Goal: Task Accomplishment & Management: Manage account settings

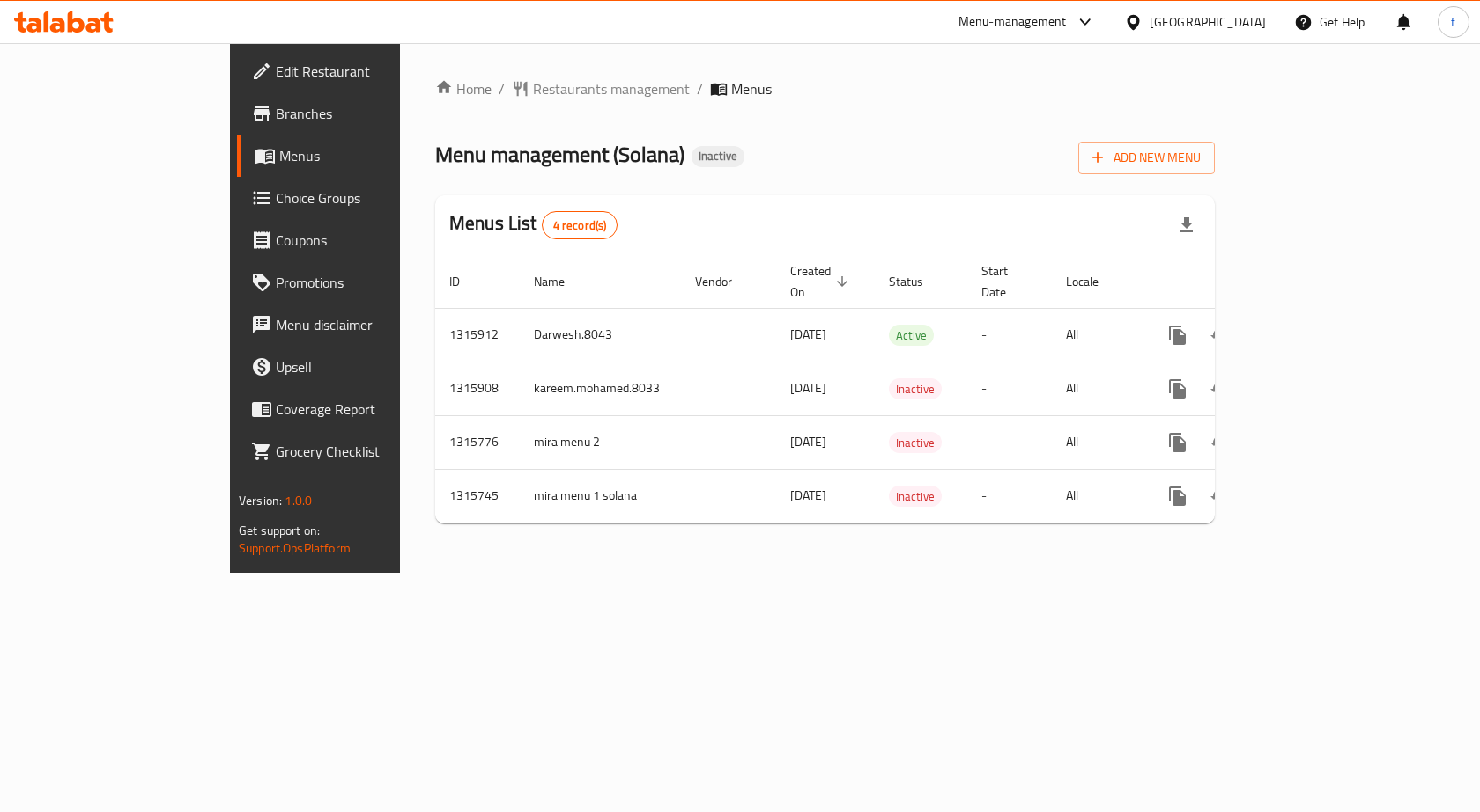
click at [276, 63] on span "Edit Restaurant" at bounding box center [370, 72] width 188 height 21
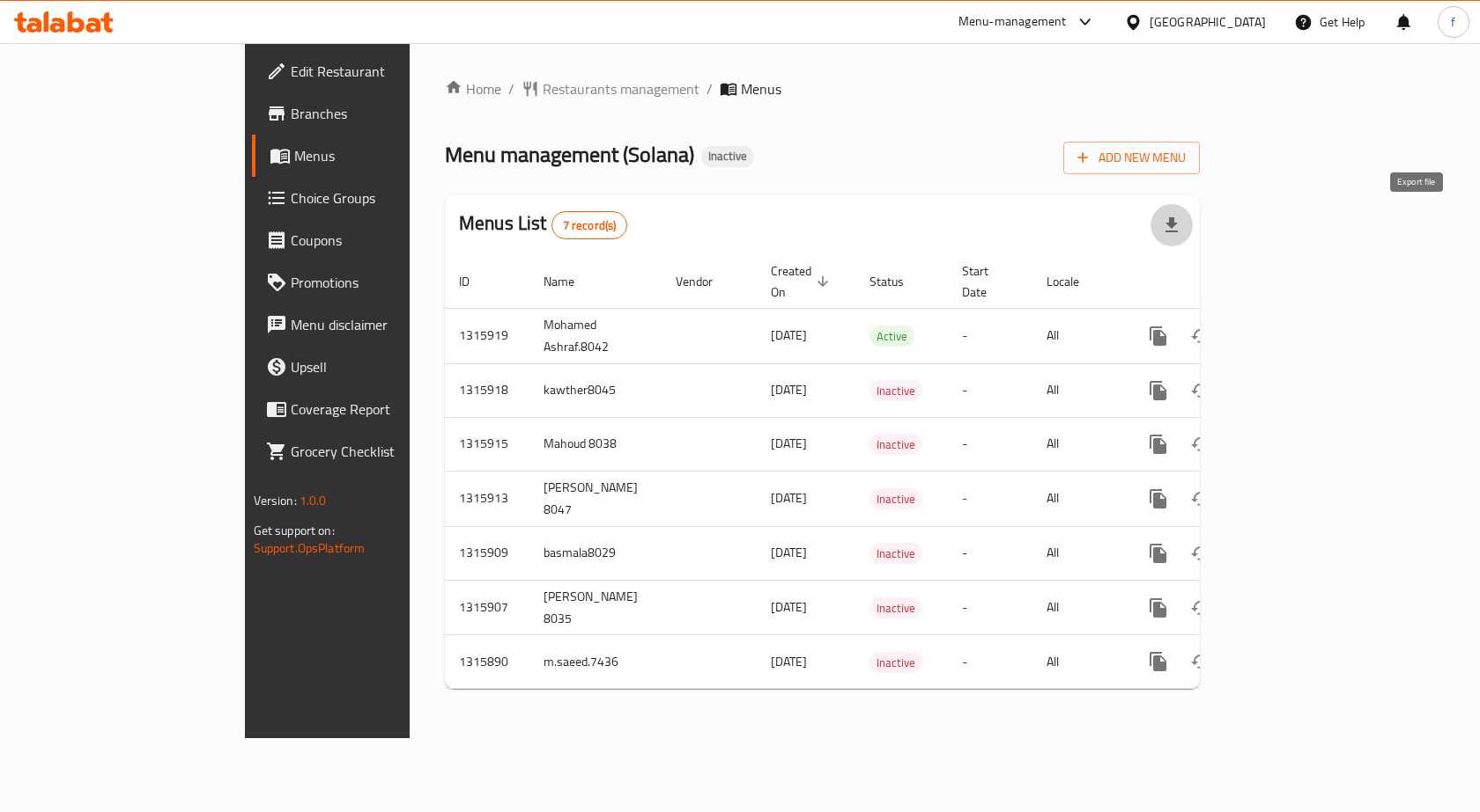
click at [1182, 225] on icon "button" at bounding box center [1171, 225] width 21 height 21
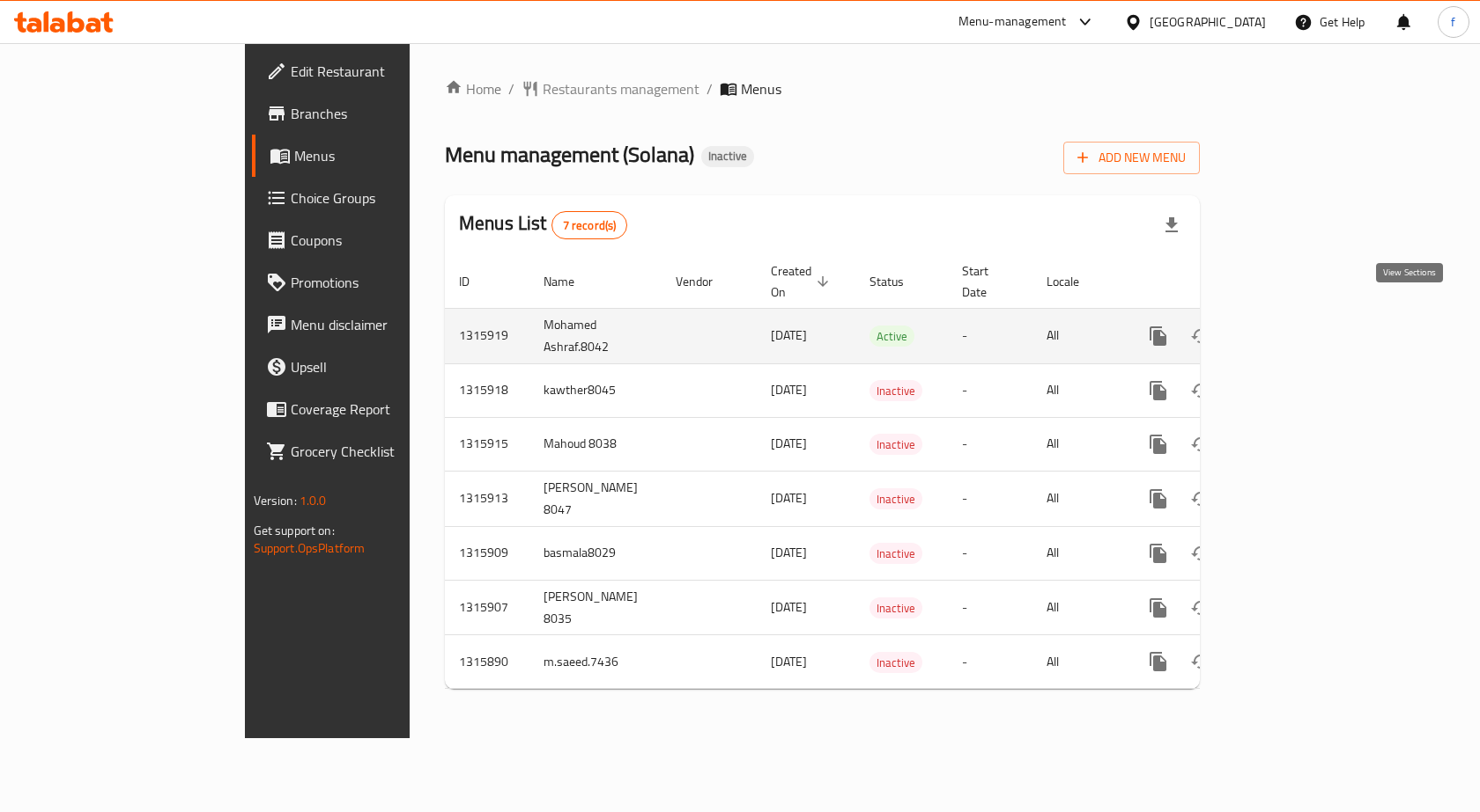
click at [1296, 326] on icon "enhanced table" at bounding box center [1285, 336] width 21 height 21
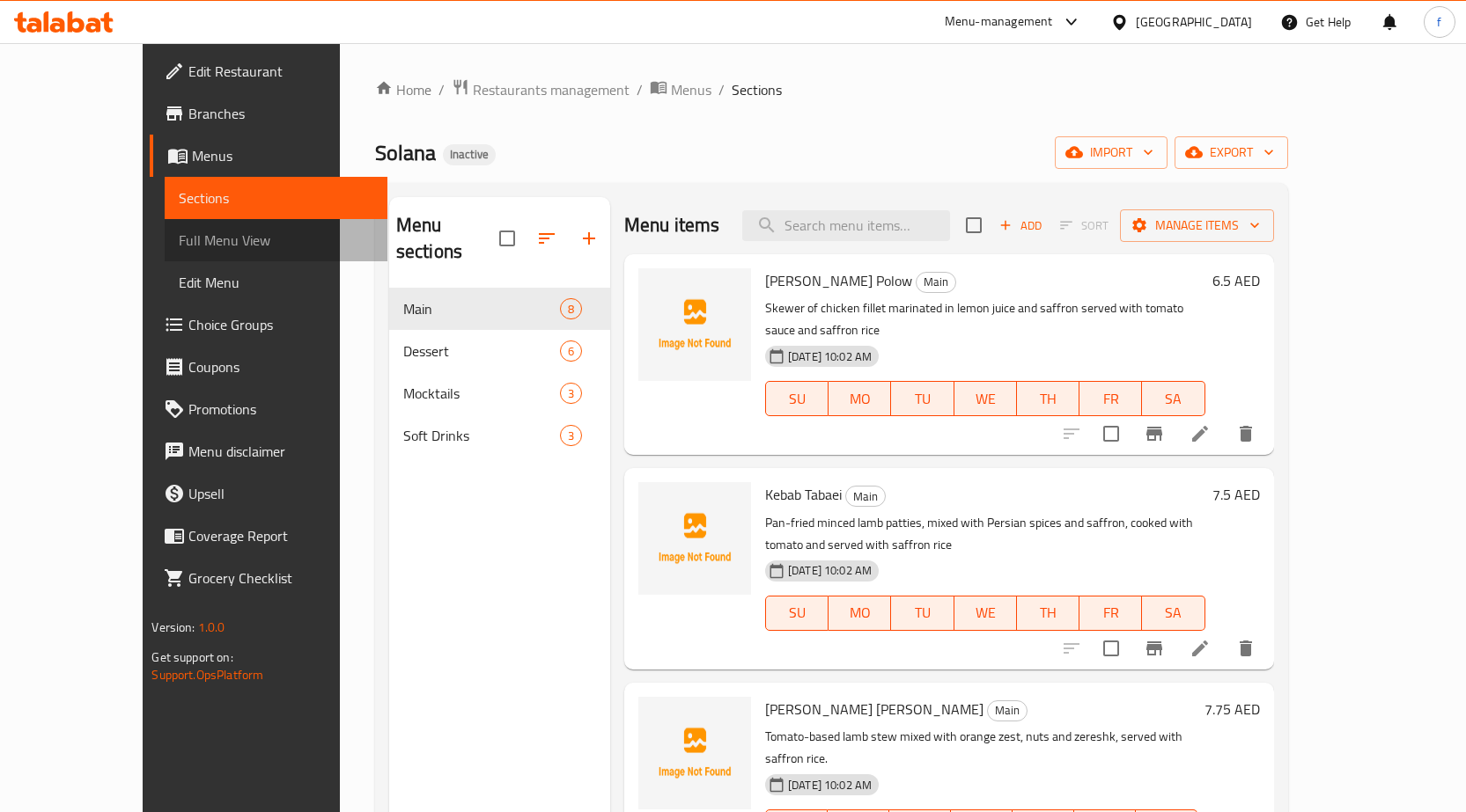
click at [179, 240] on span "Full Menu View" at bounding box center [276, 241] width 195 height 21
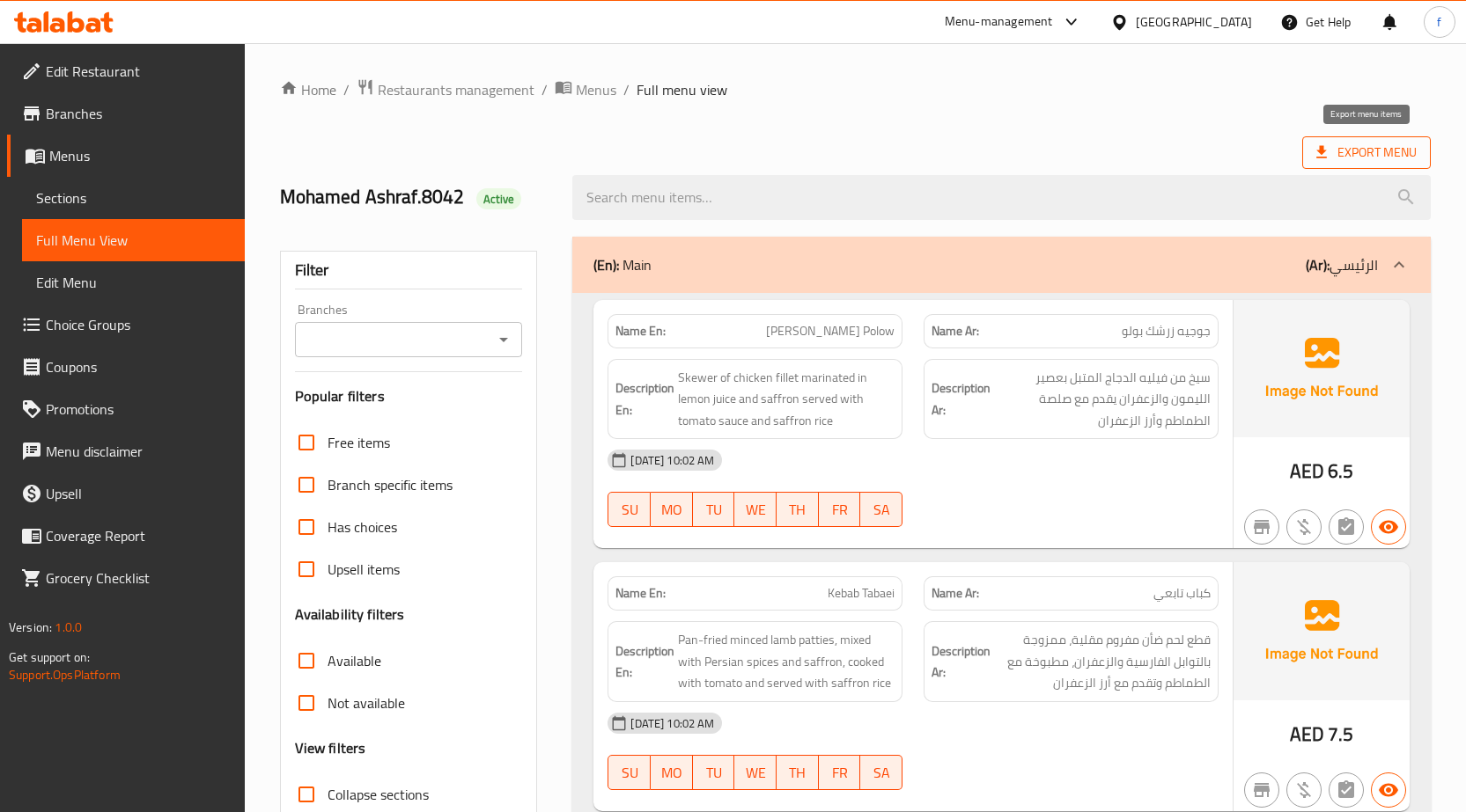
click at [1356, 156] on span "Export Menu" at bounding box center [1366, 152] width 100 height 22
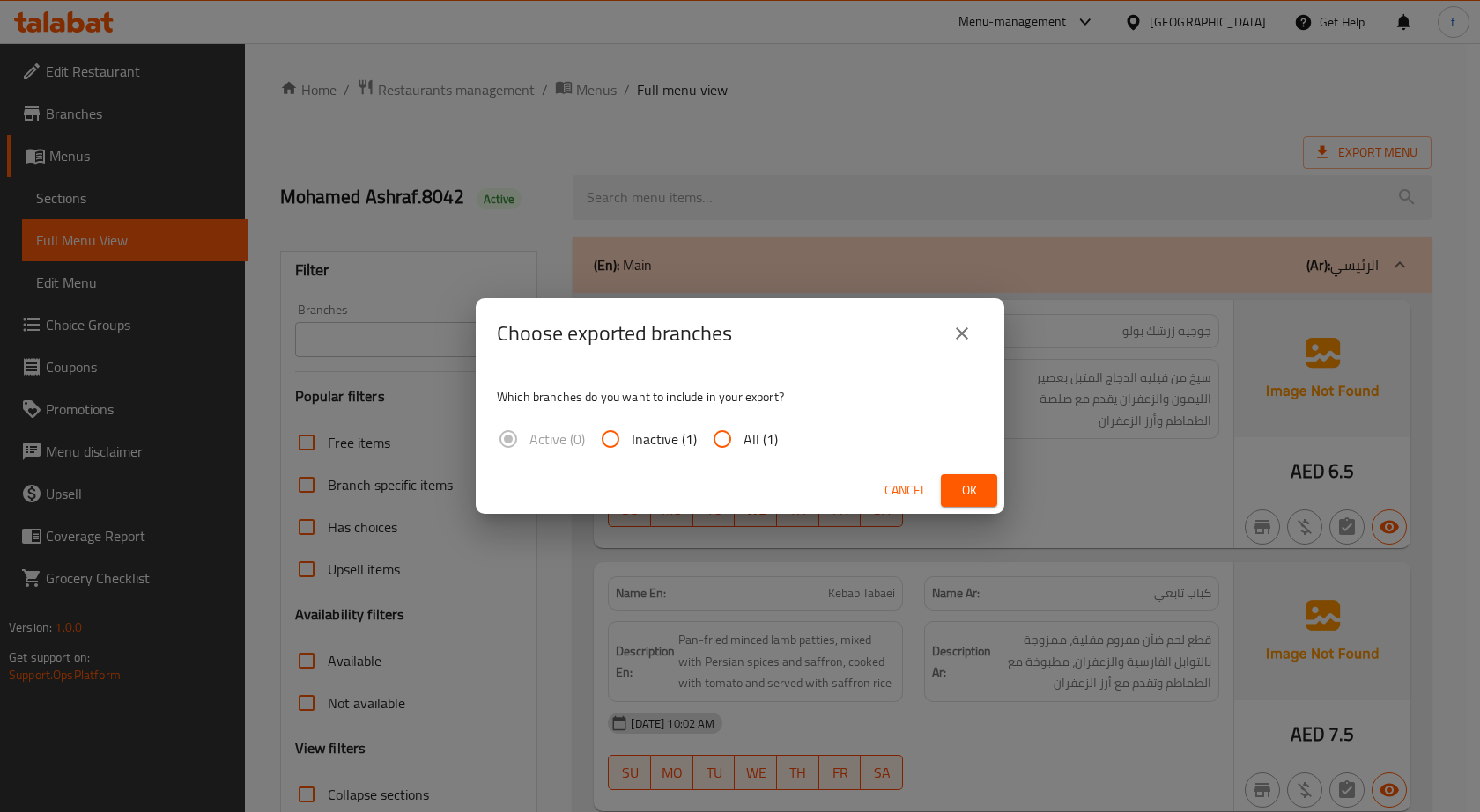
click at [722, 444] on input "All (1)" at bounding box center [721, 439] width 42 height 42
radio input "true"
click at [972, 495] on span "Ok" at bounding box center [968, 490] width 28 height 22
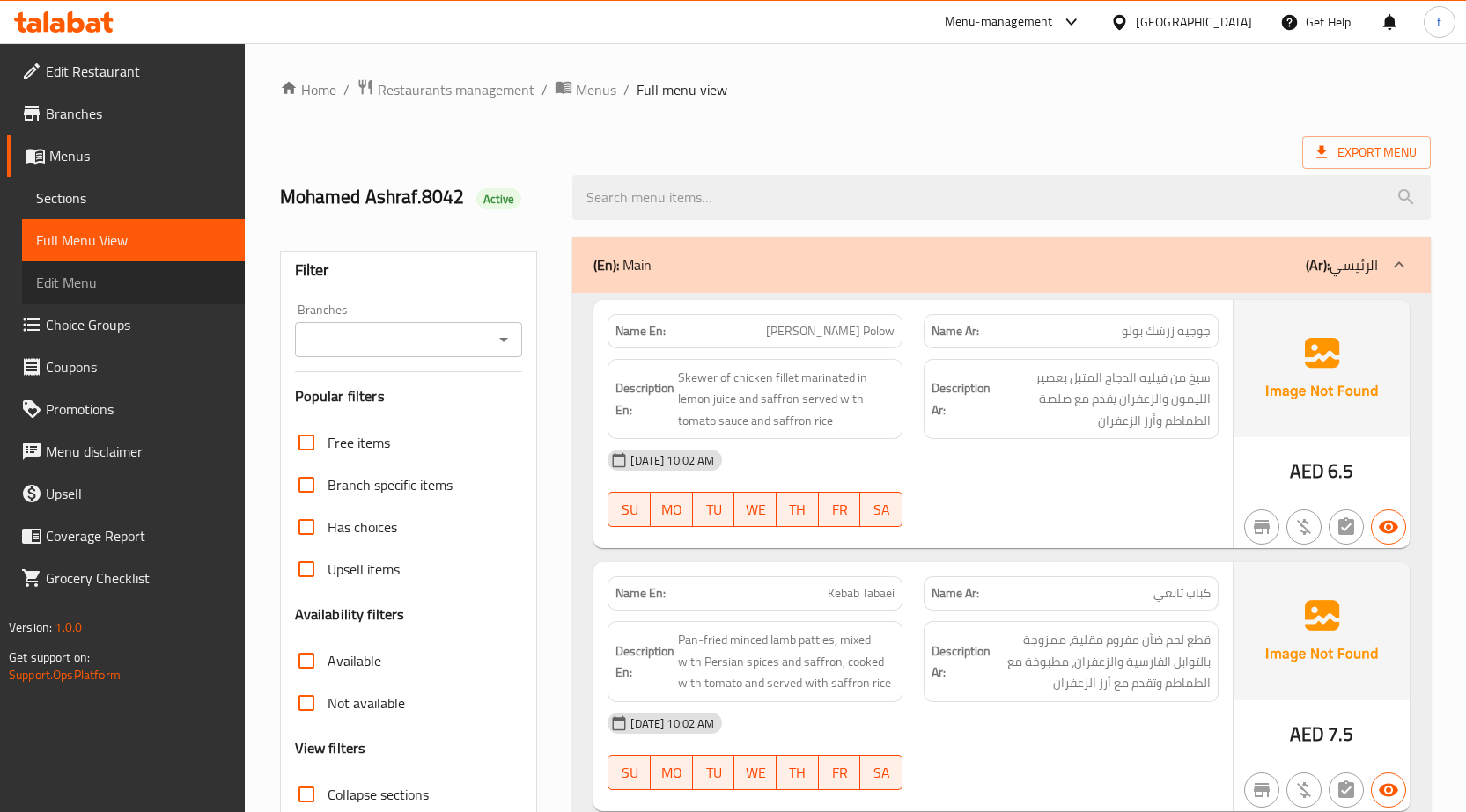
click at [82, 282] on span "Edit Menu" at bounding box center [133, 283] width 195 height 21
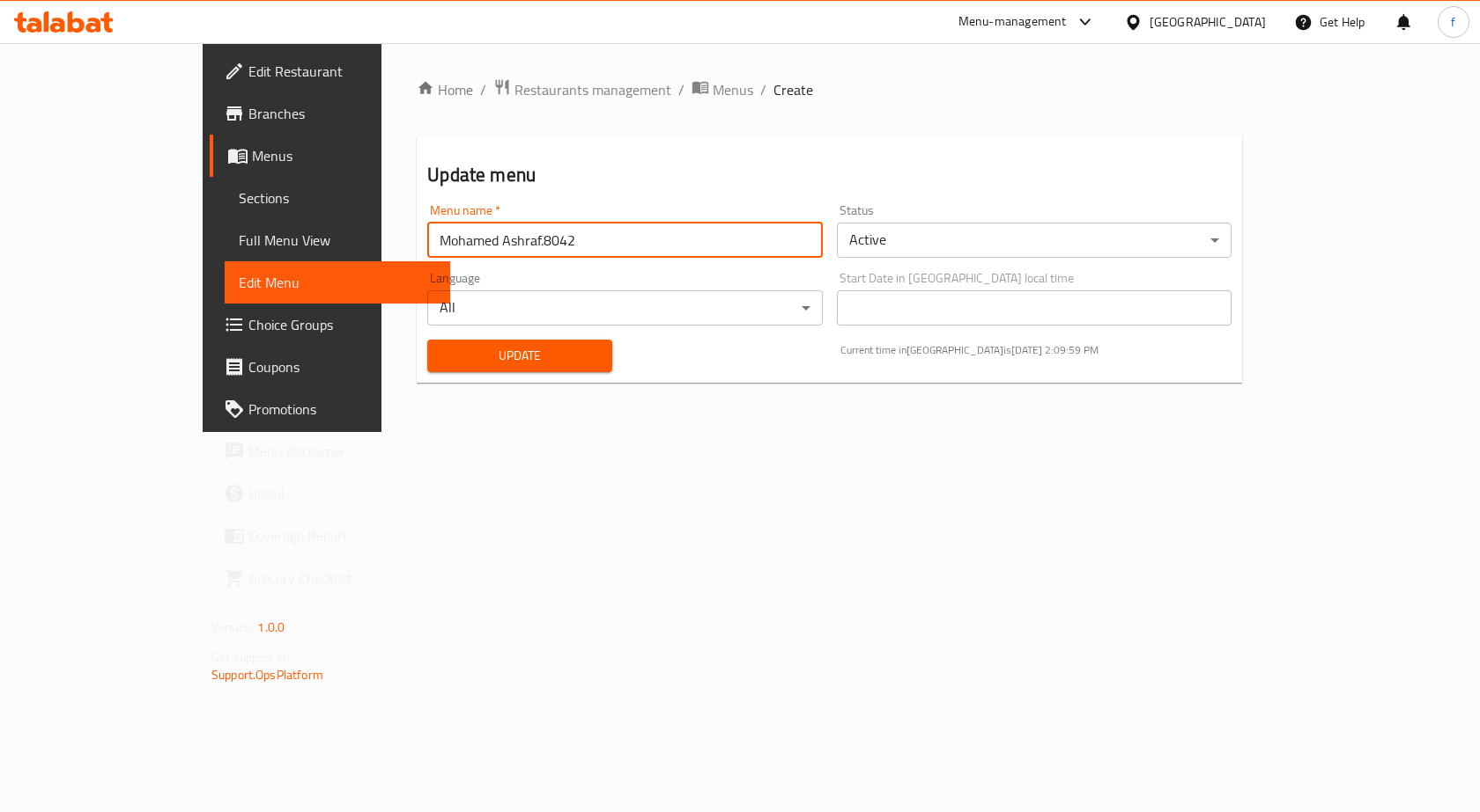
click at [435, 251] on input "Mohamed Ashraf.8042" at bounding box center [624, 240] width 395 height 35
click at [455, 237] on input "Mohamed Ashraf.8042" at bounding box center [624, 240] width 395 height 35
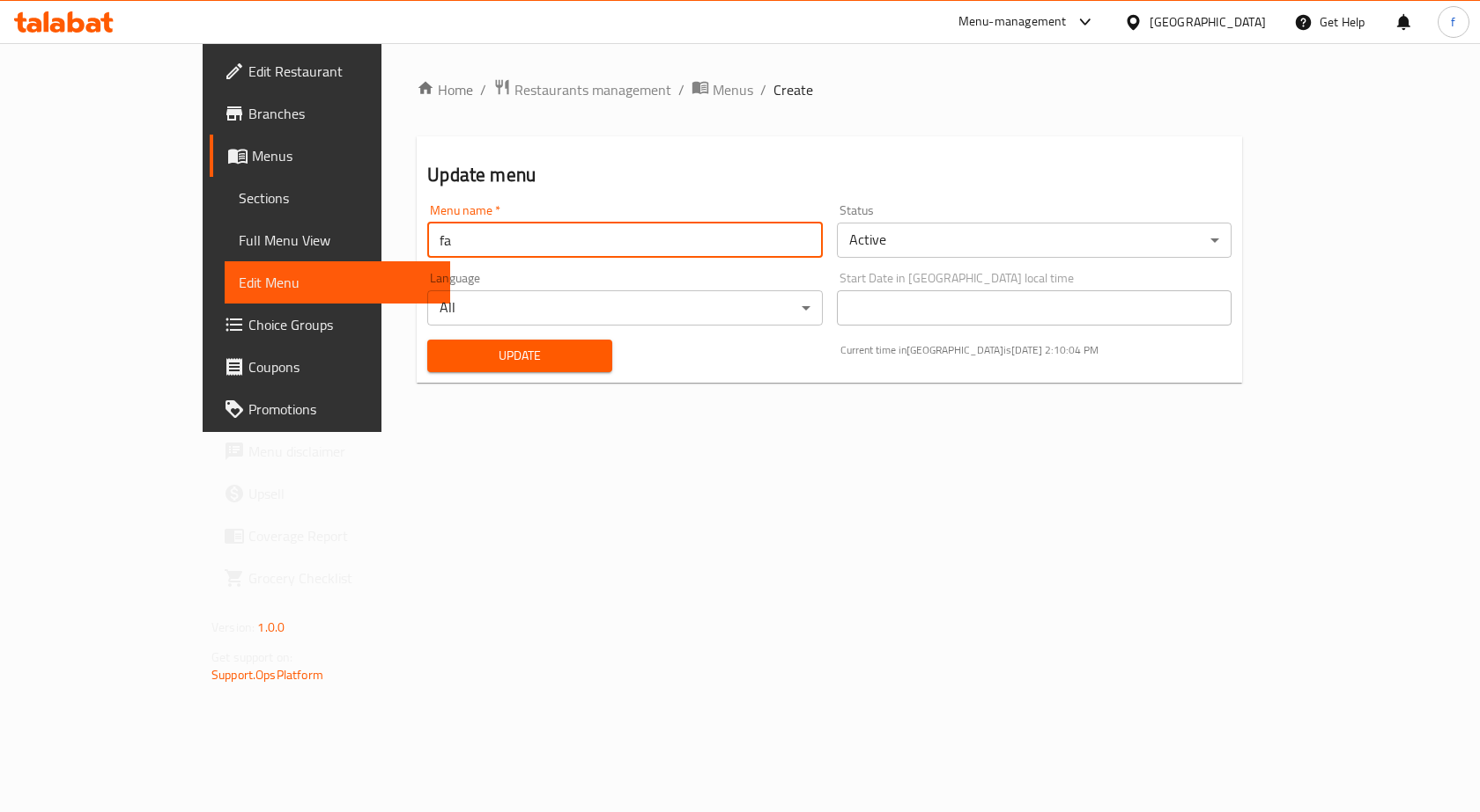
type input "fatma.8116"
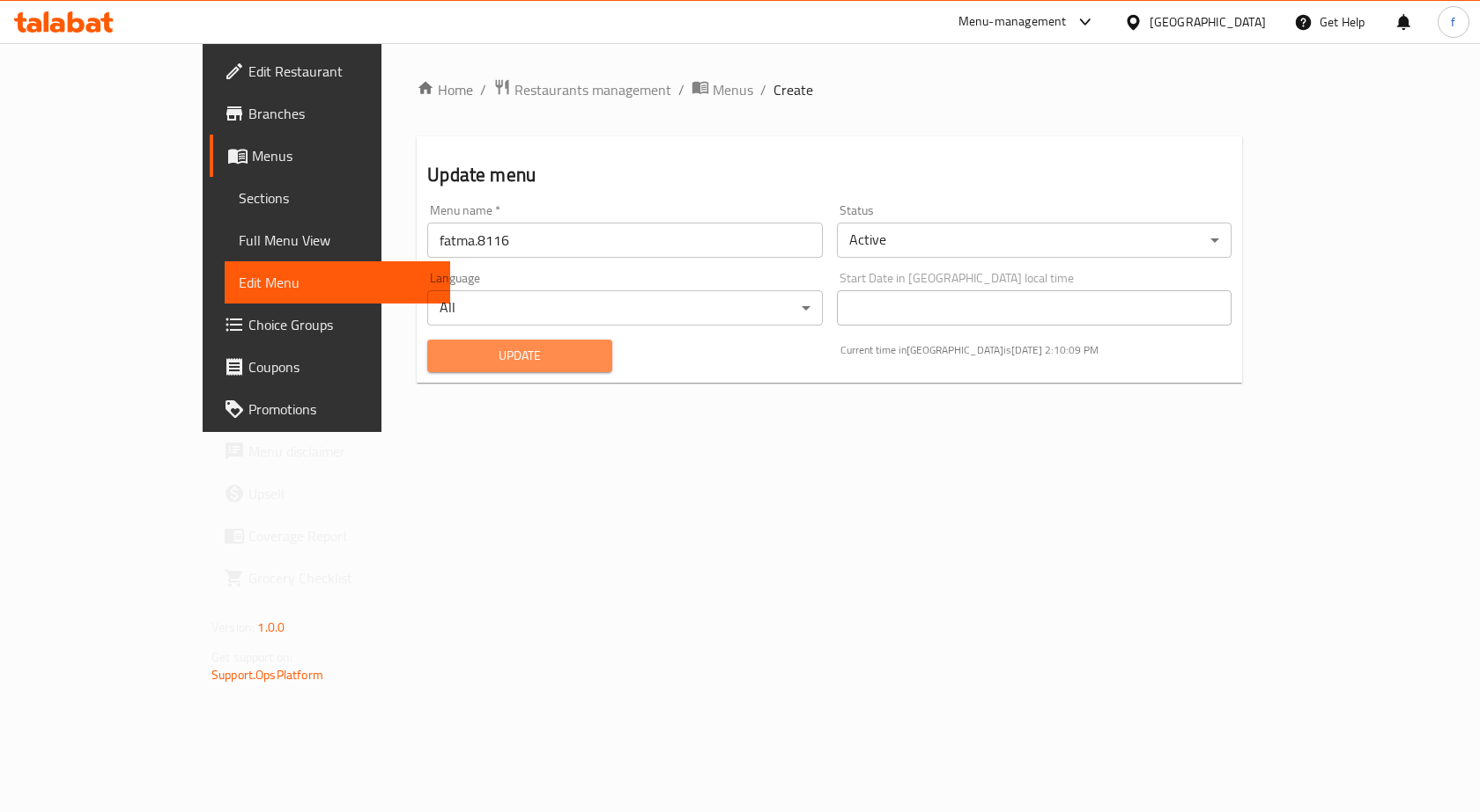
click at [476, 347] on span "Update" at bounding box center [519, 356] width 157 height 22
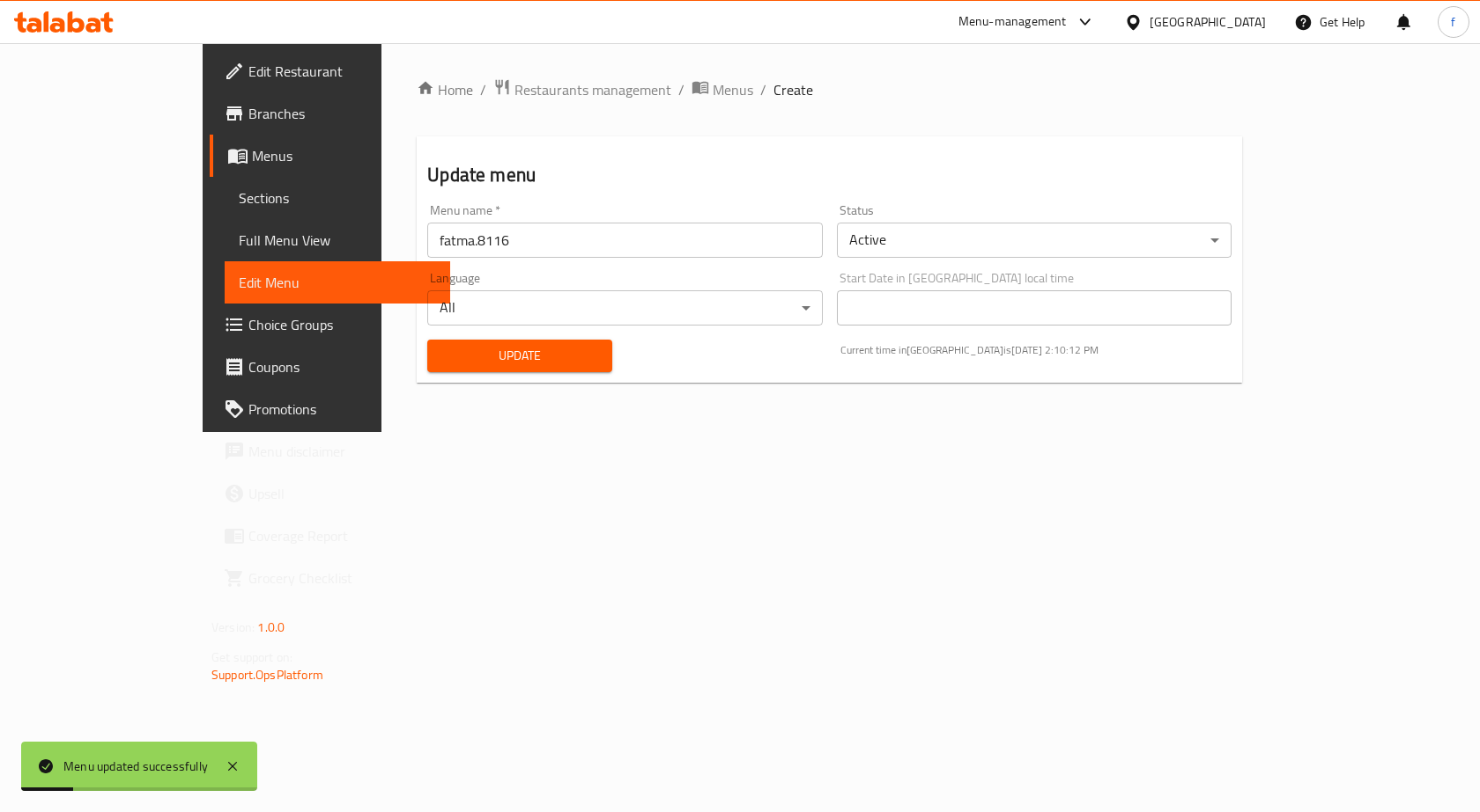
click at [252, 147] on span "Menus" at bounding box center [344, 156] width 184 height 21
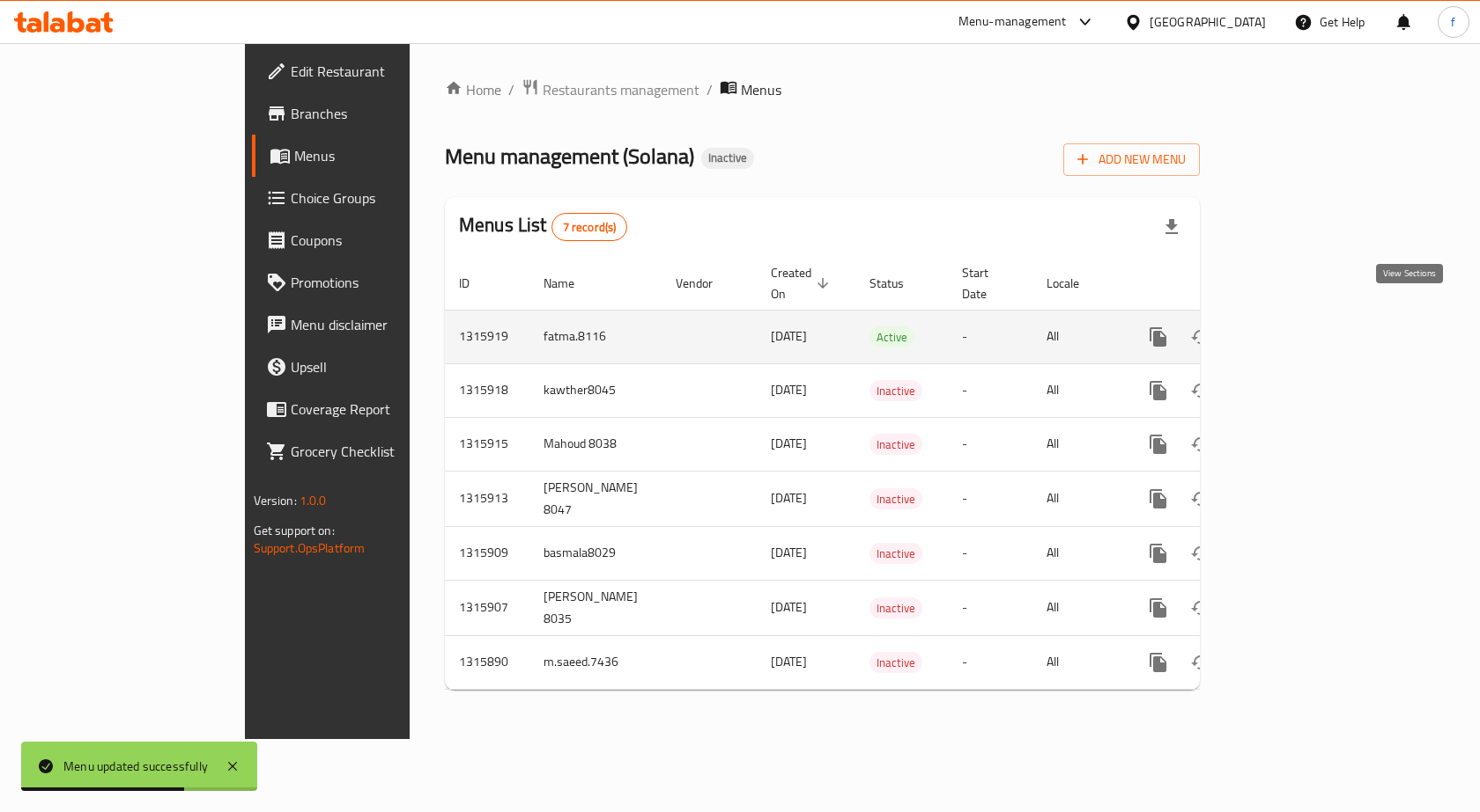
click at [1296, 326] on icon "enhanced table" at bounding box center [1285, 337] width 21 height 21
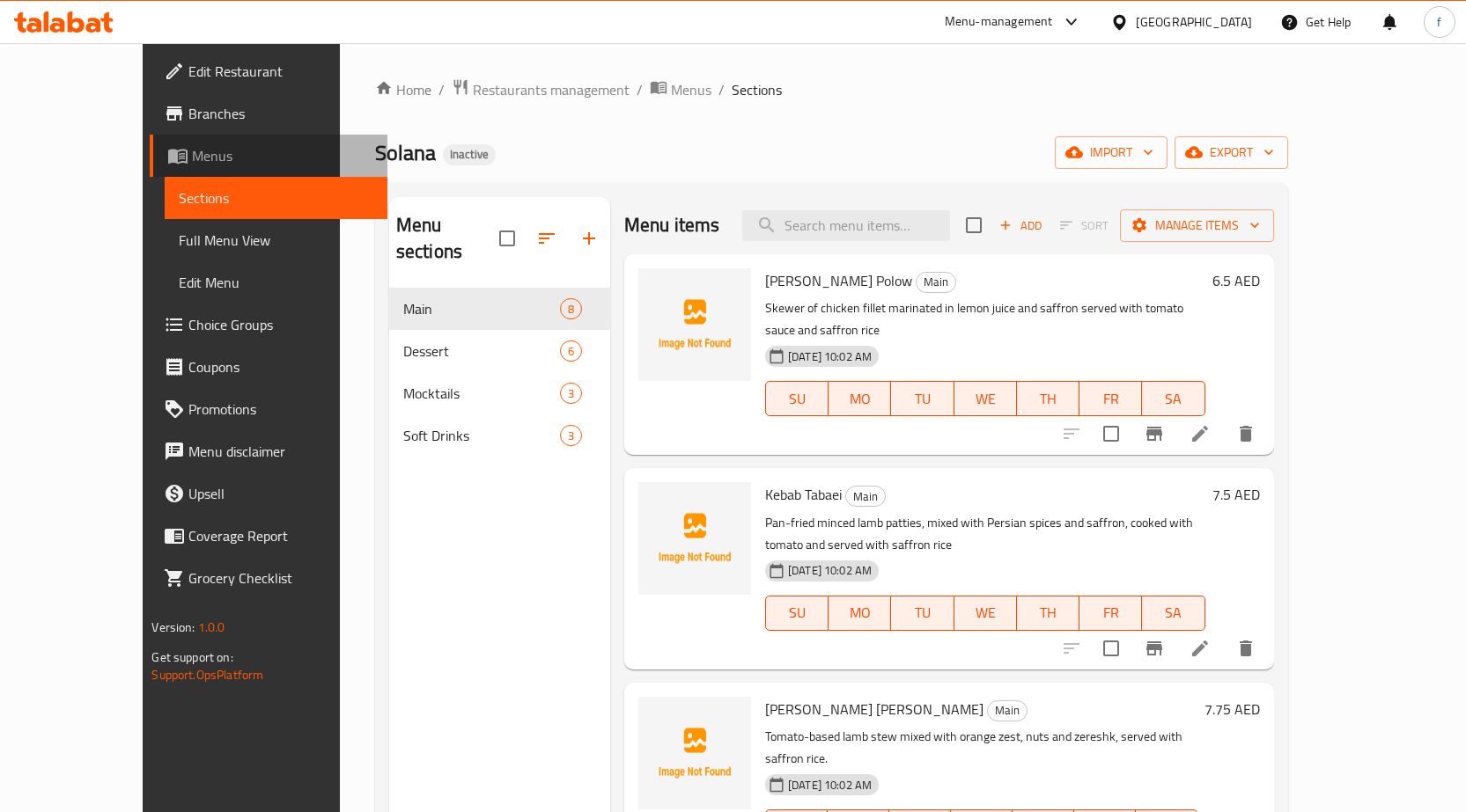
click at [192, 156] on span "Menus" at bounding box center [283, 156] width 182 height 21
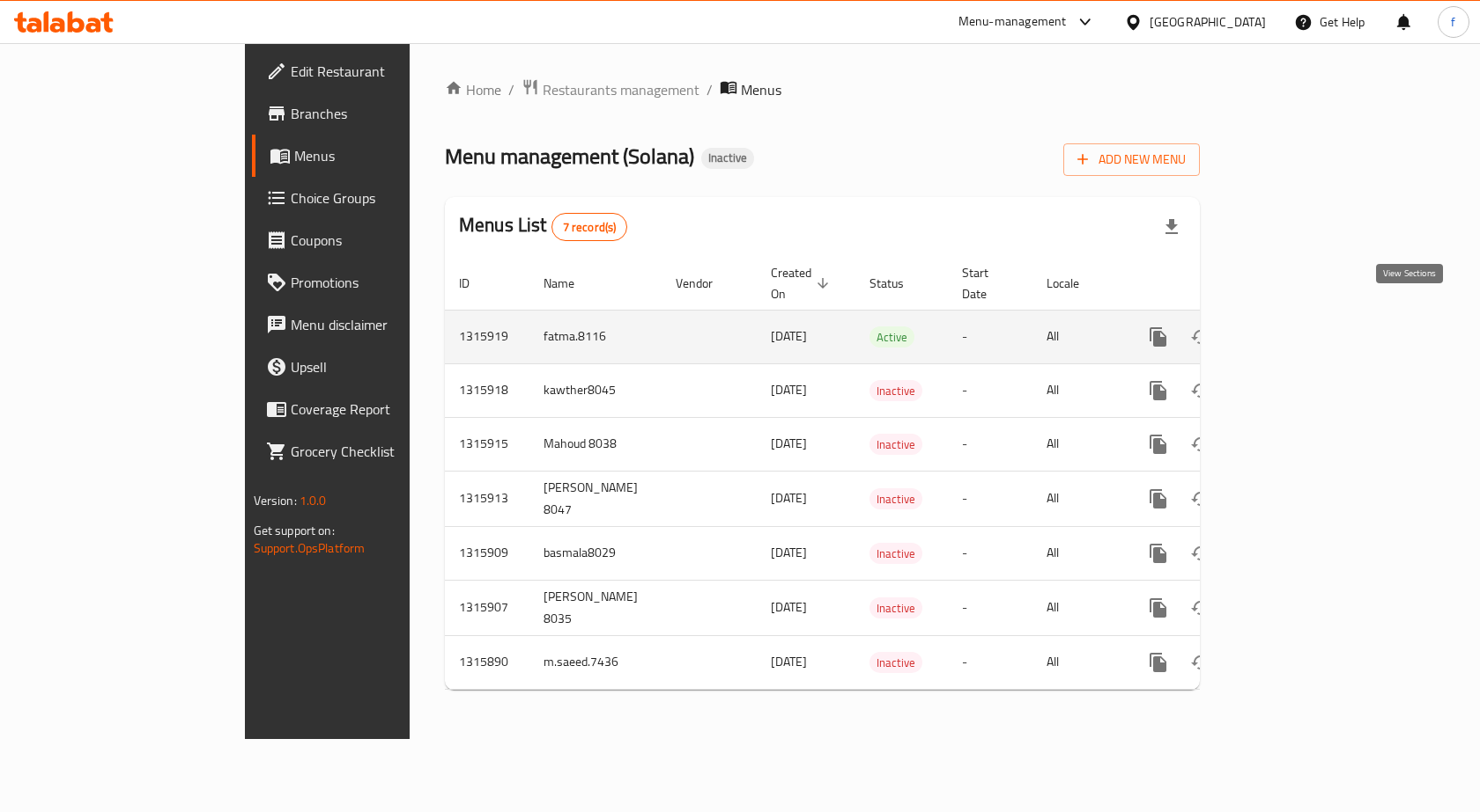
click at [1296, 326] on icon "enhanced table" at bounding box center [1285, 337] width 21 height 21
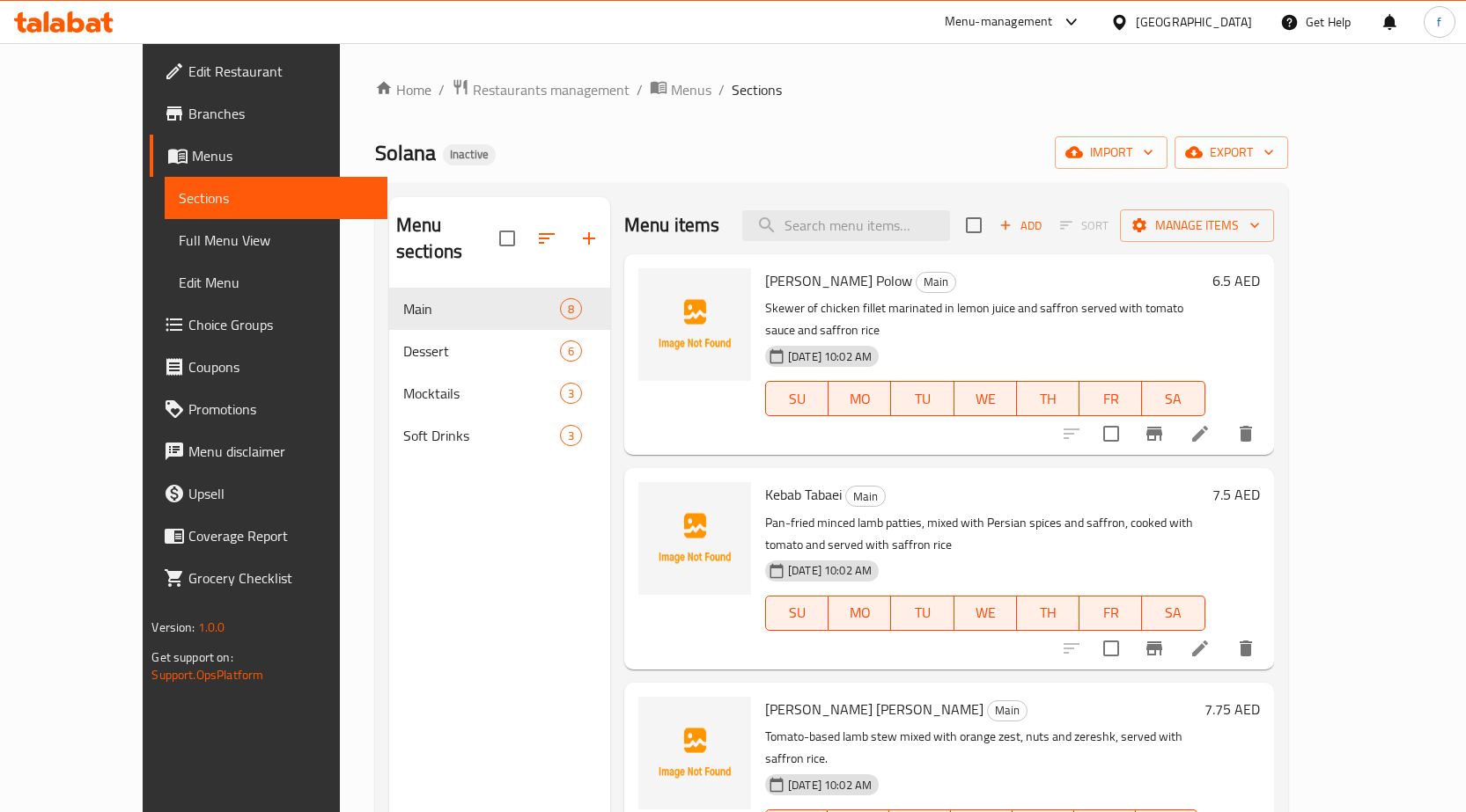
click at [192, 151] on span "Menus" at bounding box center [283, 156] width 182 height 21
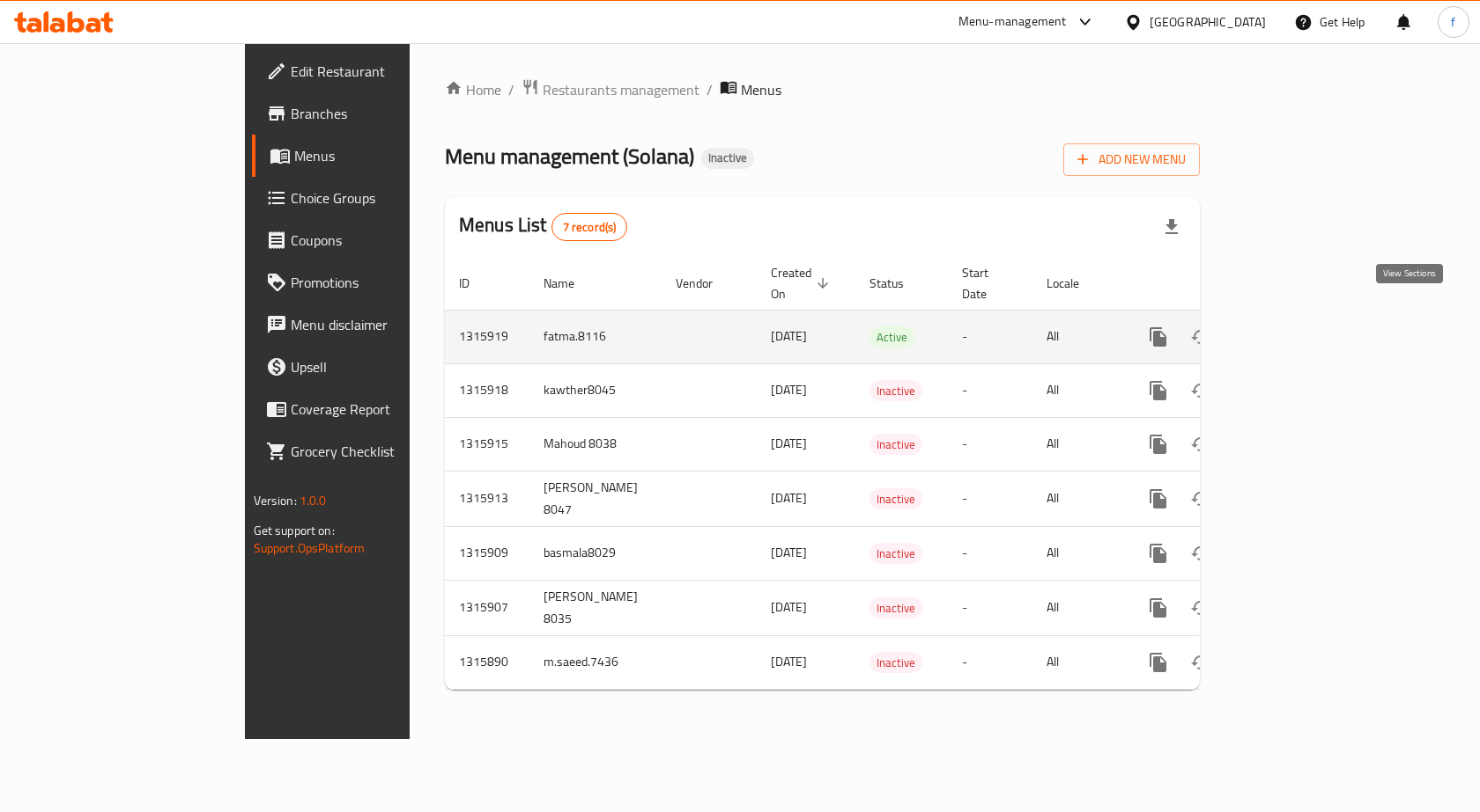
click at [1296, 326] on icon "enhanced table" at bounding box center [1285, 337] width 21 height 21
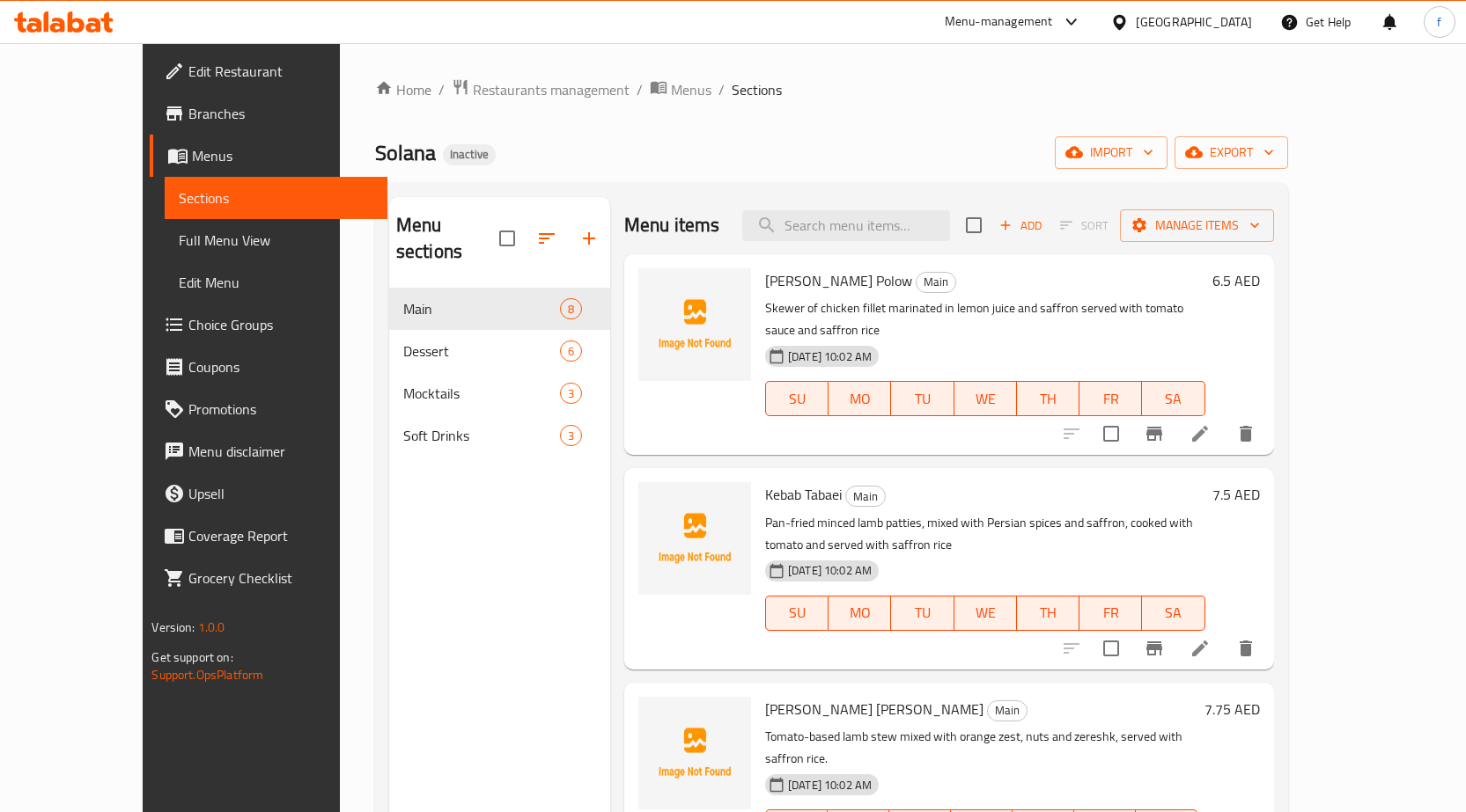
click at [192, 159] on span "Menus" at bounding box center [283, 156] width 182 height 21
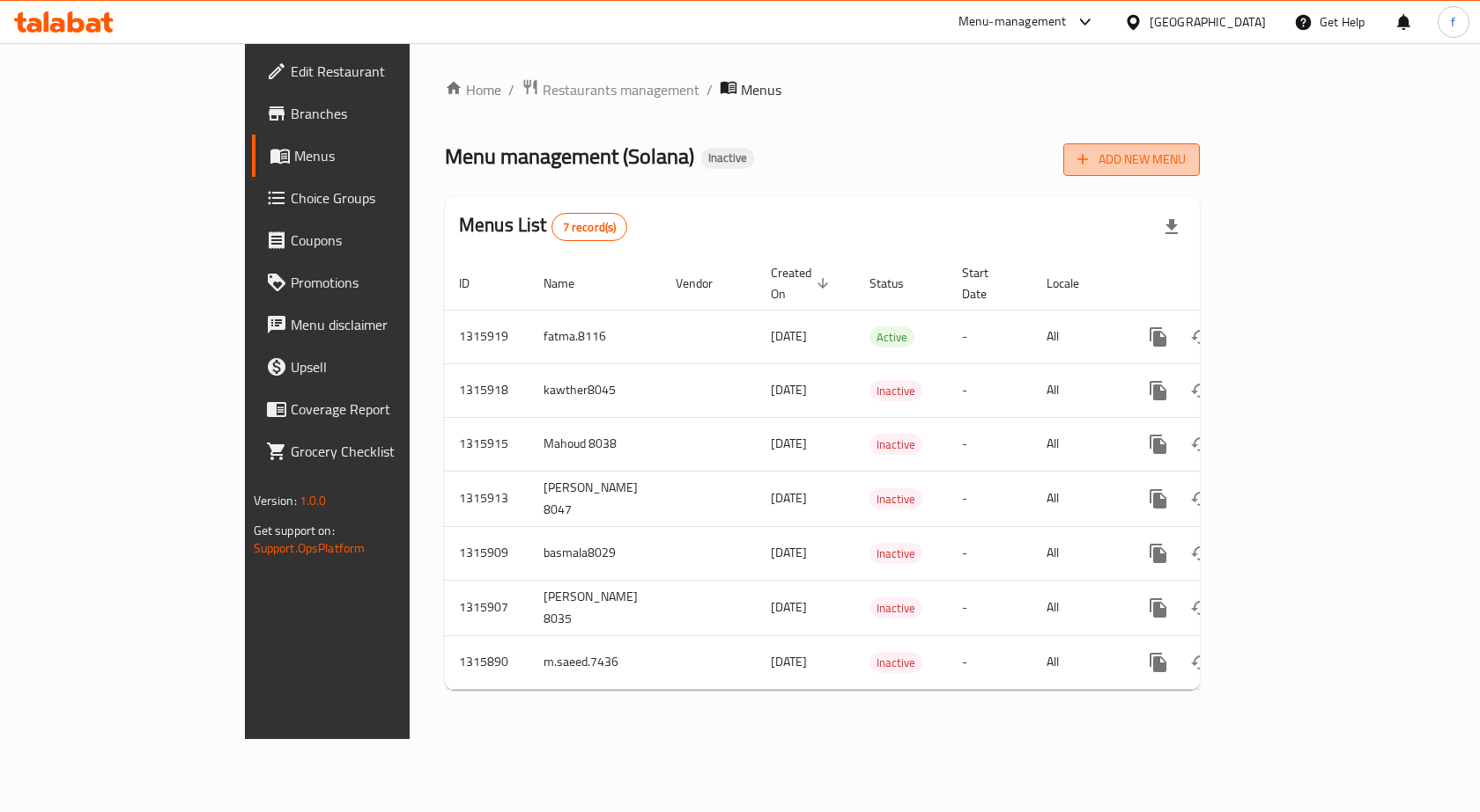
click at [1186, 151] on span "Add New Menu" at bounding box center [1131, 159] width 108 height 22
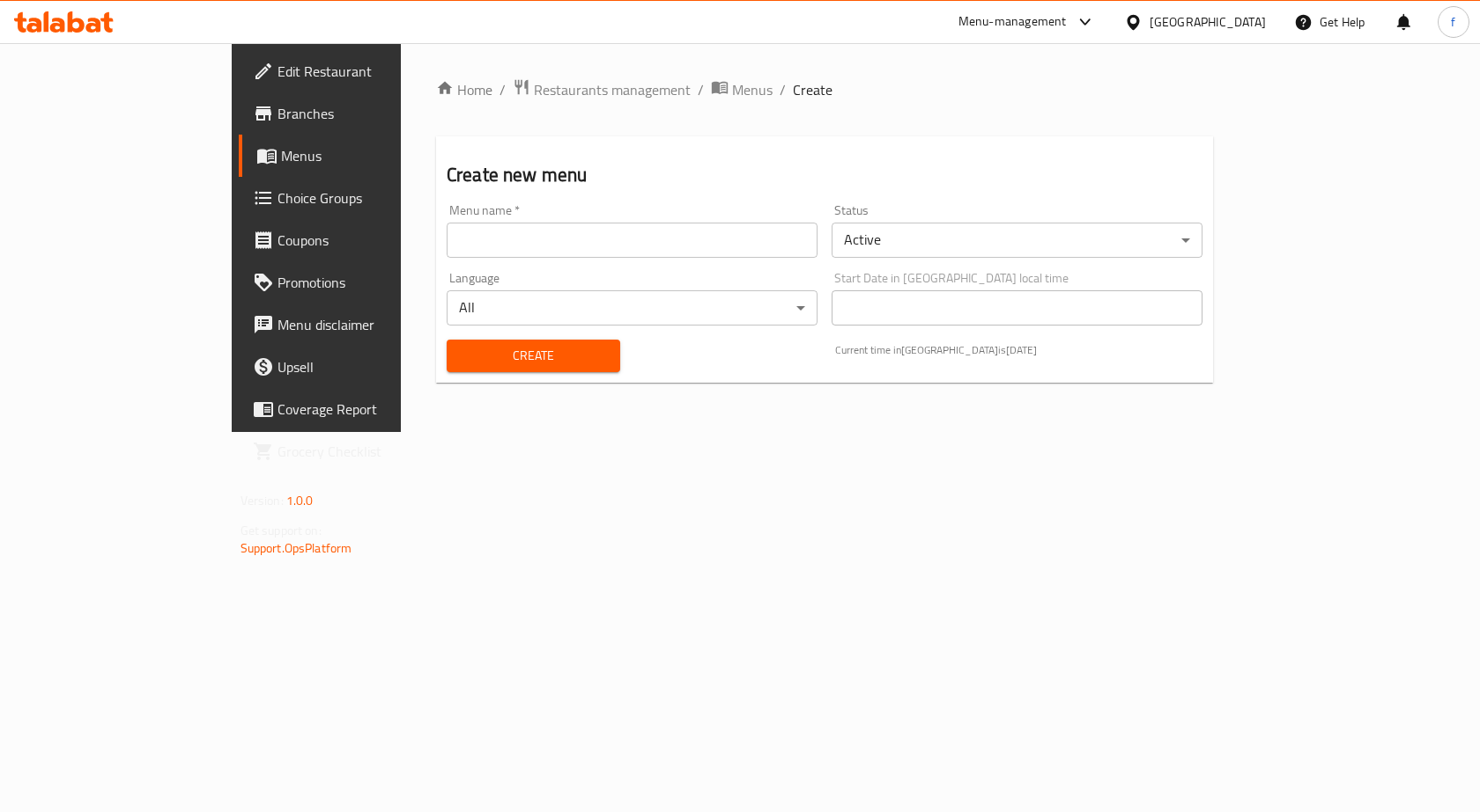
click at [683, 272] on div "Language All ​" at bounding box center [632, 299] width 370 height 54
click at [683, 254] on input "text" at bounding box center [632, 240] width 370 height 35
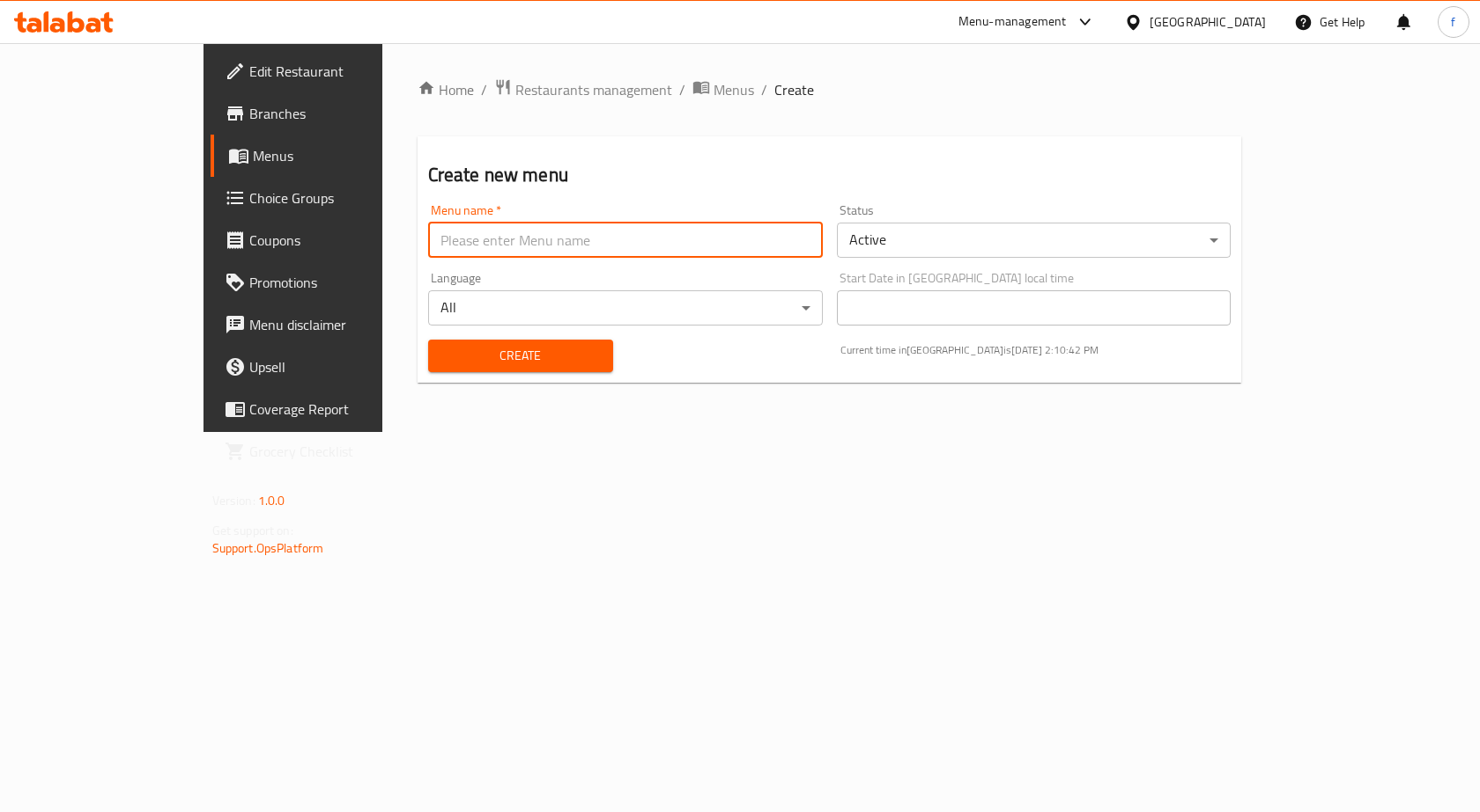
click at [252, 156] on span "Menus" at bounding box center [344, 156] width 184 height 21
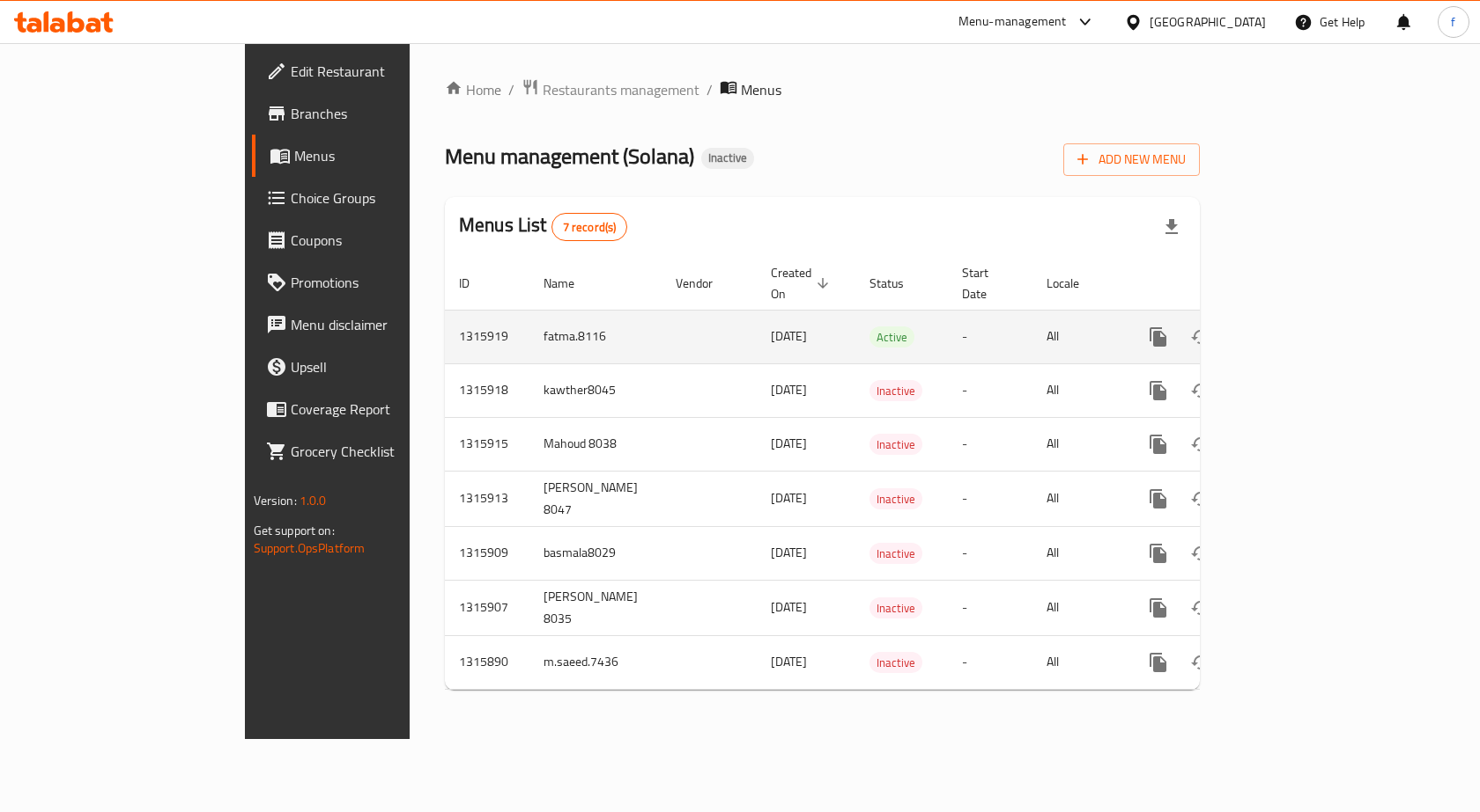
click at [1263, 316] on button "enhanced table" at bounding box center [1242, 336] width 42 height 42
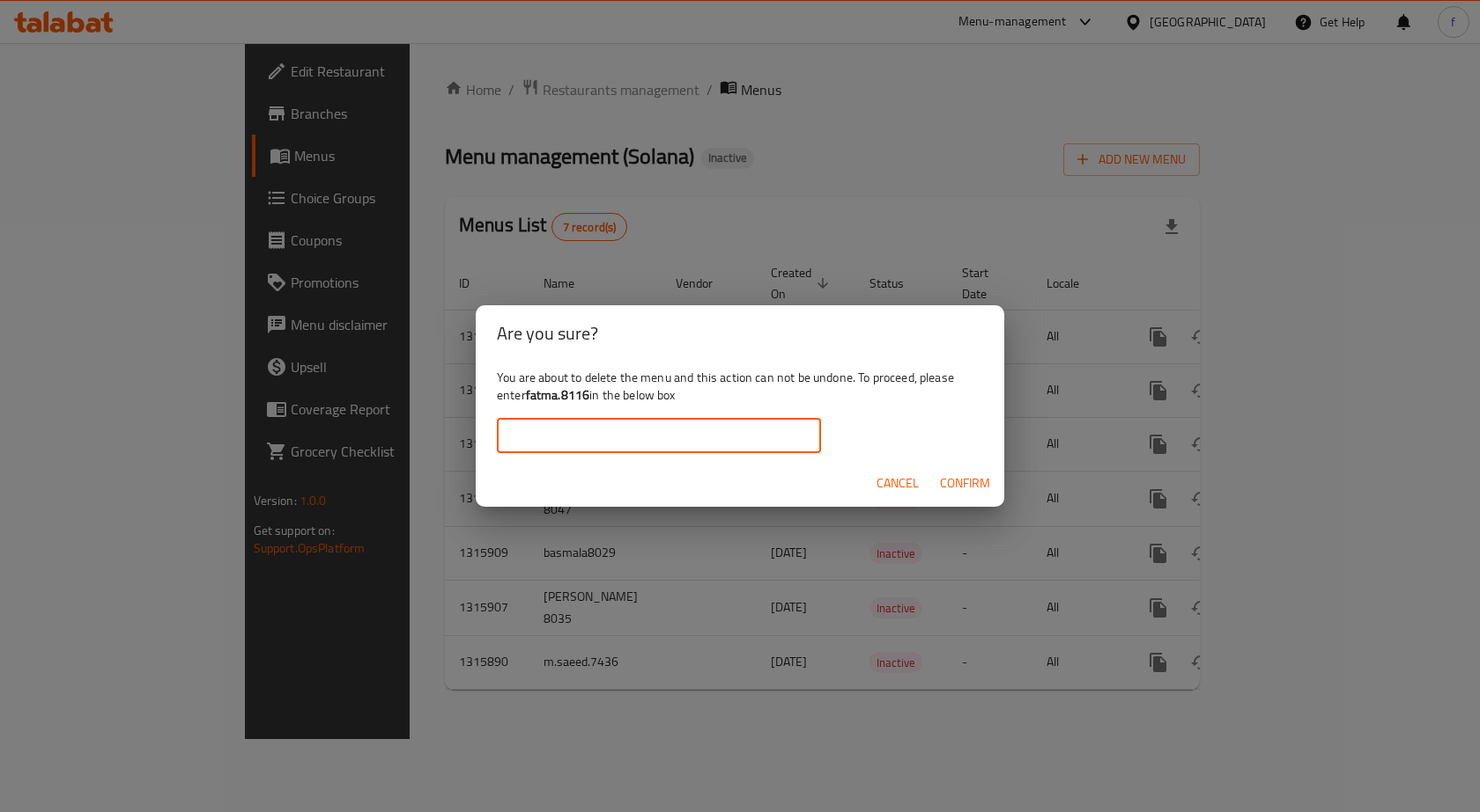
click at [797, 441] on input "text" at bounding box center [659, 436] width 324 height 35
type input "fatma.8116"
click at [957, 483] on span "Confirm" at bounding box center [965, 484] width 50 height 22
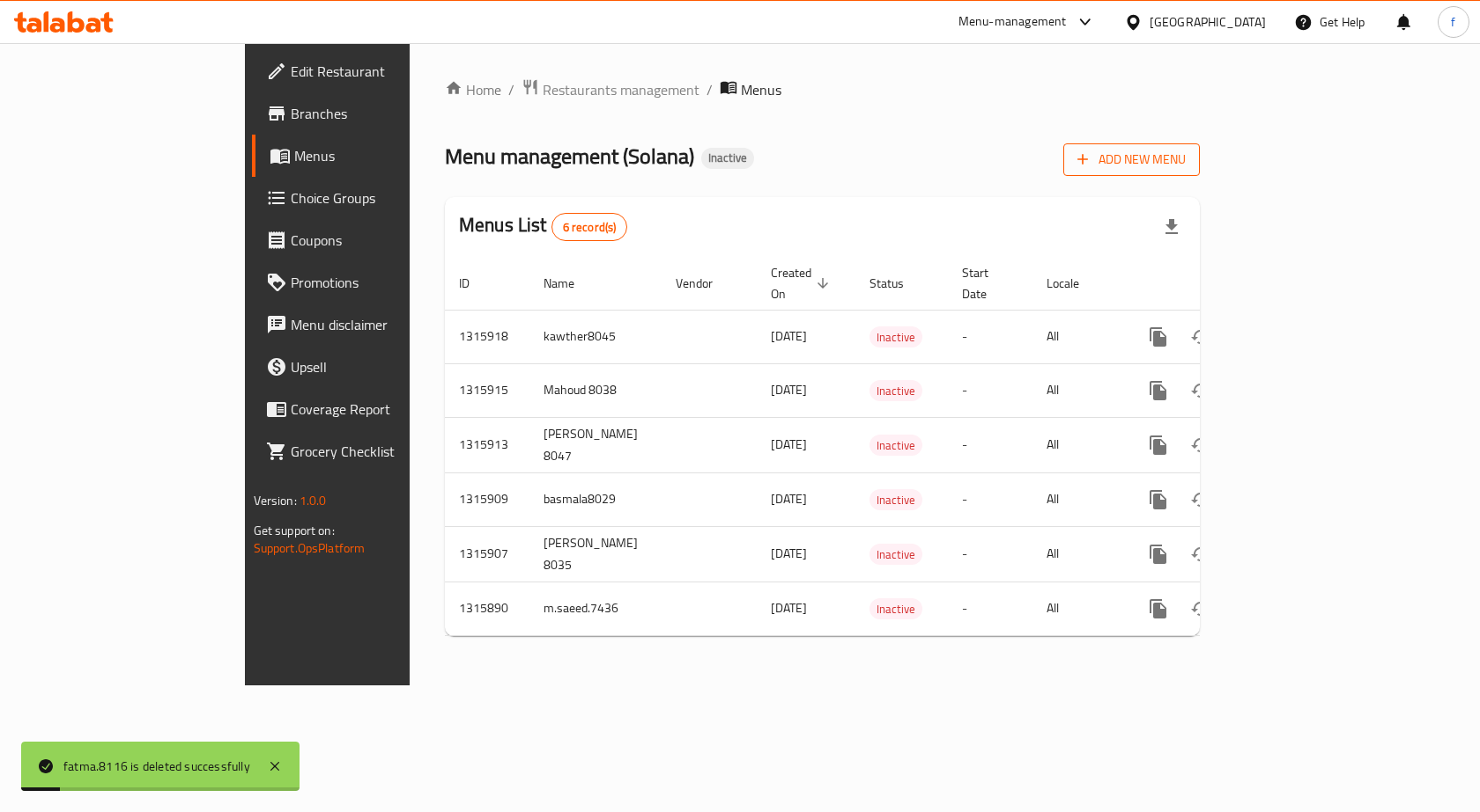
click at [1186, 149] on span "Add New Menu" at bounding box center [1131, 159] width 108 height 22
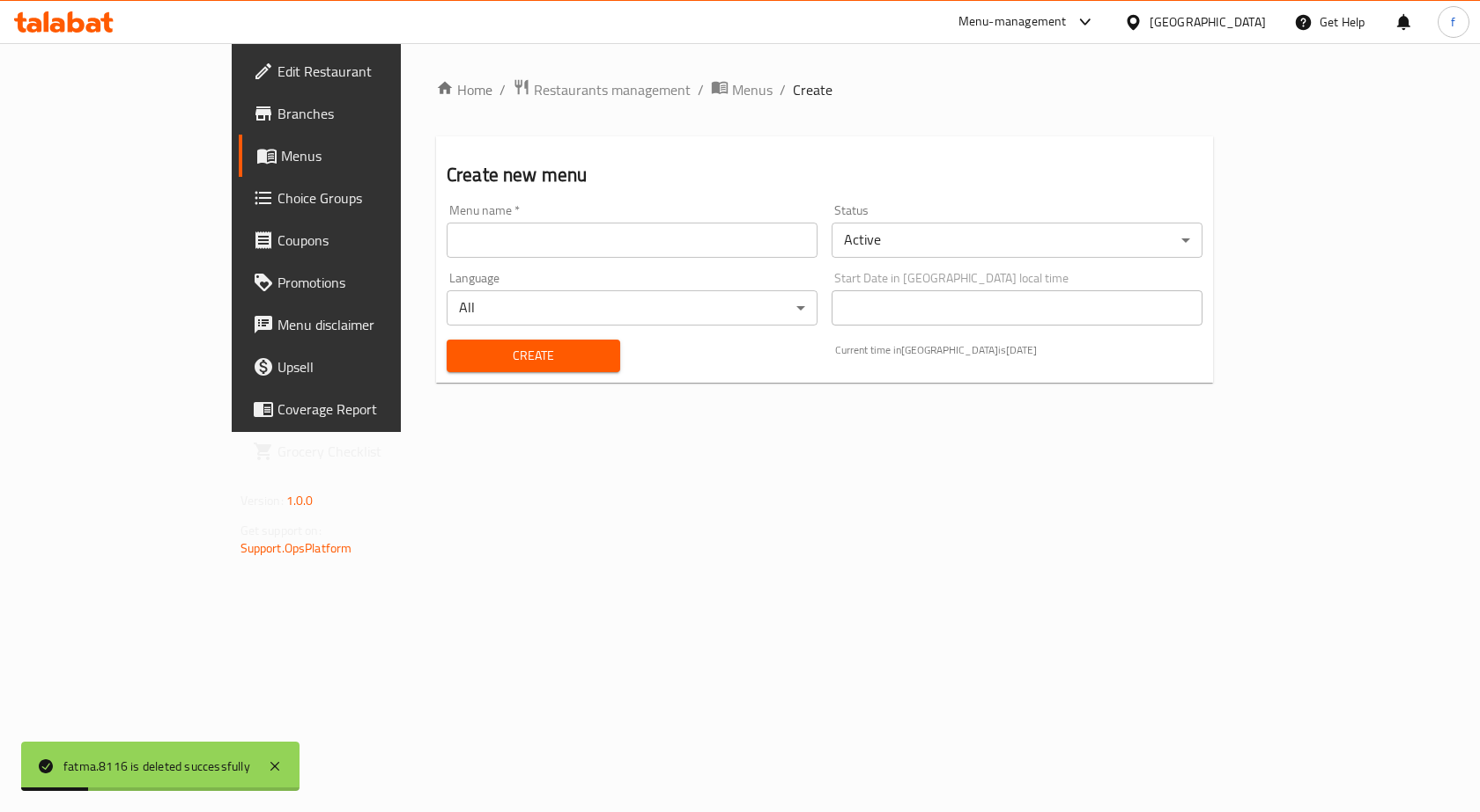
click at [747, 230] on input "text" at bounding box center [632, 240] width 370 height 35
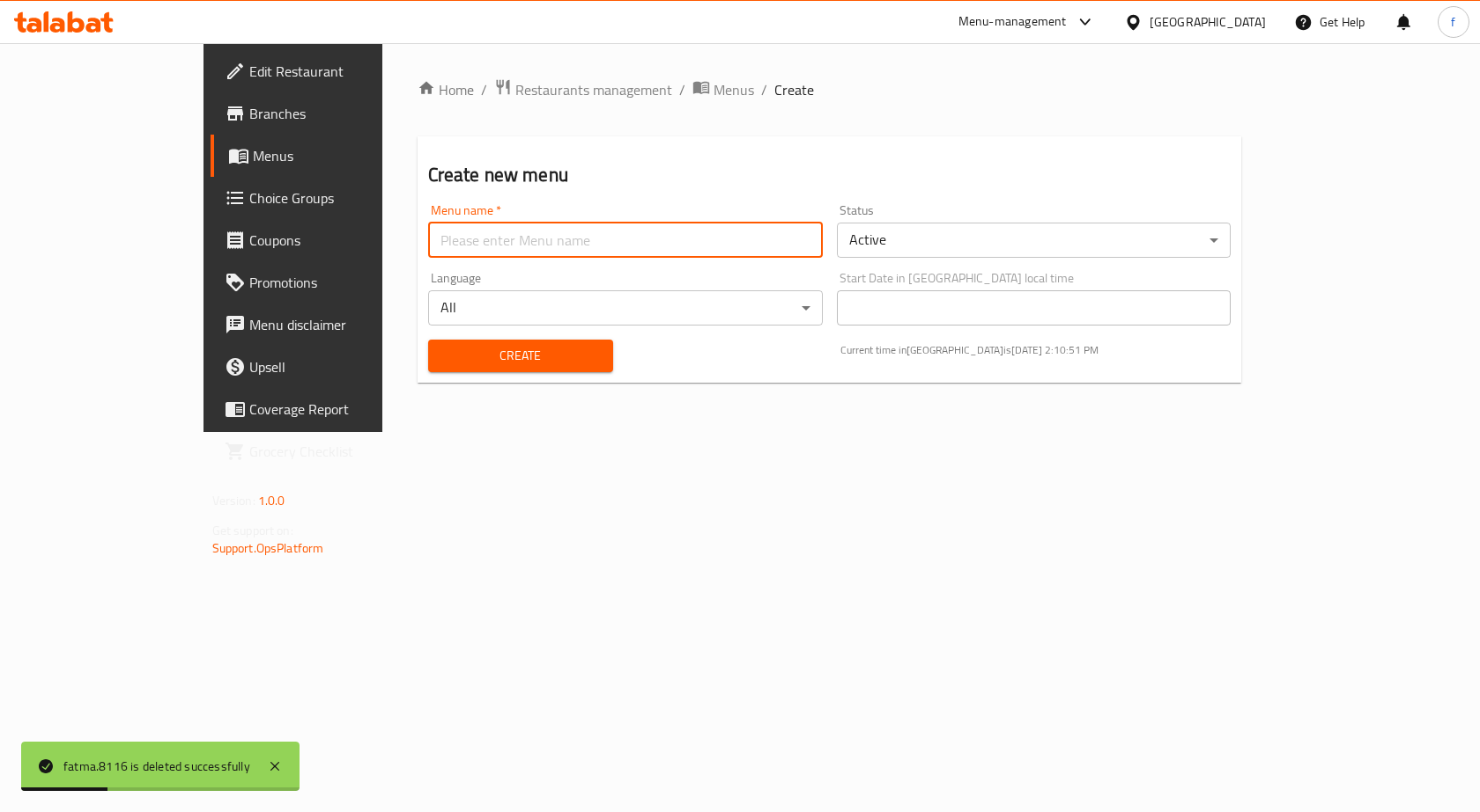
type input "fatma.8116"
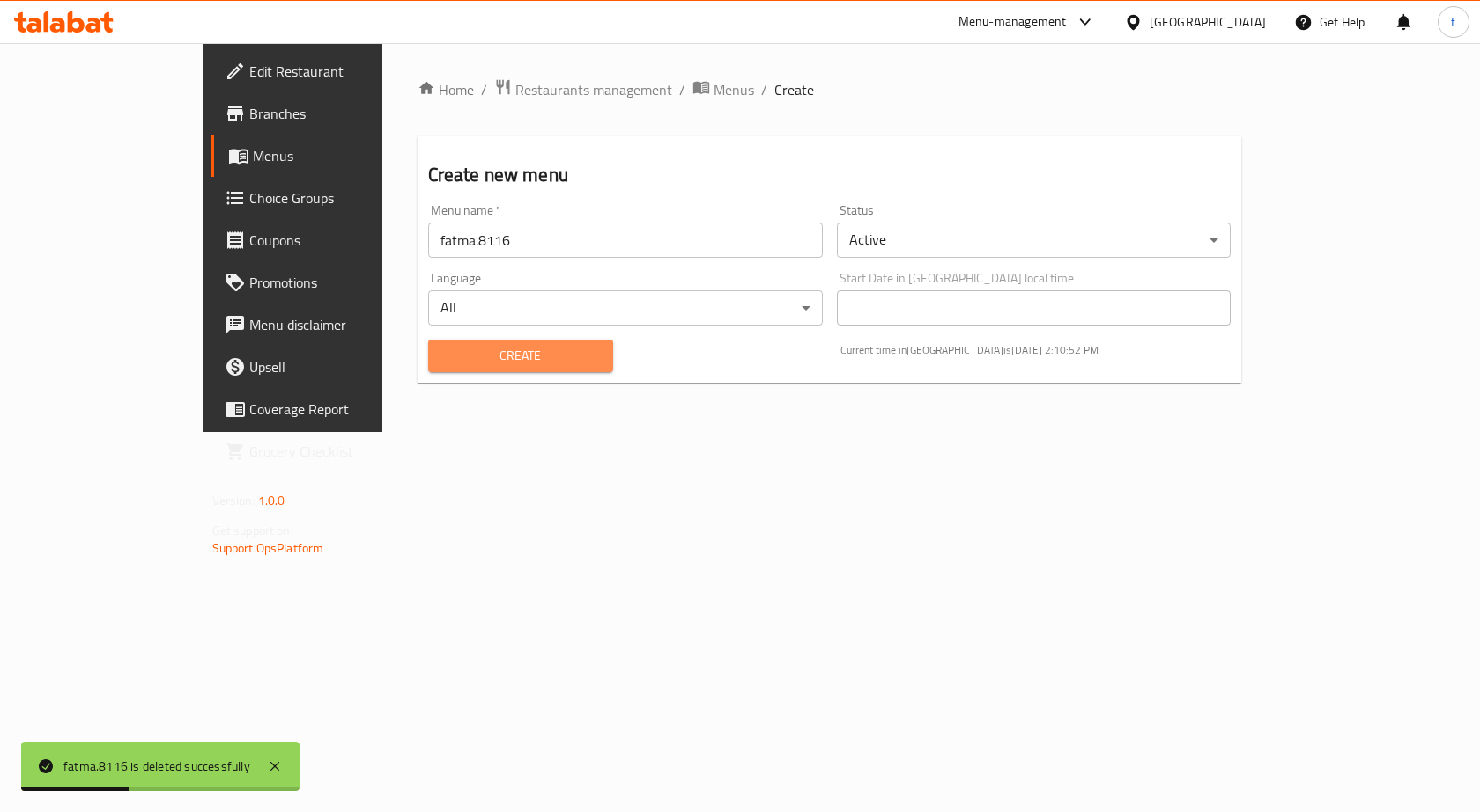
click at [479, 347] on span "Create" at bounding box center [520, 356] width 157 height 22
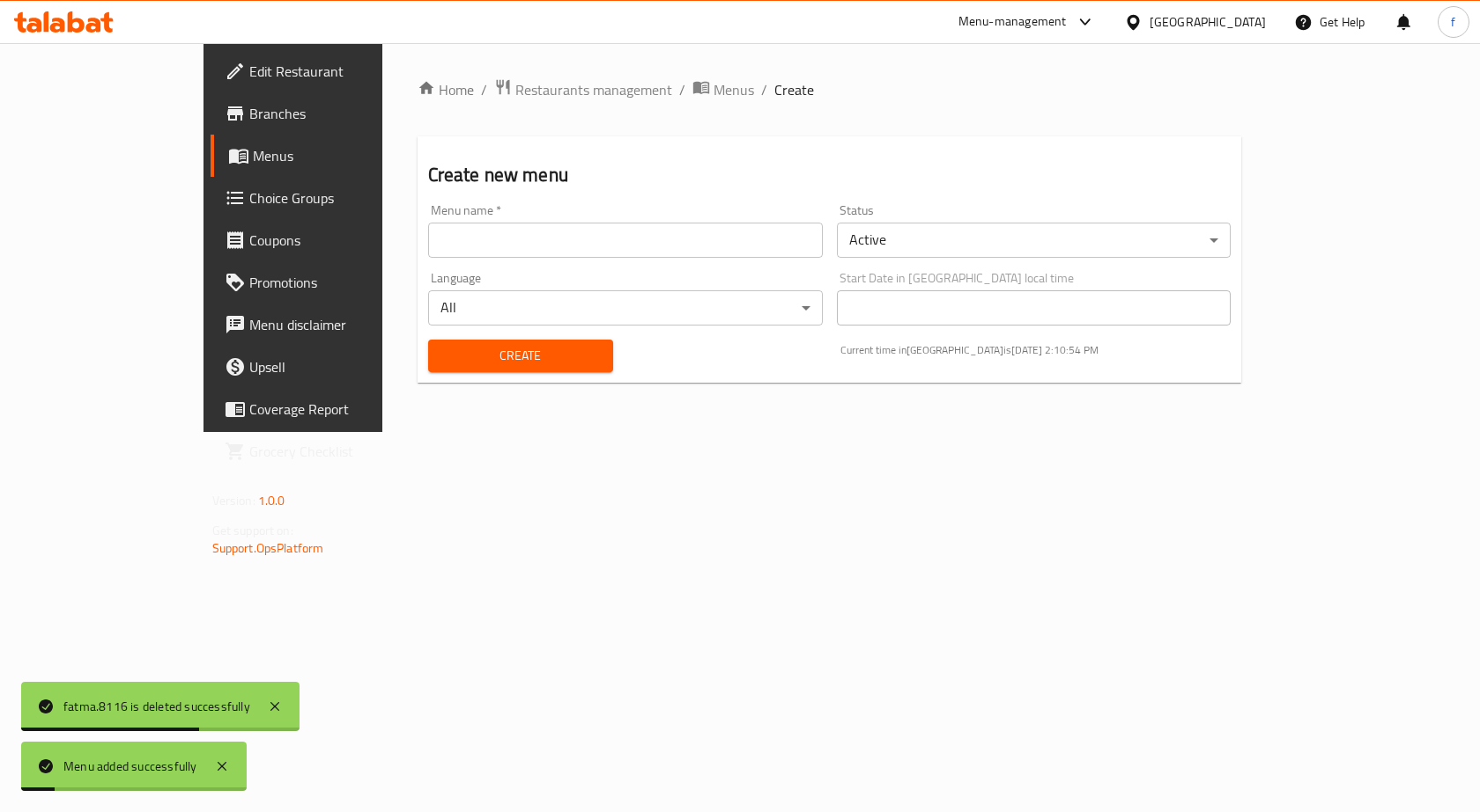
click at [252, 146] on span "Menus" at bounding box center [344, 156] width 184 height 21
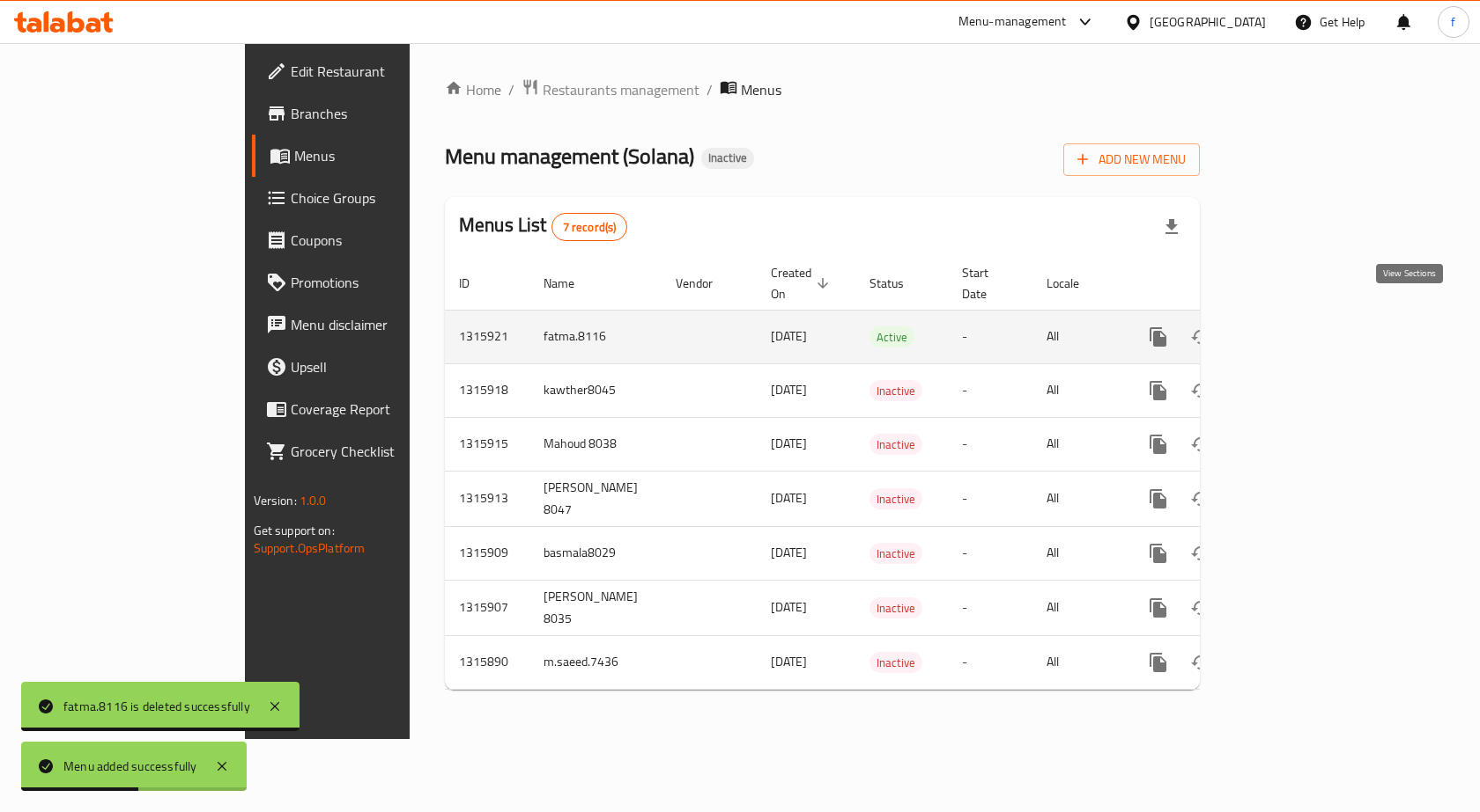
click at [1296, 326] on icon "enhanced table" at bounding box center [1285, 337] width 21 height 21
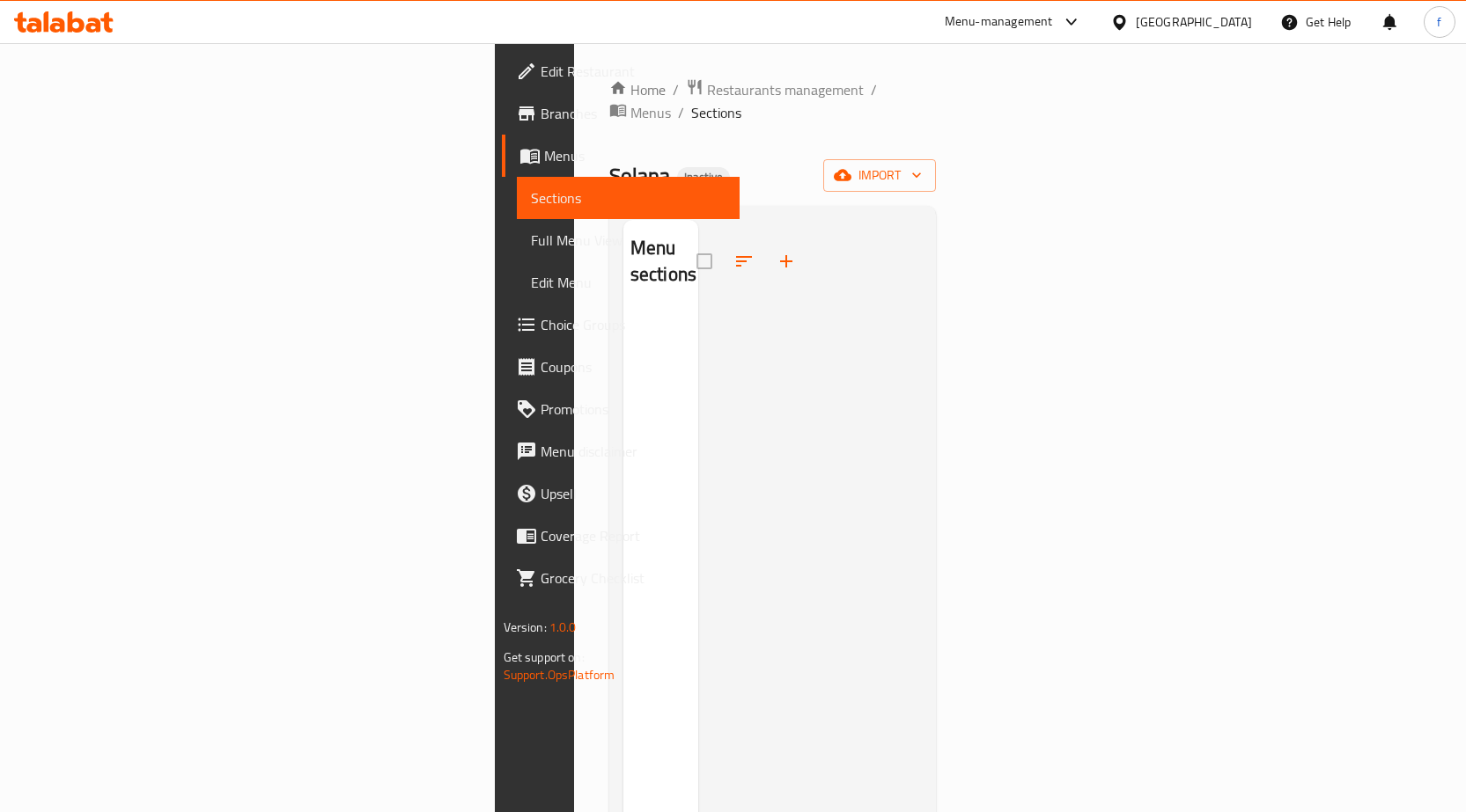
click at [531, 242] on span "Full Menu View" at bounding box center [629, 241] width 195 height 21
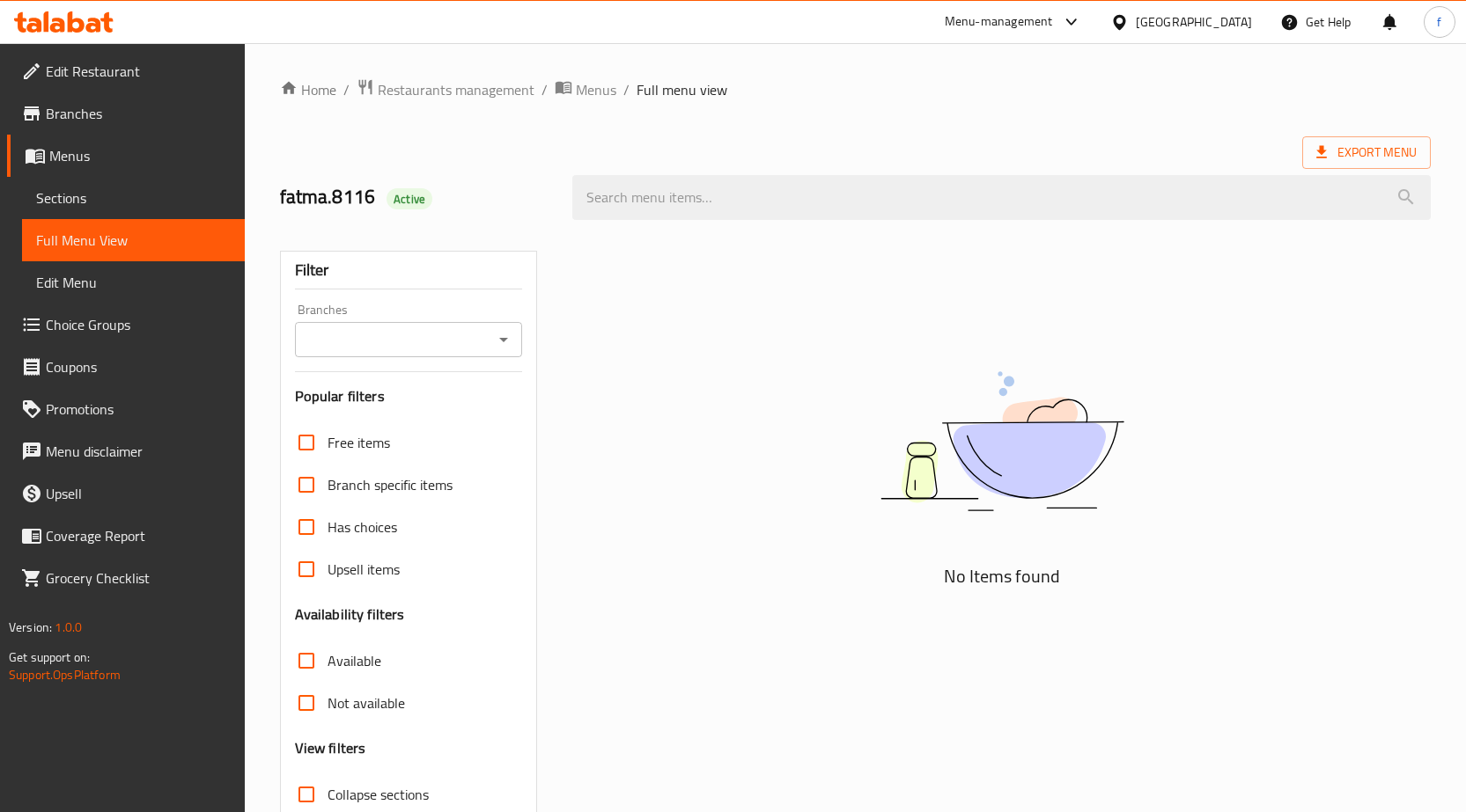
click at [123, 152] on span "Menus" at bounding box center [140, 156] width 182 height 21
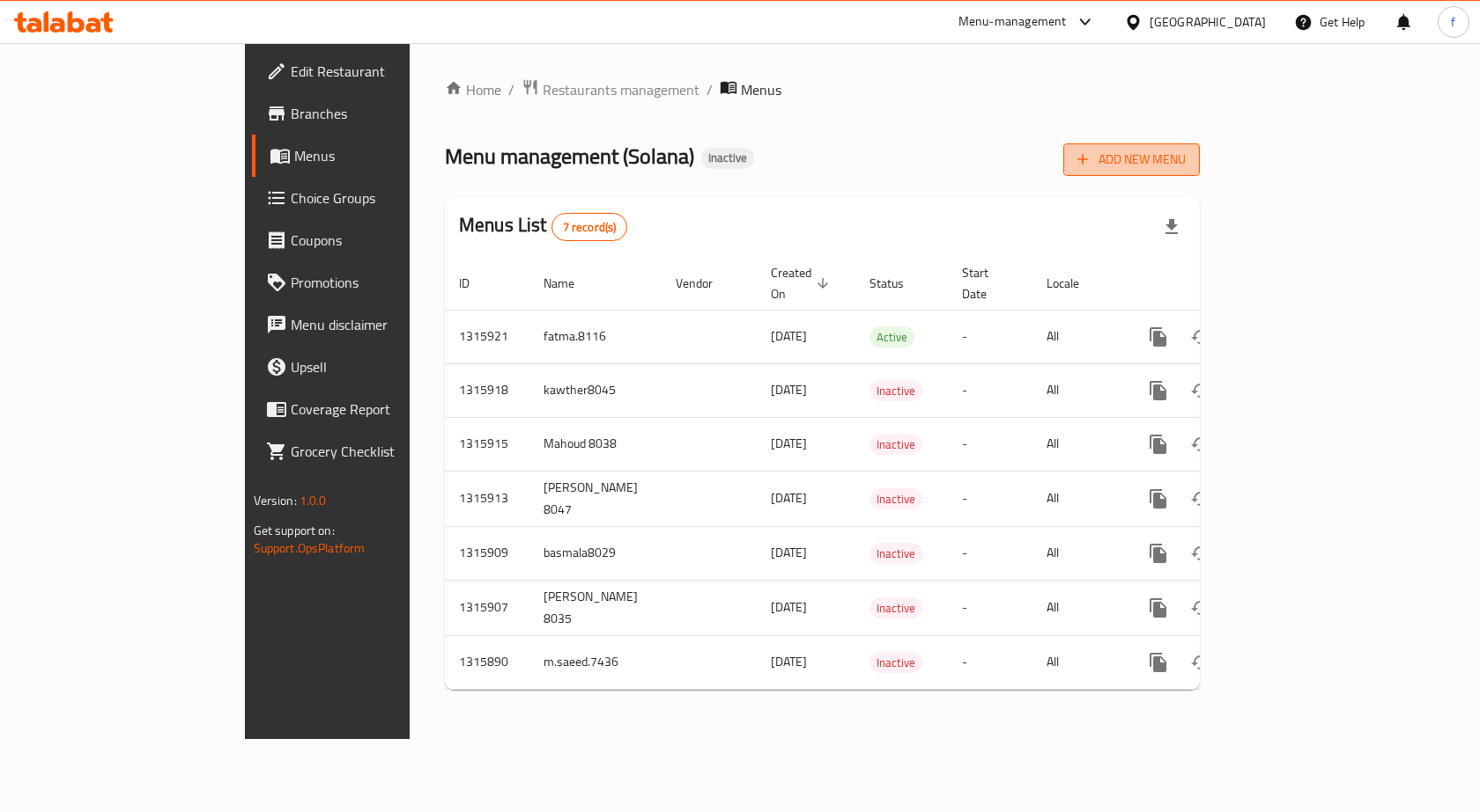
click at [1186, 168] on span "Add New Menu" at bounding box center [1131, 159] width 108 height 22
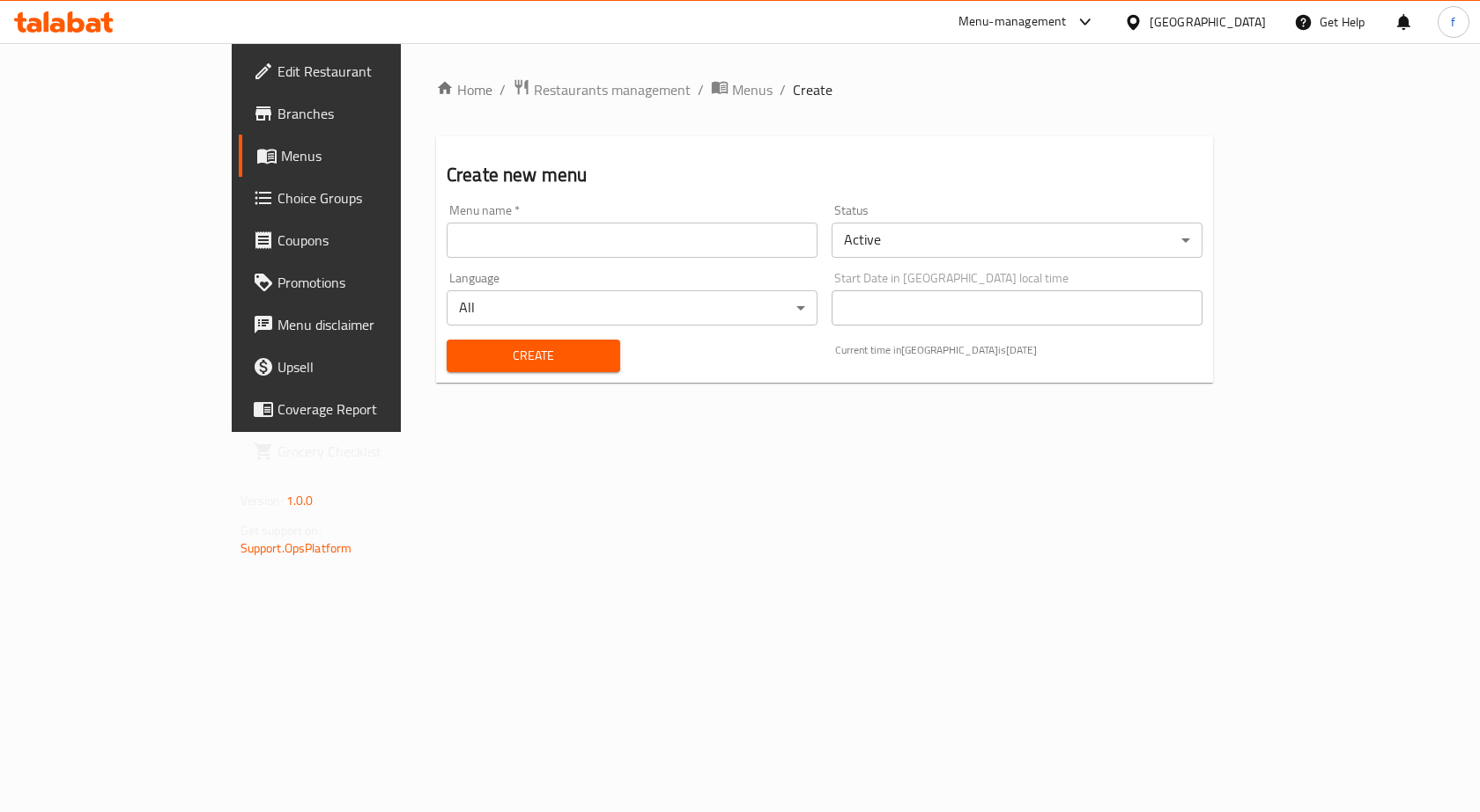
click at [642, 249] on input "text" at bounding box center [632, 240] width 370 height 35
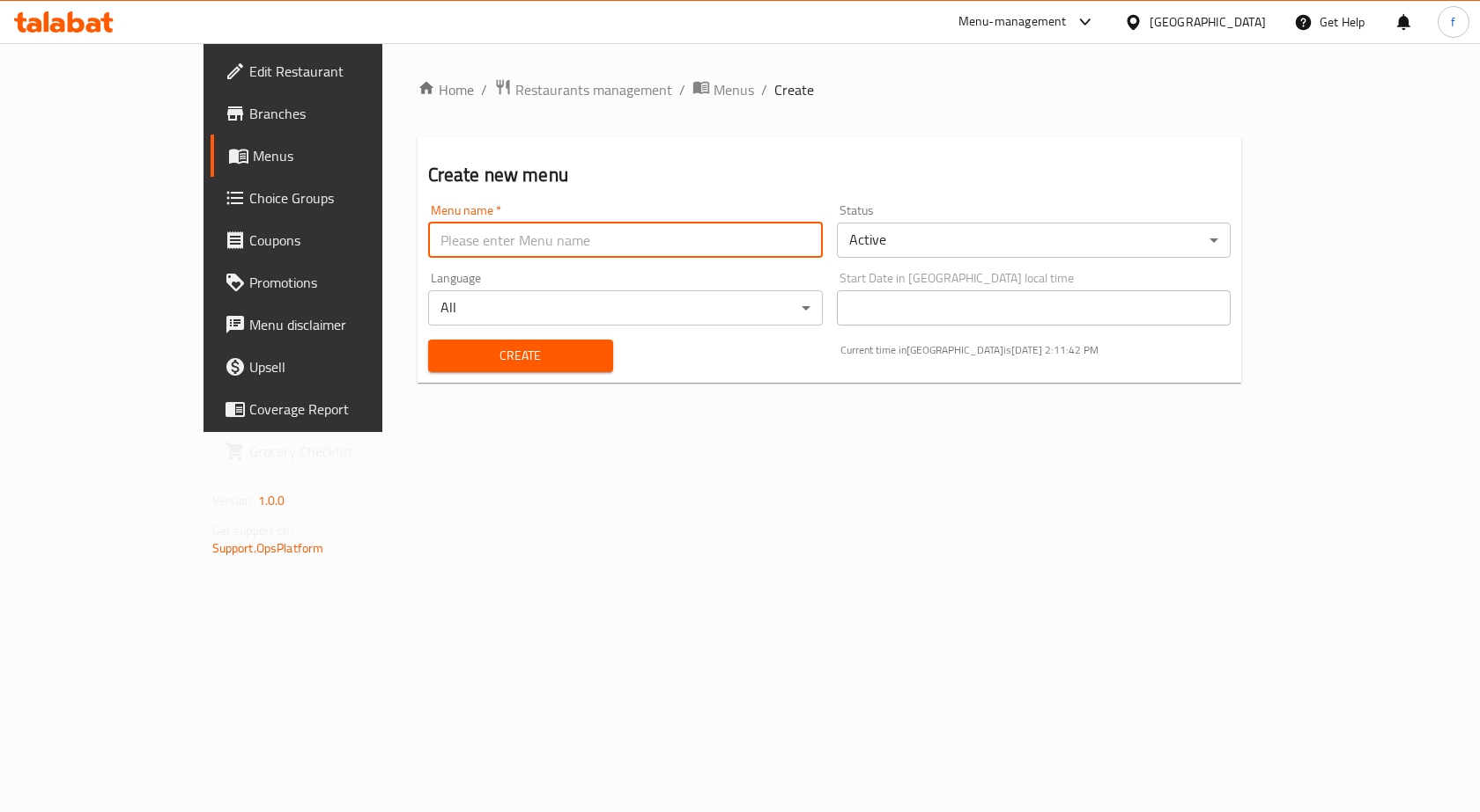
click at [447, 218] on div "Menu name   * Menu name *" at bounding box center [625, 231] width 395 height 54
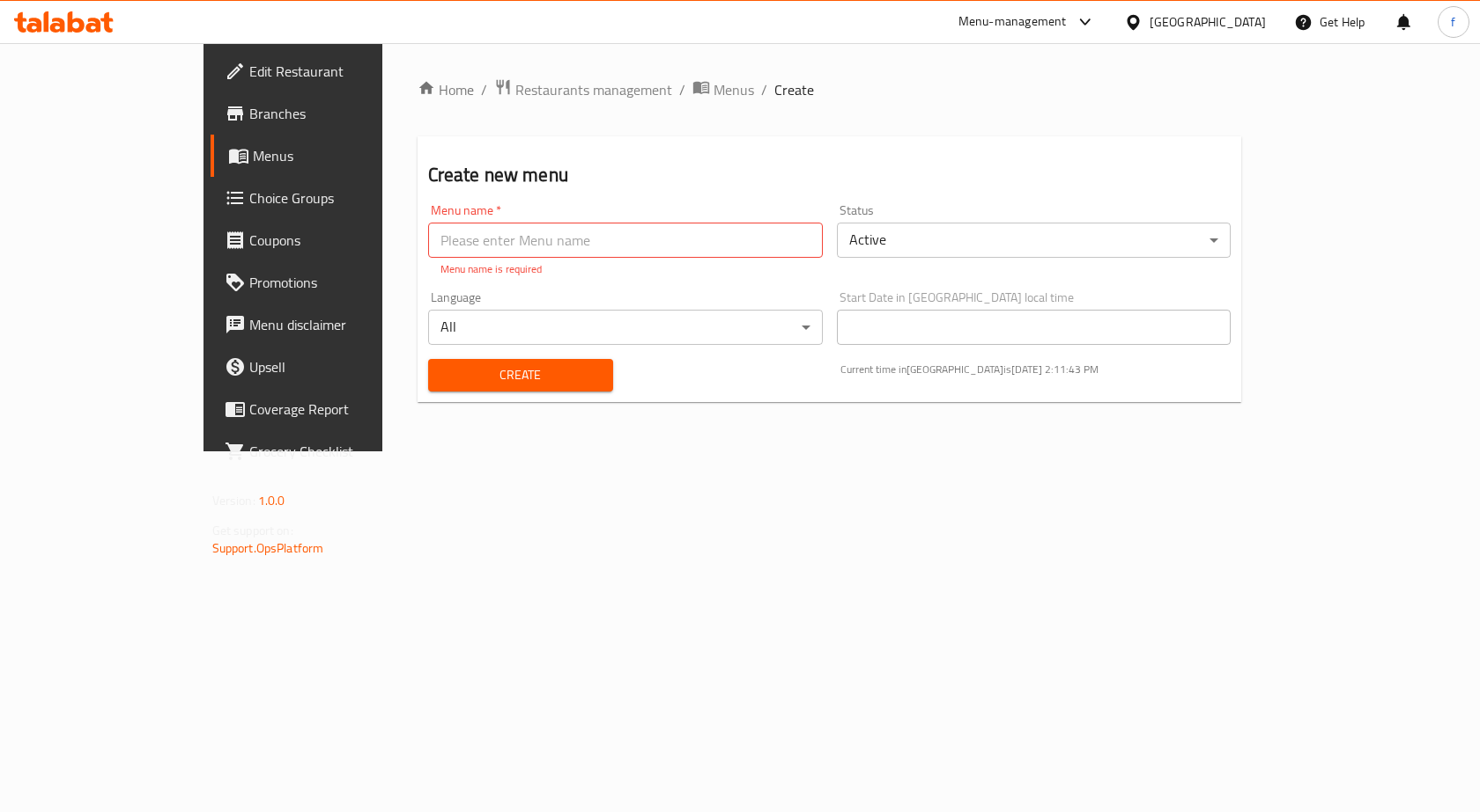
click at [447, 218] on div "Menu name   * Menu name * Menu name is required" at bounding box center [625, 241] width 395 height 73
click at [454, 234] on input "text" at bounding box center [625, 240] width 395 height 35
drag, startPoint x: 489, startPoint y: 242, endPoint x: 377, endPoint y: 254, distance: 112.6
click at [428, 254] on input "fatma.8116 second menu" at bounding box center [625, 240] width 395 height 35
type input "fatma.8116"
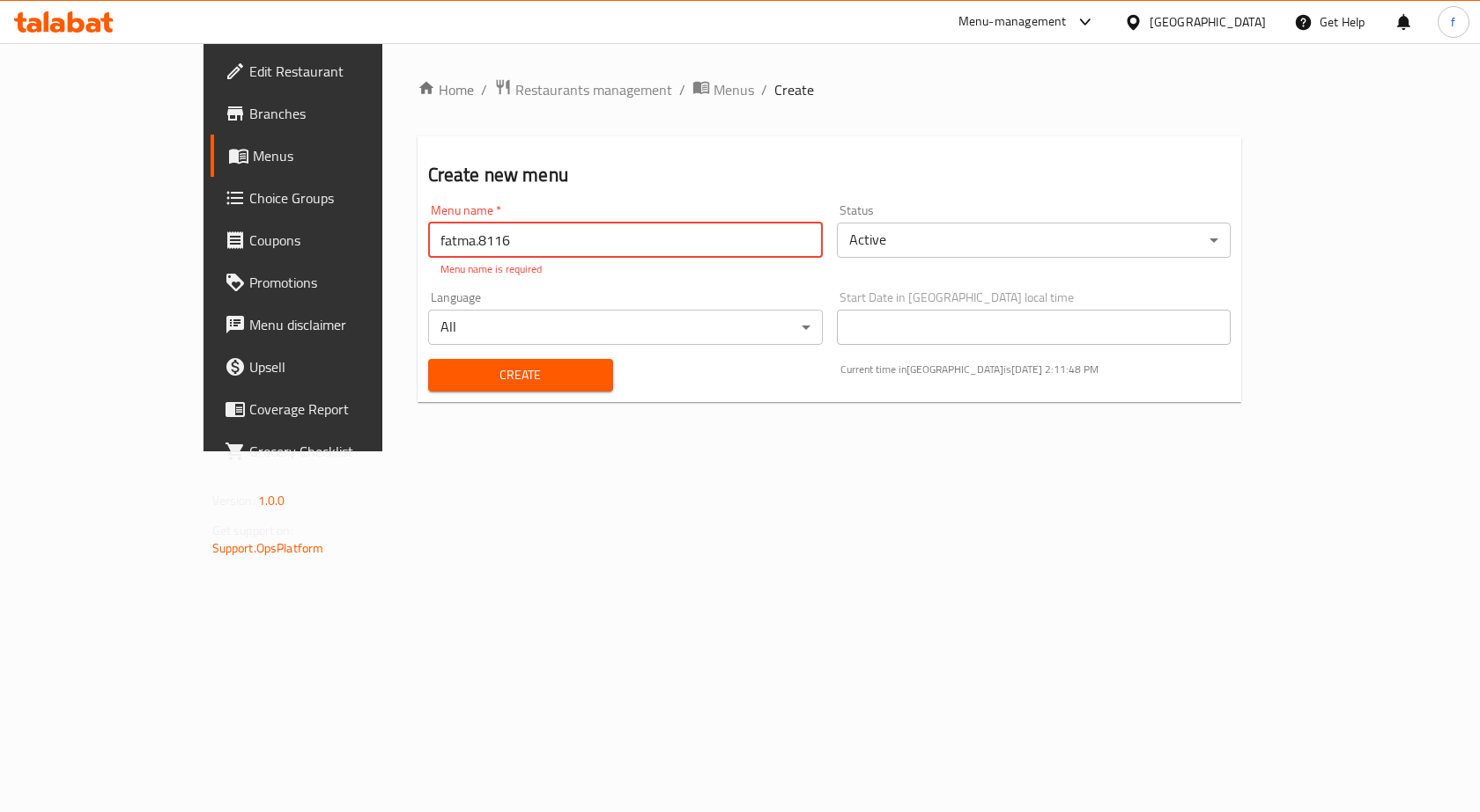
click at [252, 151] on span "Menus" at bounding box center [344, 156] width 184 height 21
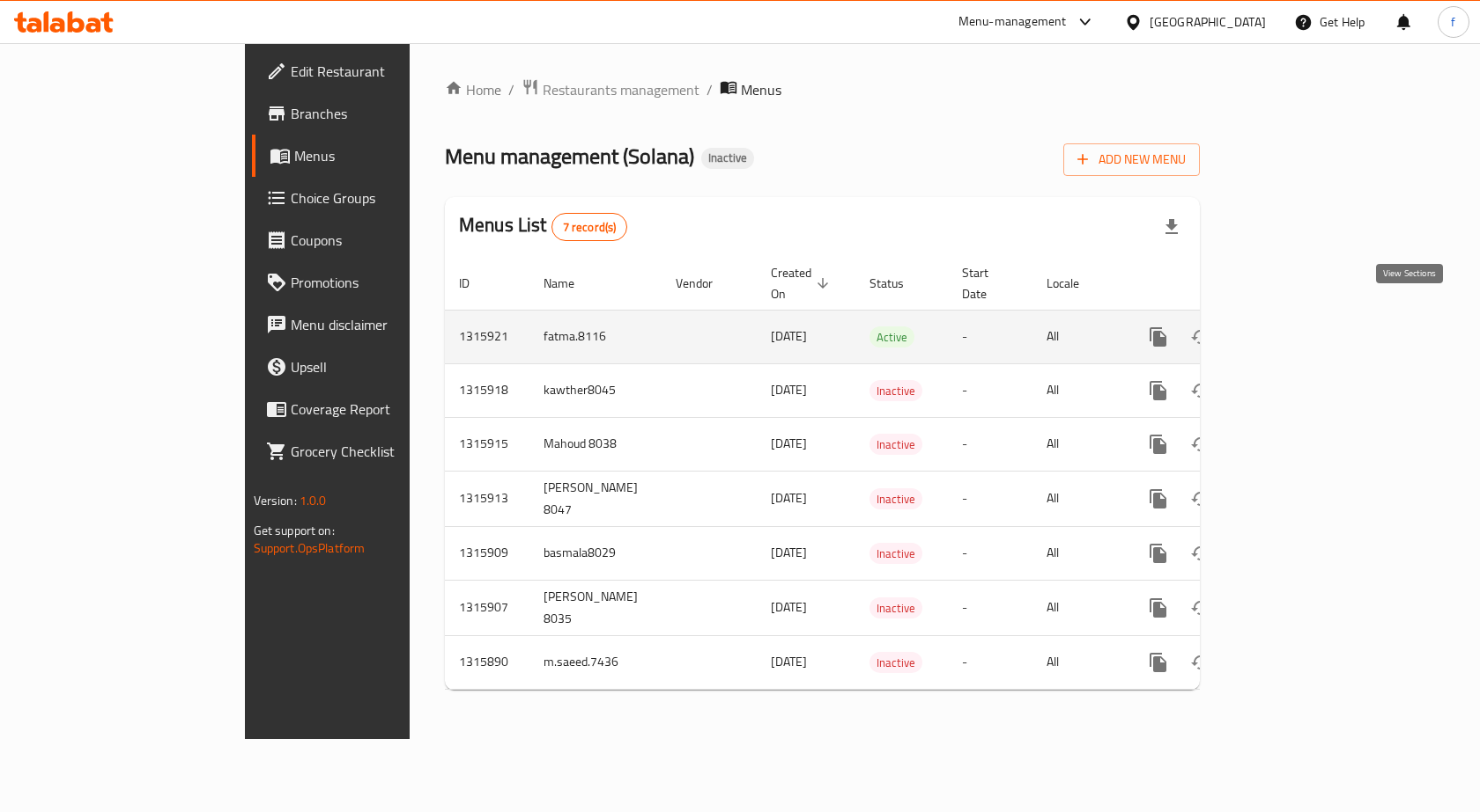
click at [1293, 329] on icon "enhanced table" at bounding box center [1285, 337] width 16 height 16
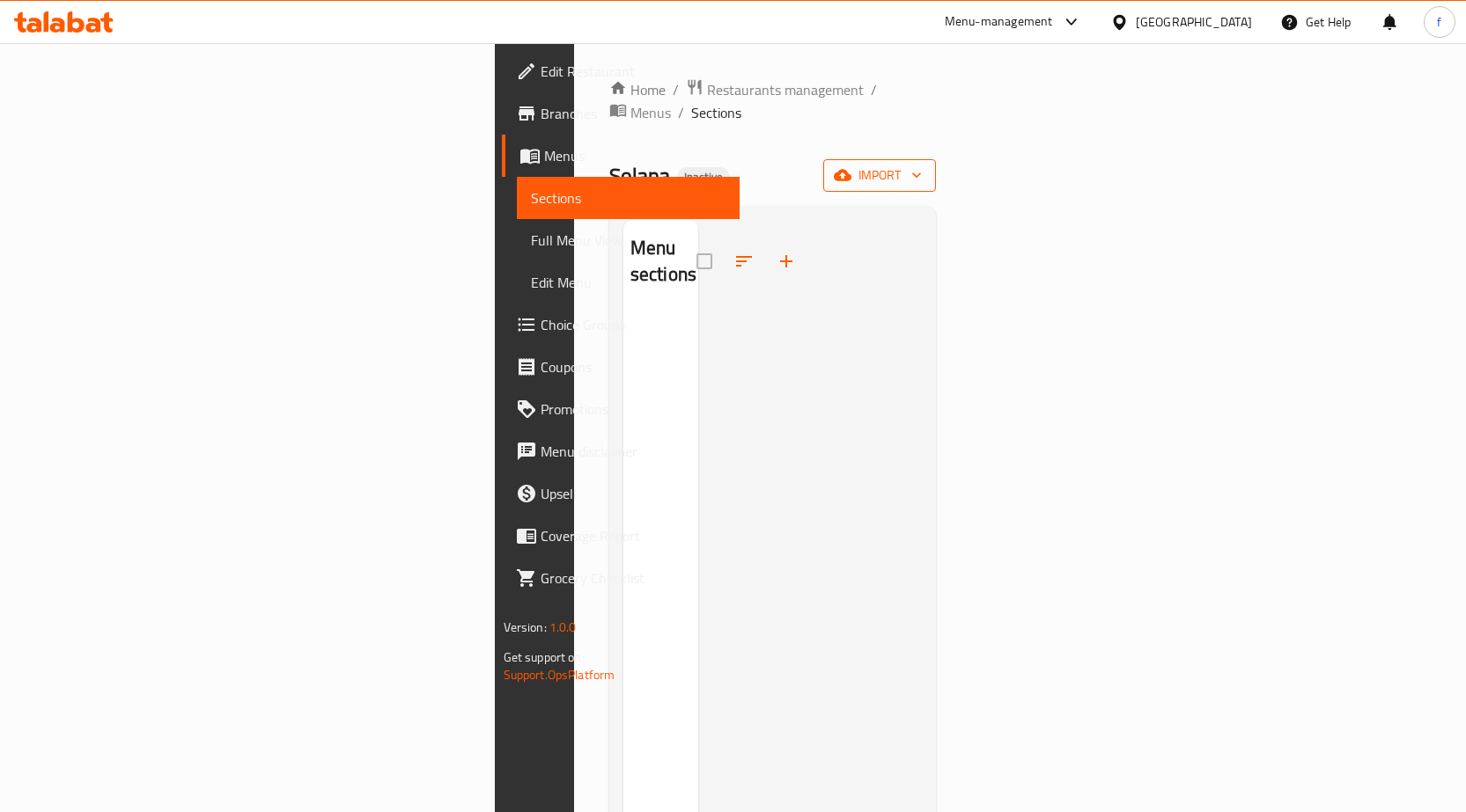
drag, startPoint x: 511, startPoint y: 335, endPoint x: 1349, endPoint y: 154, distance: 857.3
click at [623, 334] on div "Menu sections" at bounding box center [661, 626] width 75 height 812
click at [922, 165] on span "import" at bounding box center [879, 175] width 84 height 22
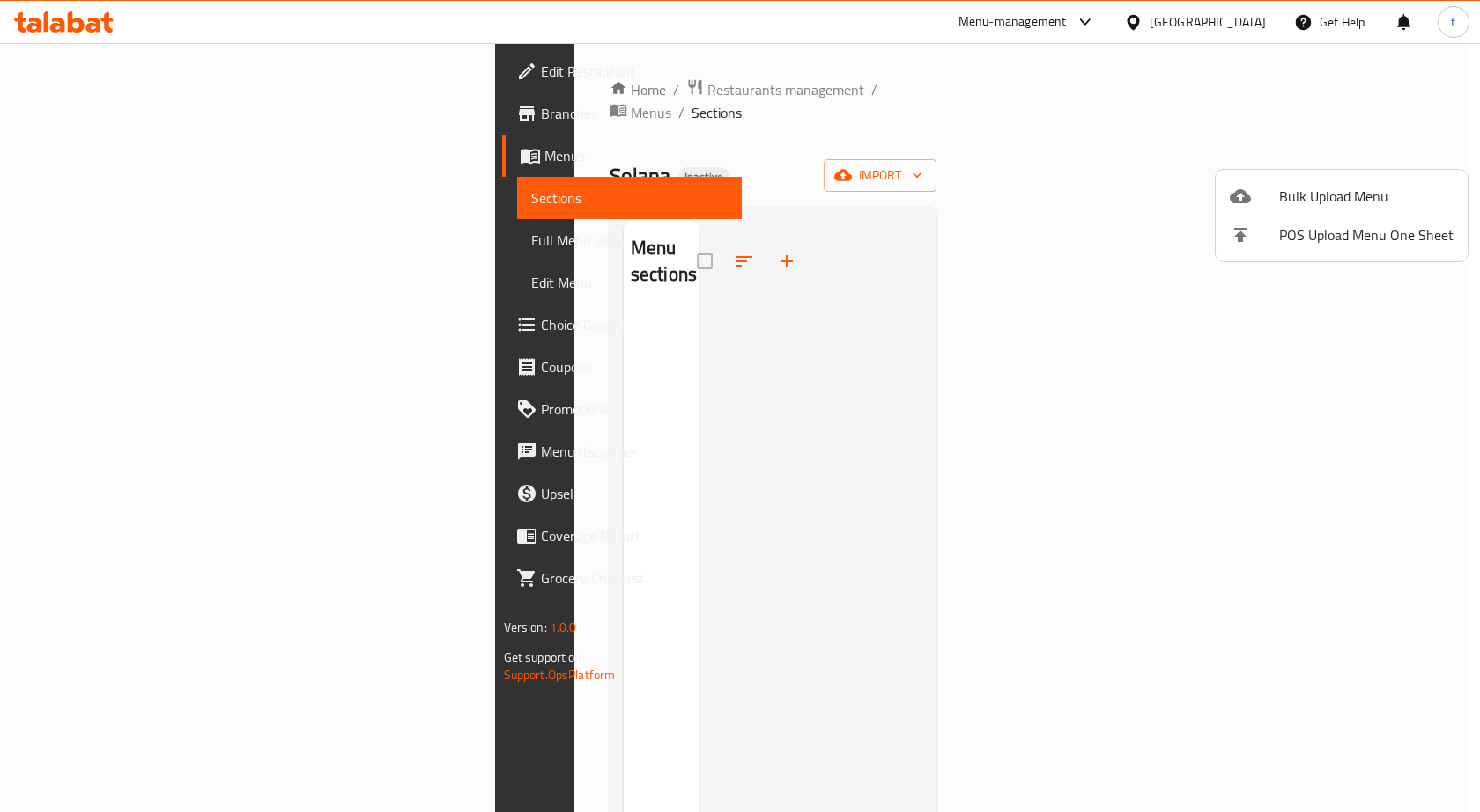
click at [982, 275] on div at bounding box center [740, 406] width 1480 height 812
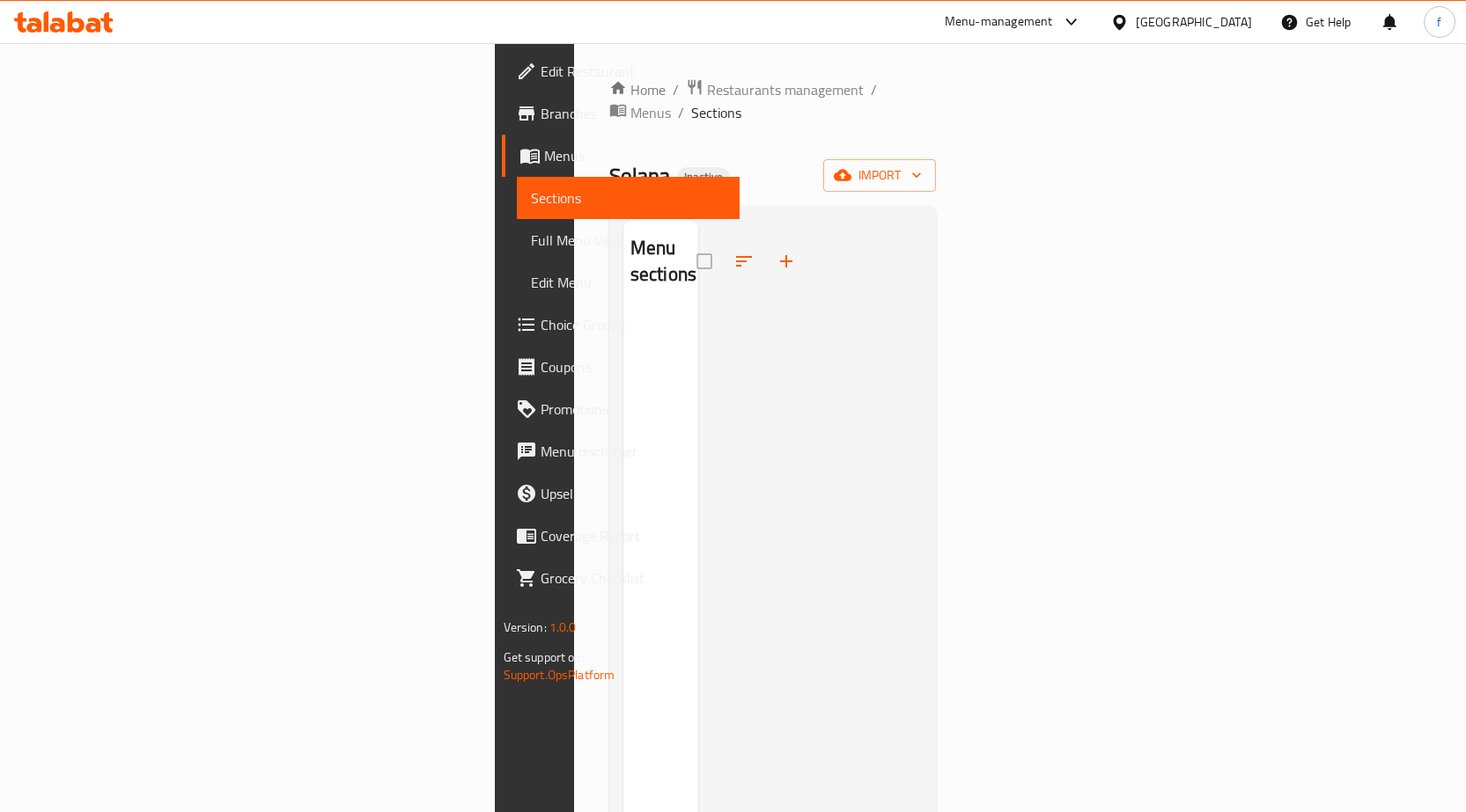
click at [502, 140] on link "Menus" at bounding box center [621, 156] width 238 height 42
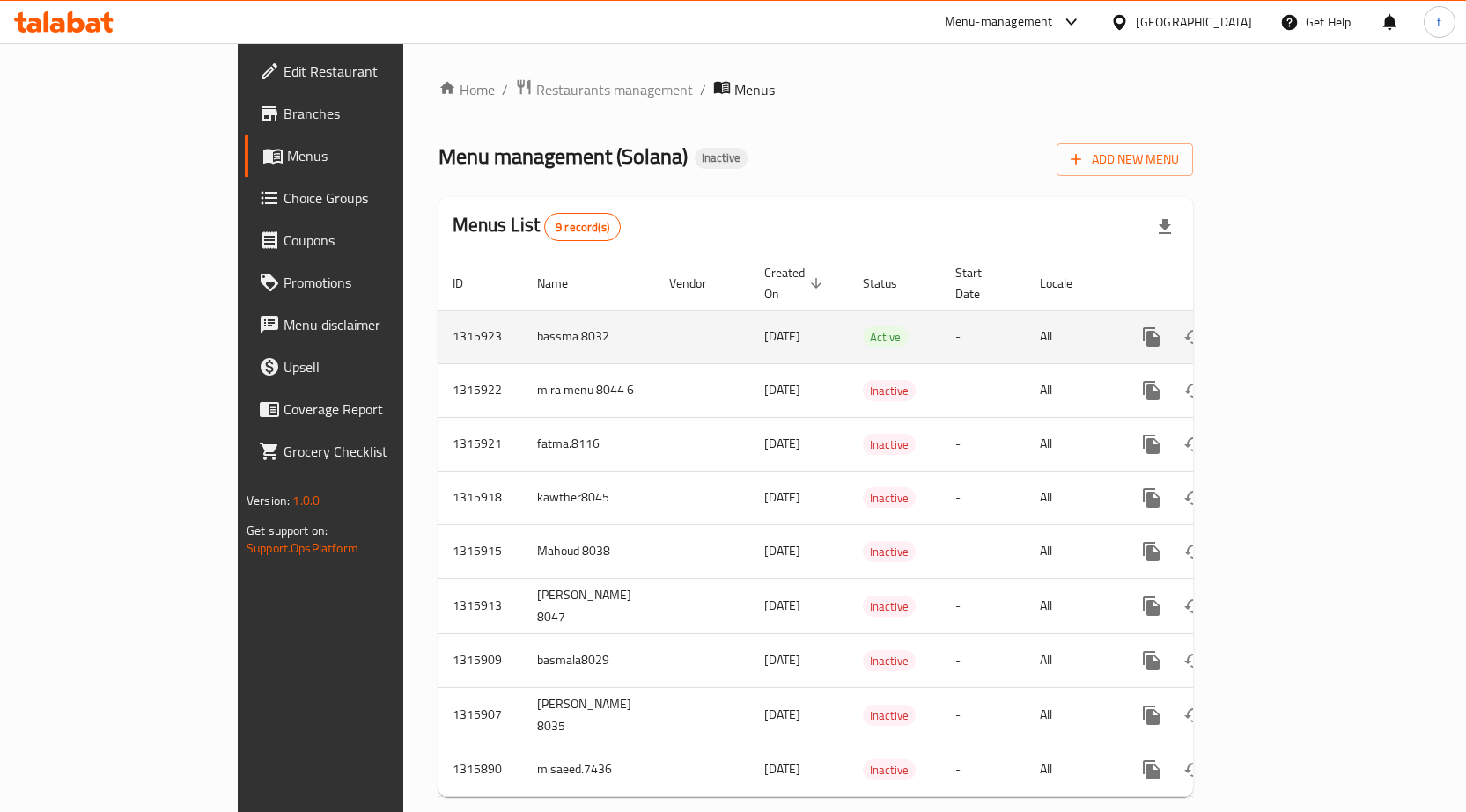
scroll to position [14, 0]
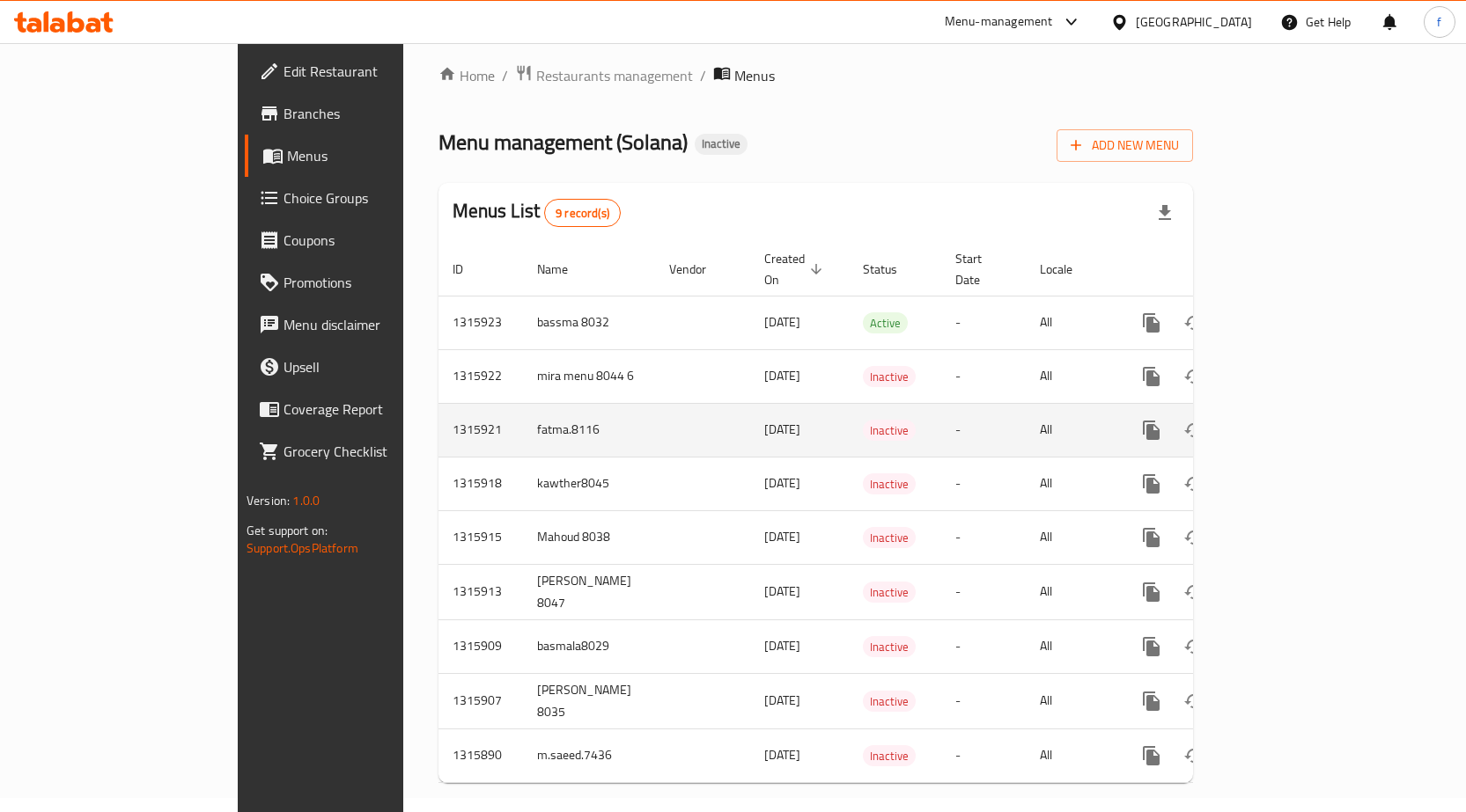
click at [1286, 422] on icon "enhanced table" at bounding box center [1278, 430] width 16 height 16
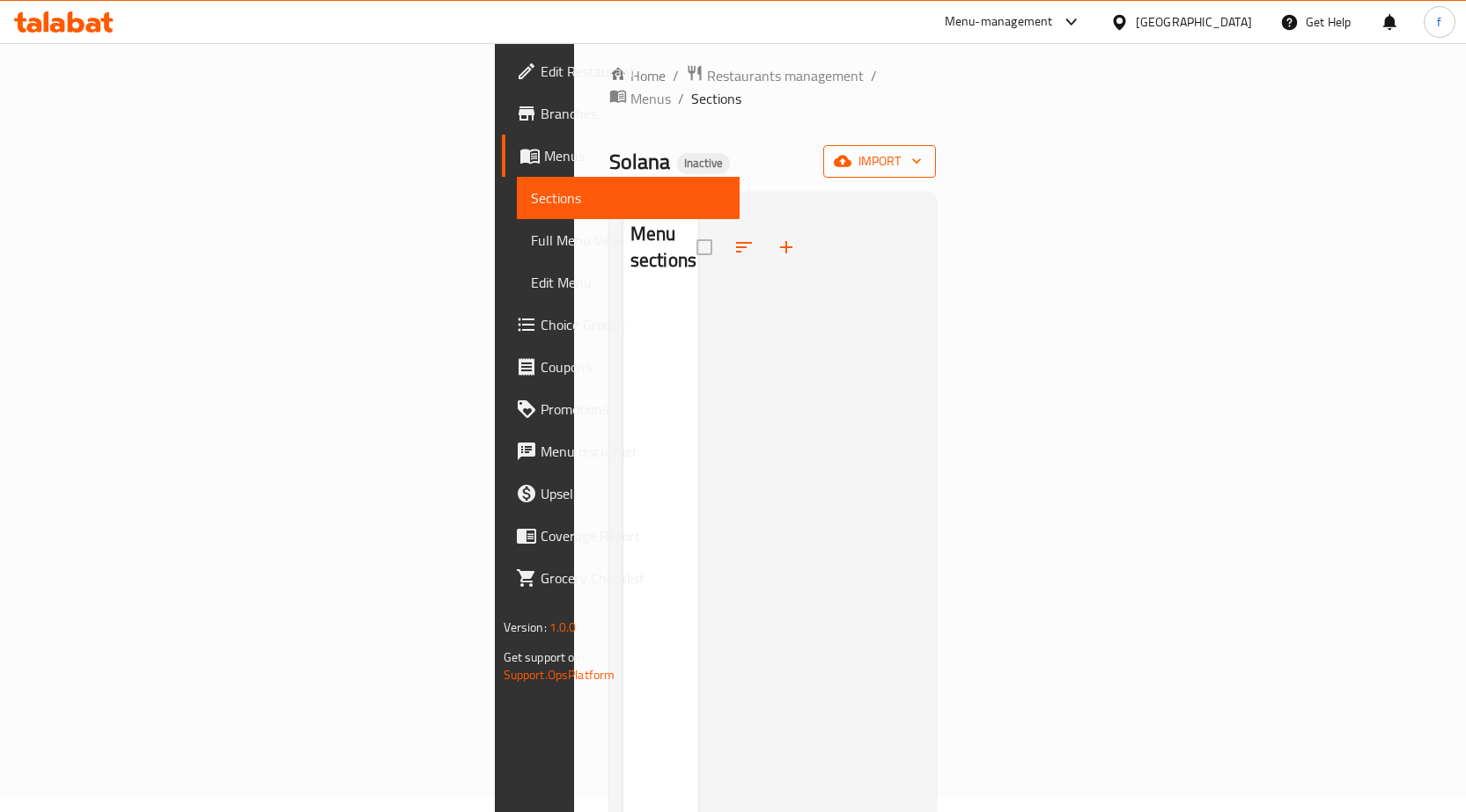
click at [922, 150] on span "import" at bounding box center [879, 161] width 84 height 22
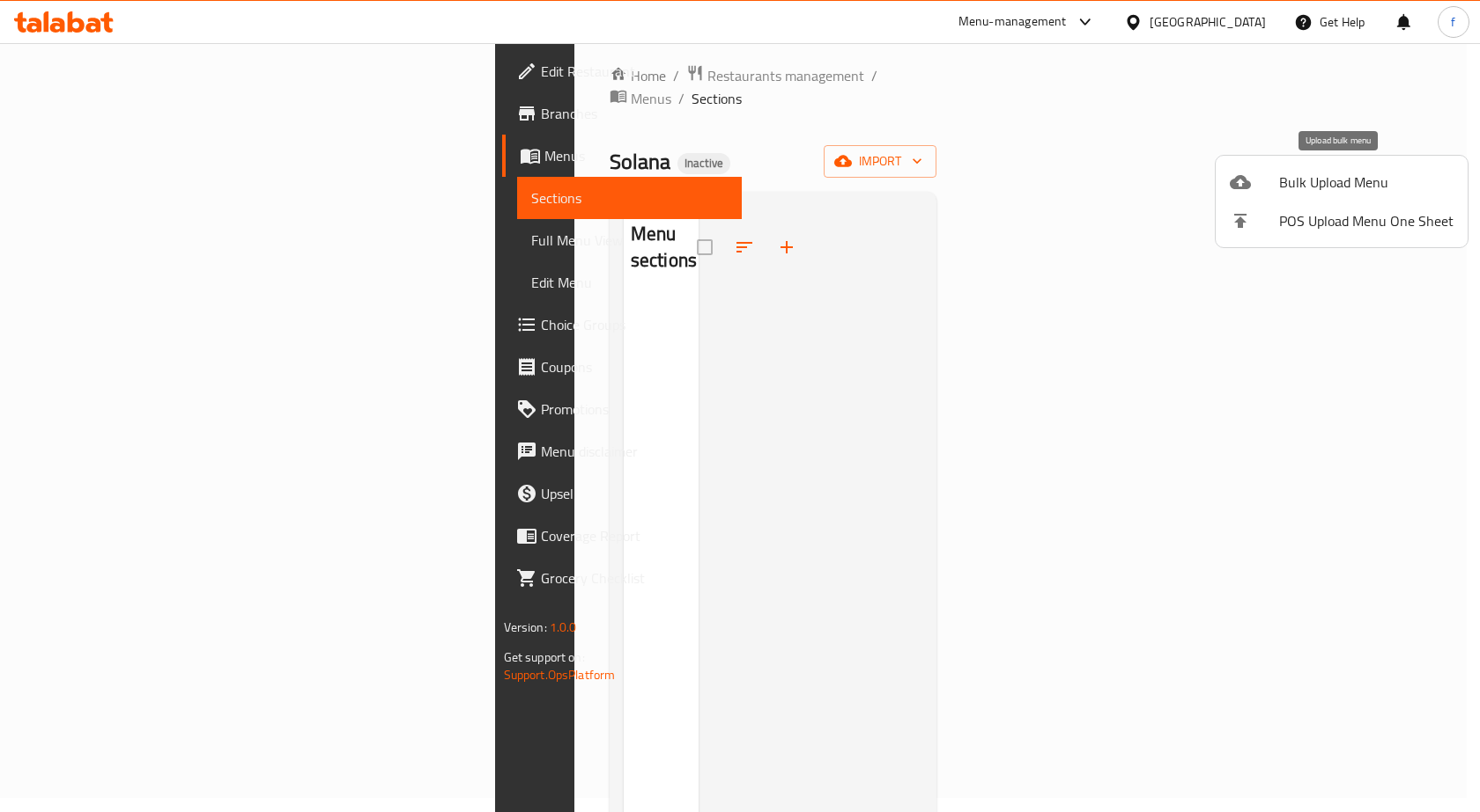
click at [1341, 184] on span "Bulk Upload Menu" at bounding box center [1365, 182] width 174 height 21
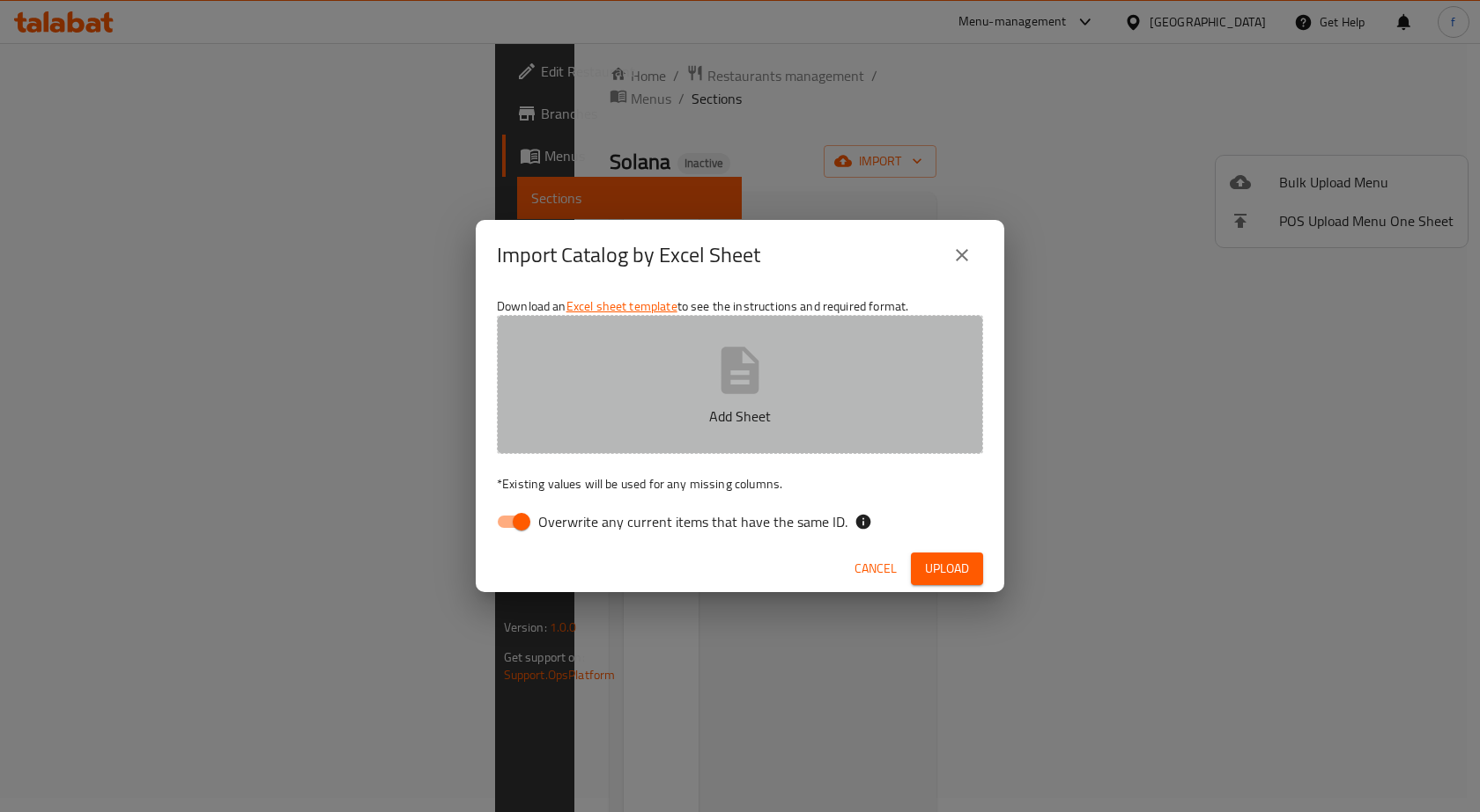
click at [763, 406] on p "Add Sheet" at bounding box center [740, 417] width 431 height 21
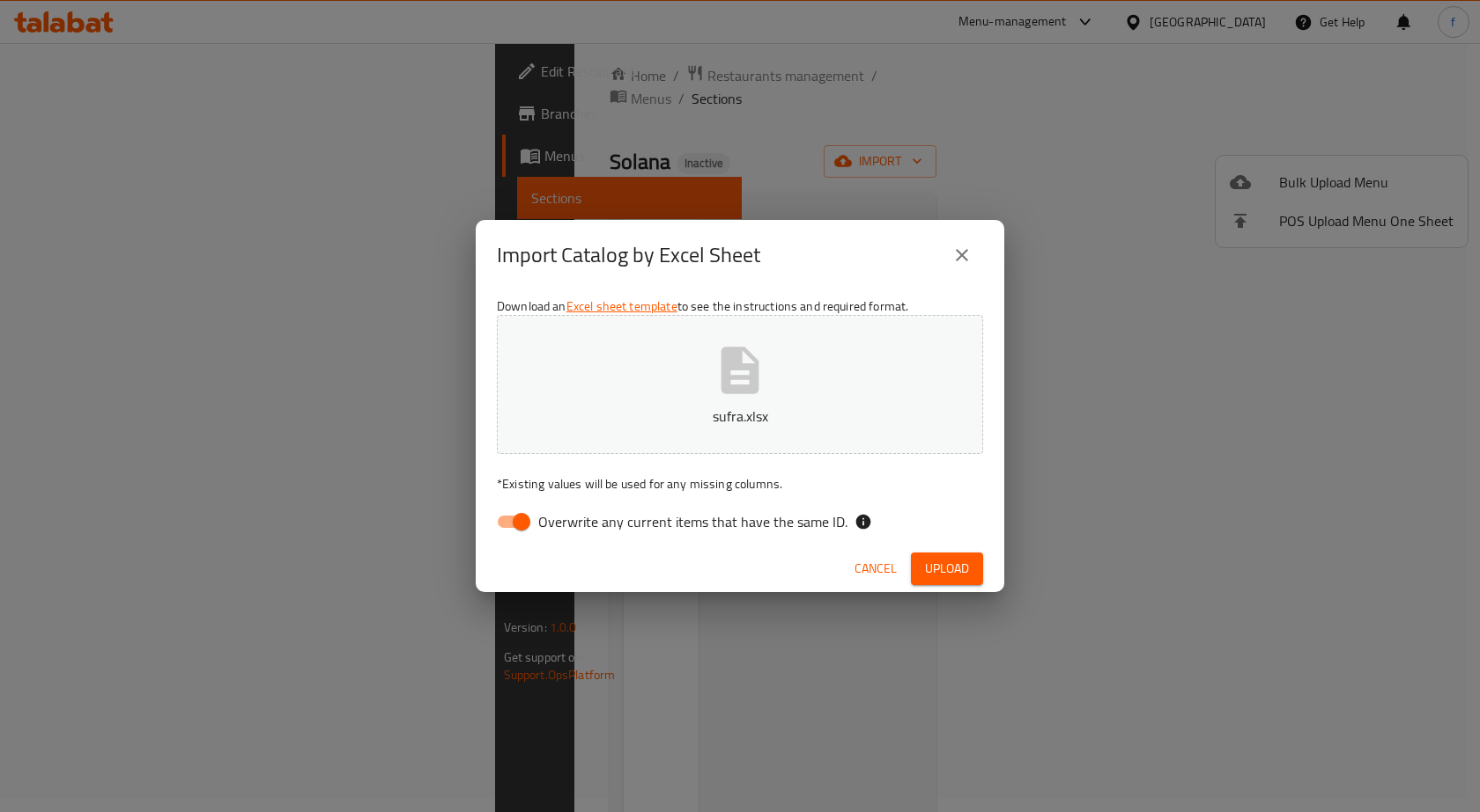
click at [955, 558] on span "Upload" at bounding box center [946, 569] width 44 height 22
click at [526, 531] on input "Overwrite any current items that have the same ID." at bounding box center [522, 521] width 100 height 33
checkbox input "false"
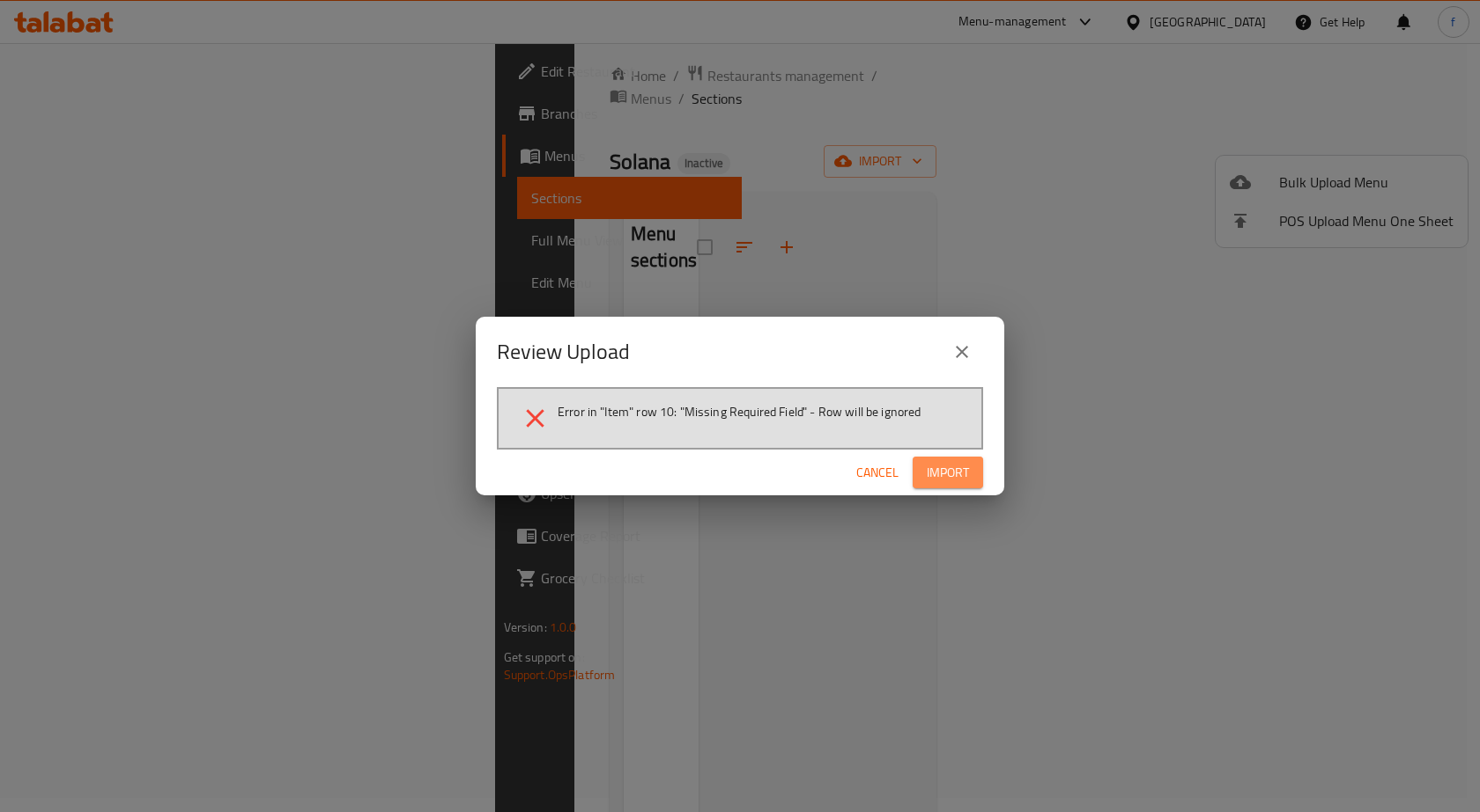
click at [955, 470] on span "Import" at bounding box center [947, 473] width 42 height 22
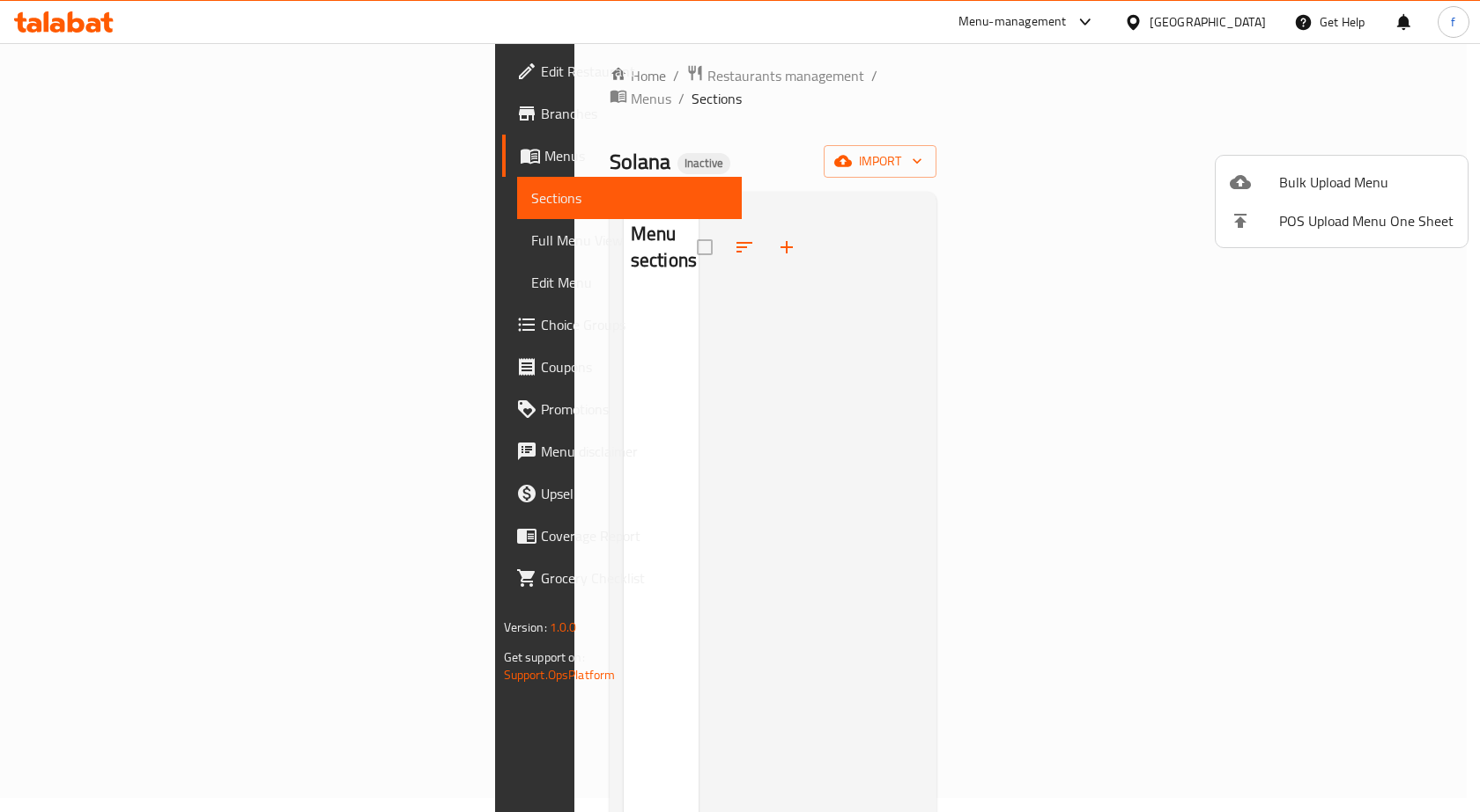
click at [878, 354] on div at bounding box center [740, 406] width 1480 height 812
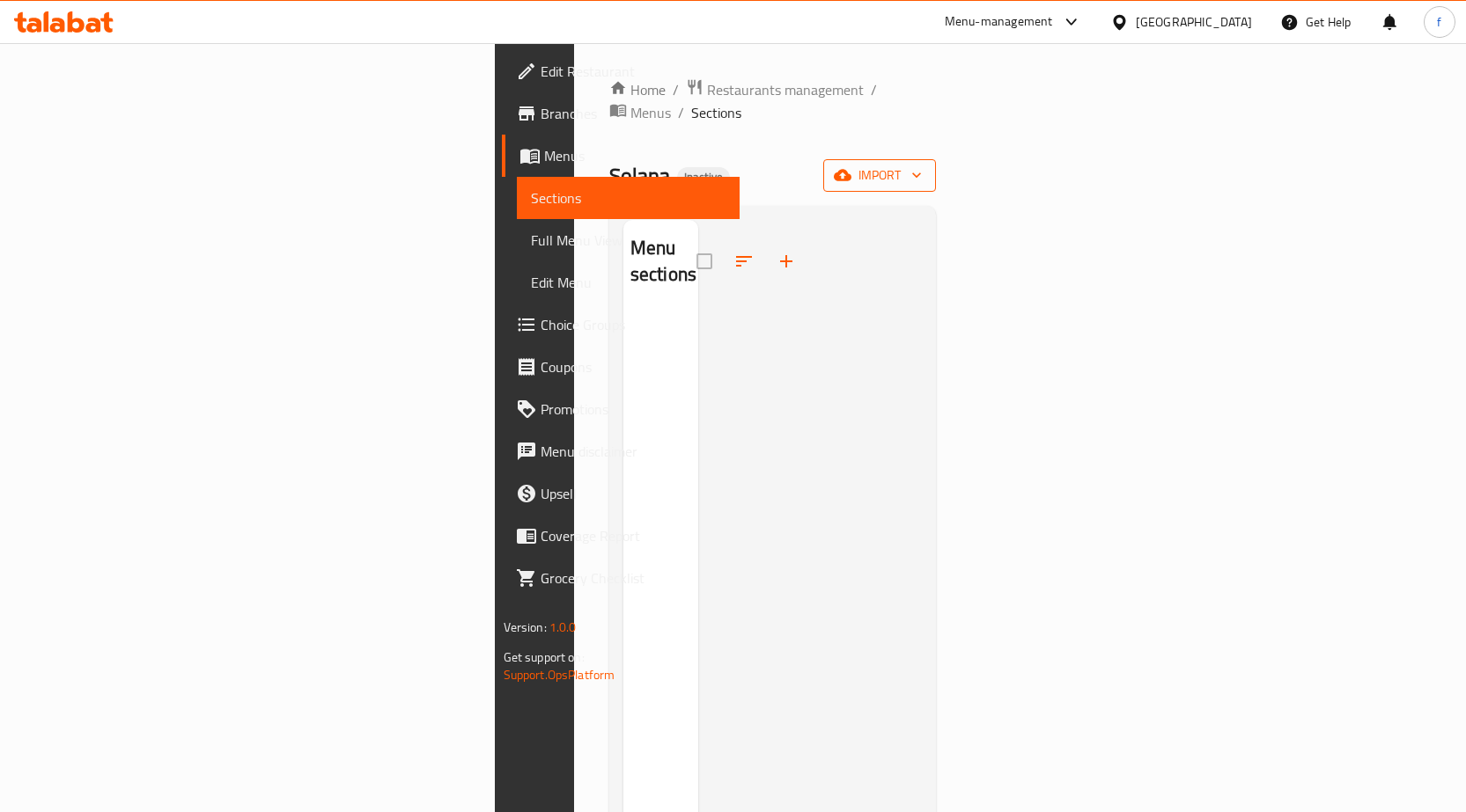
click at [922, 165] on span "import" at bounding box center [879, 175] width 84 height 22
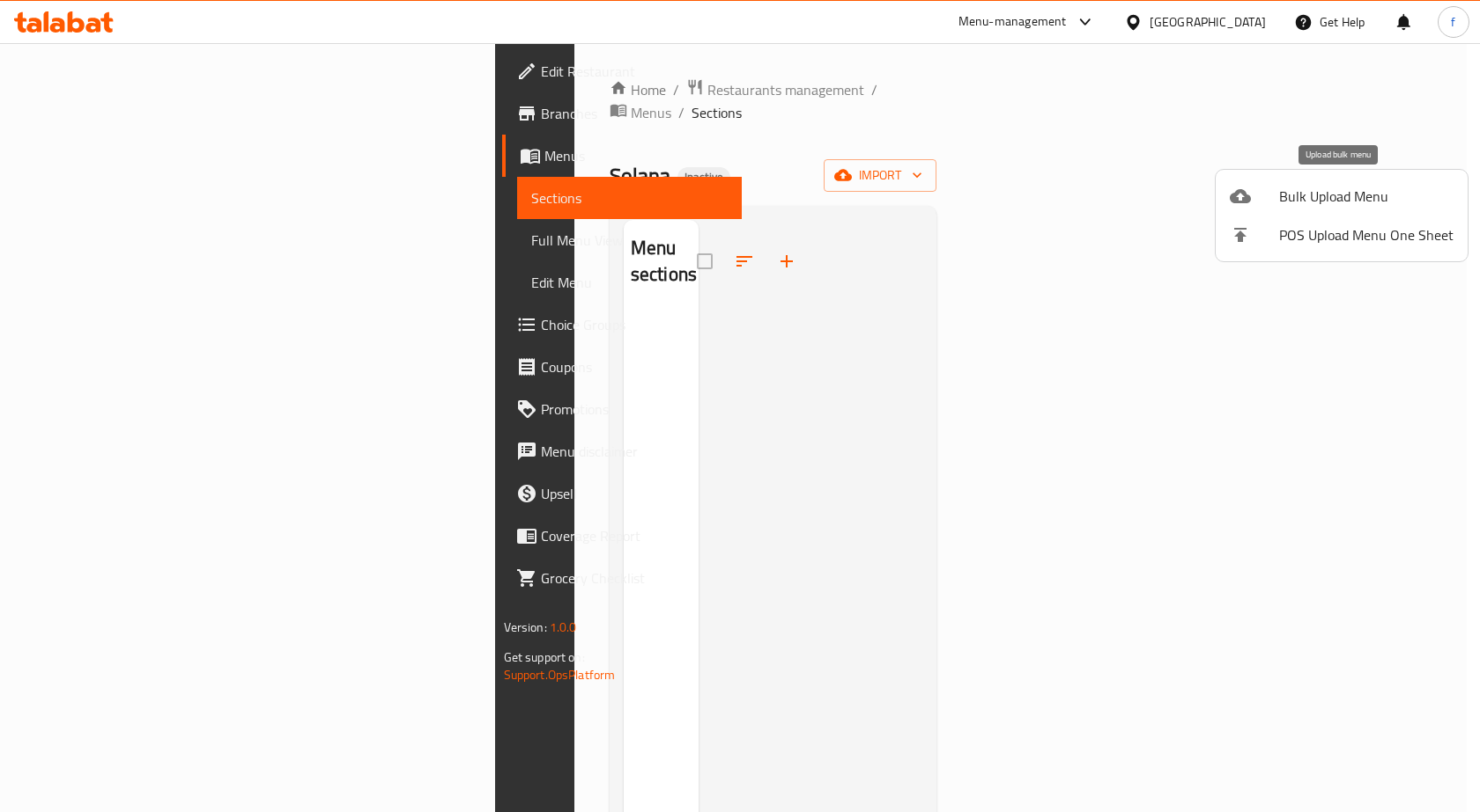
click at [1315, 196] on span "Bulk Upload Menu" at bounding box center [1365, 197] width 174 height 21
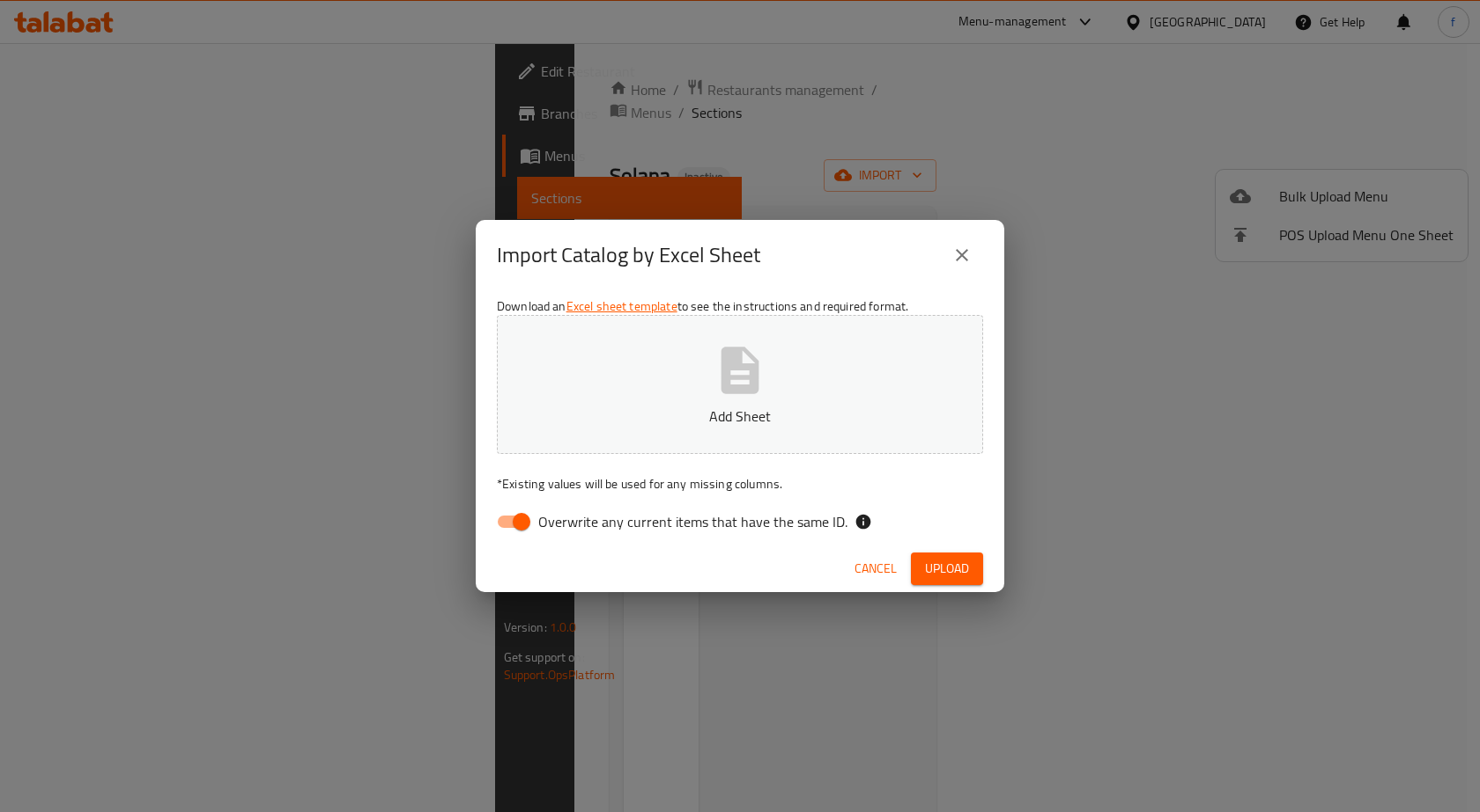
click at [553, 527] on span "Overwrite any current items that have the same ID." at bounding box center [692, 522] width 309 height 21
click at [553, 527] on input "Overwrite any current items that have the same ID." at bounding box center [522, 521] width 100 height 33
checkbox input "false"
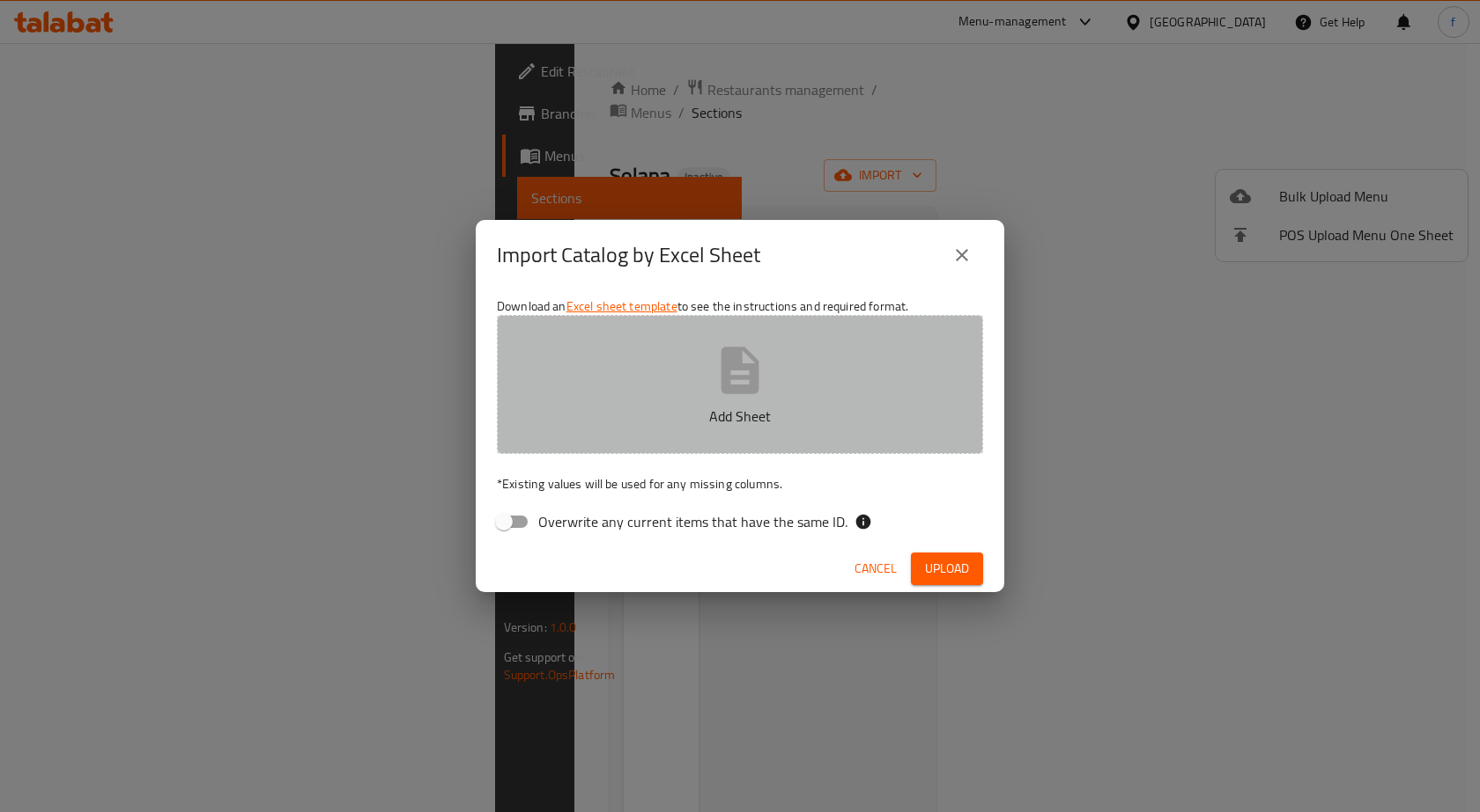
click at [771, 359] on button "Add Sheet" at bounding box center [739, 385] width 486 height 140
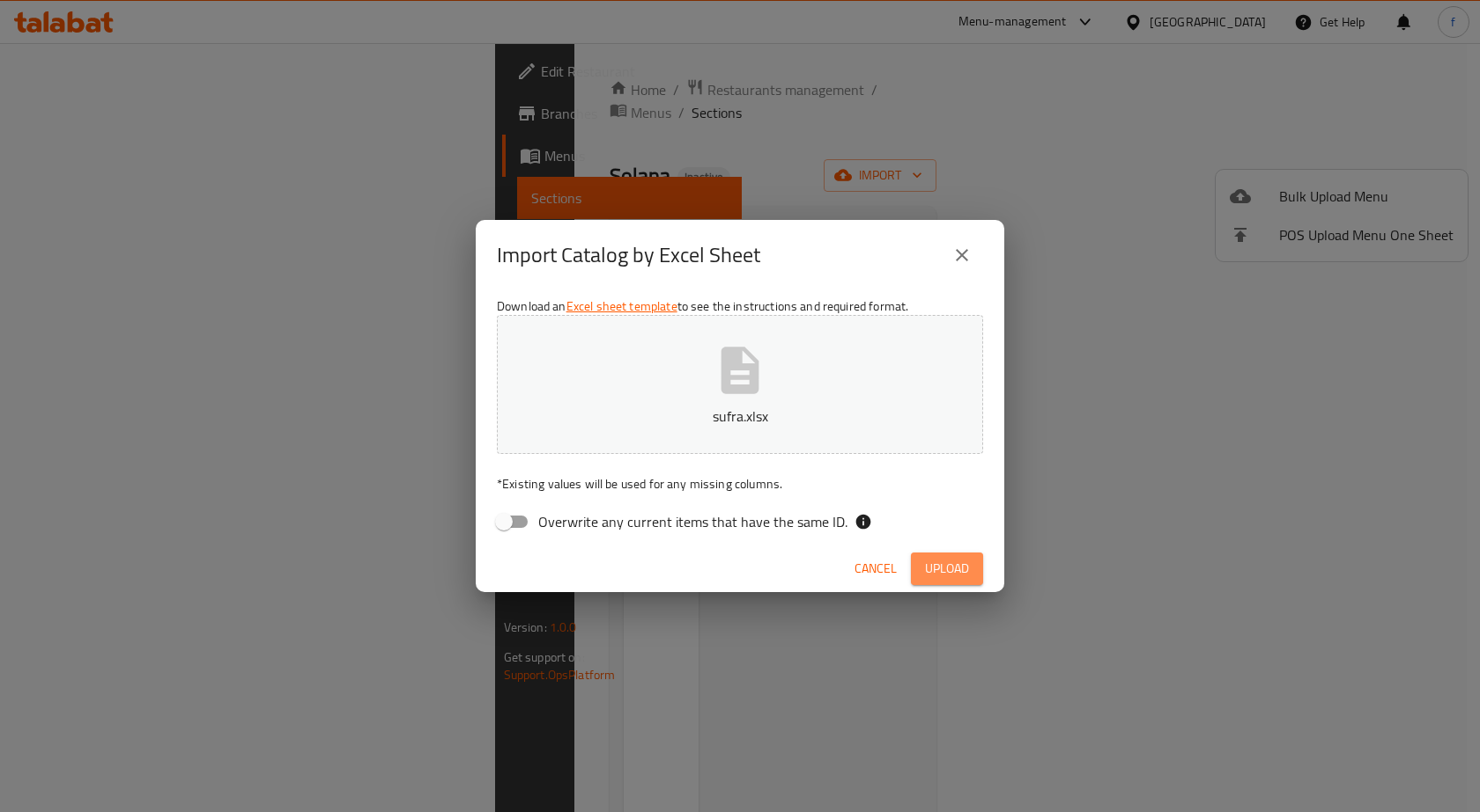
click at [974, 571] on button "Upload" at bounding box center [947, 569] width 72 height 32
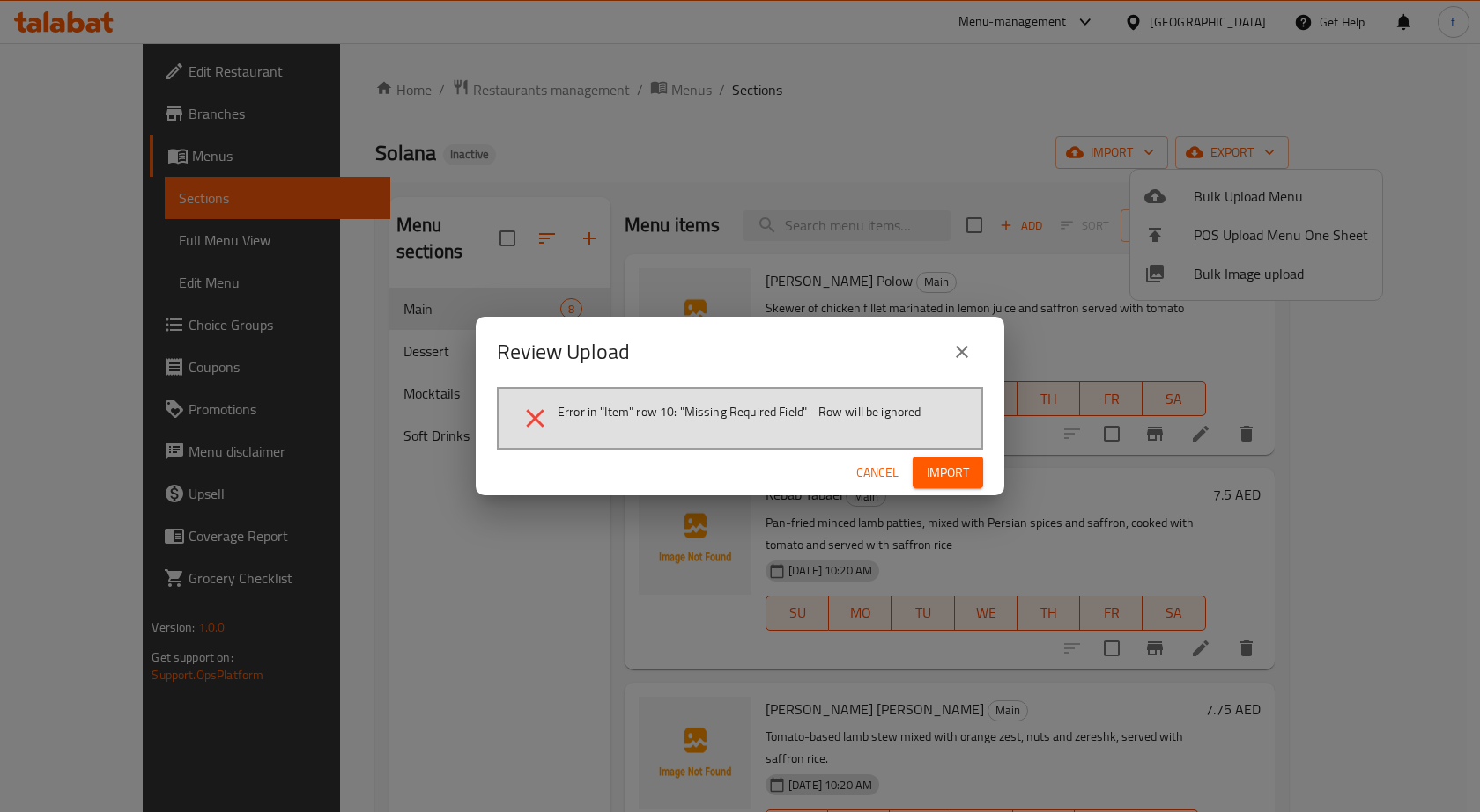
click at [868, 452] on div "Cancel Import" at bounding box center [740, 473] width 529 height 47
click at [868, 457] on button "Cancel" at bounding box center [877, 473] width 56 height 32
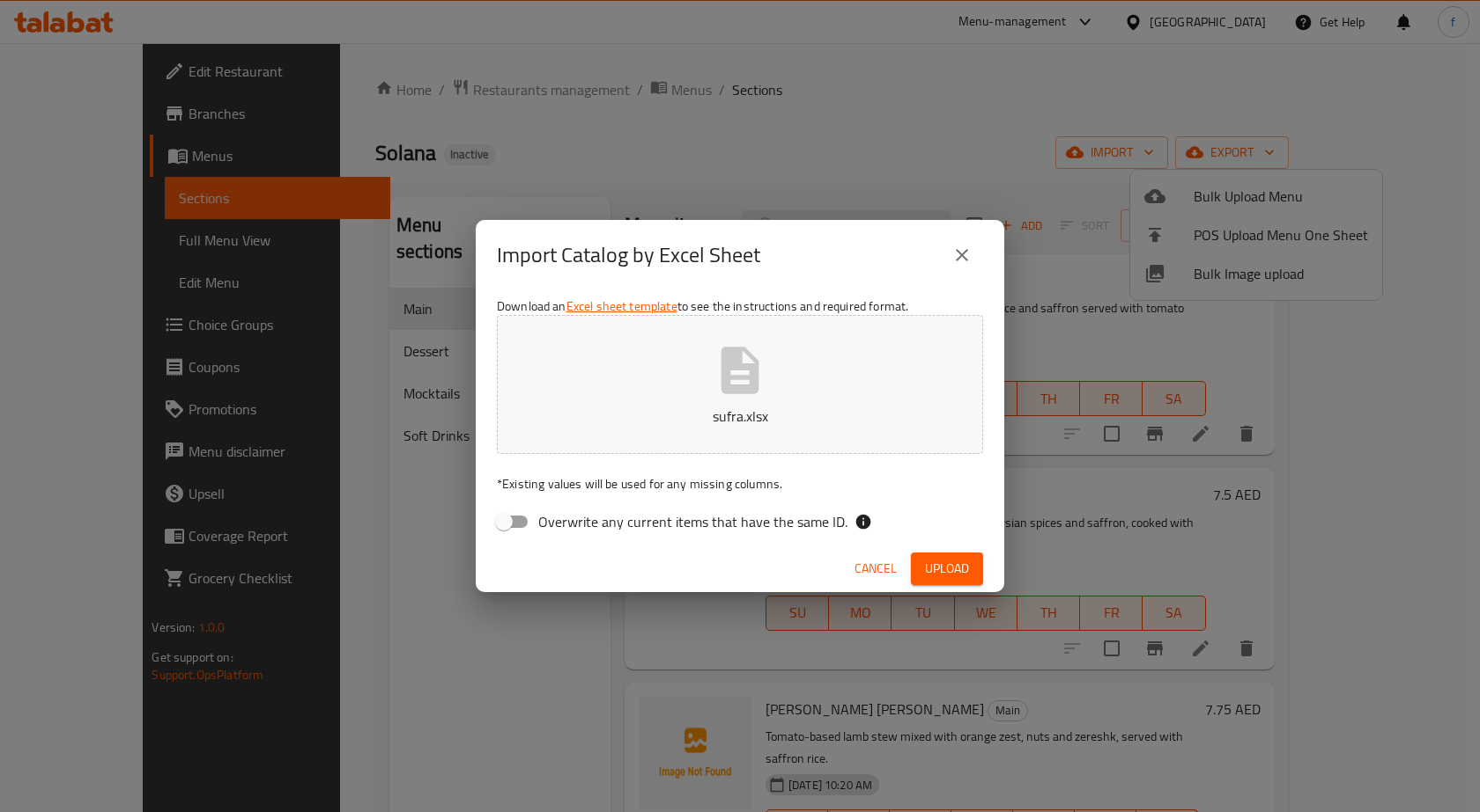
click at [881, 565] on span "Cancel" at bounding box center [875, 569] width 42 height 22
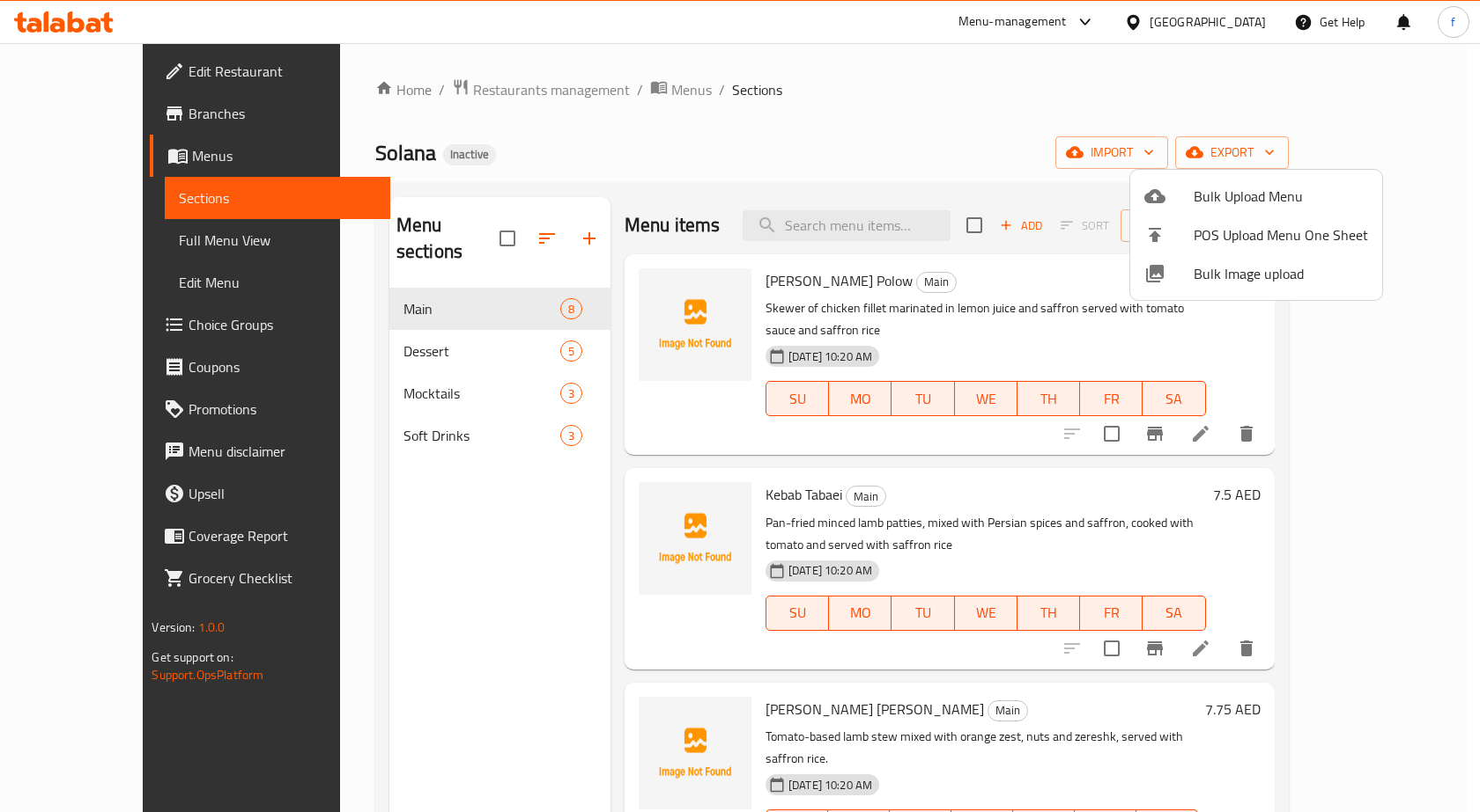
click at [104, 283] on div at bounding box center [740, 406] width 1480 height 812
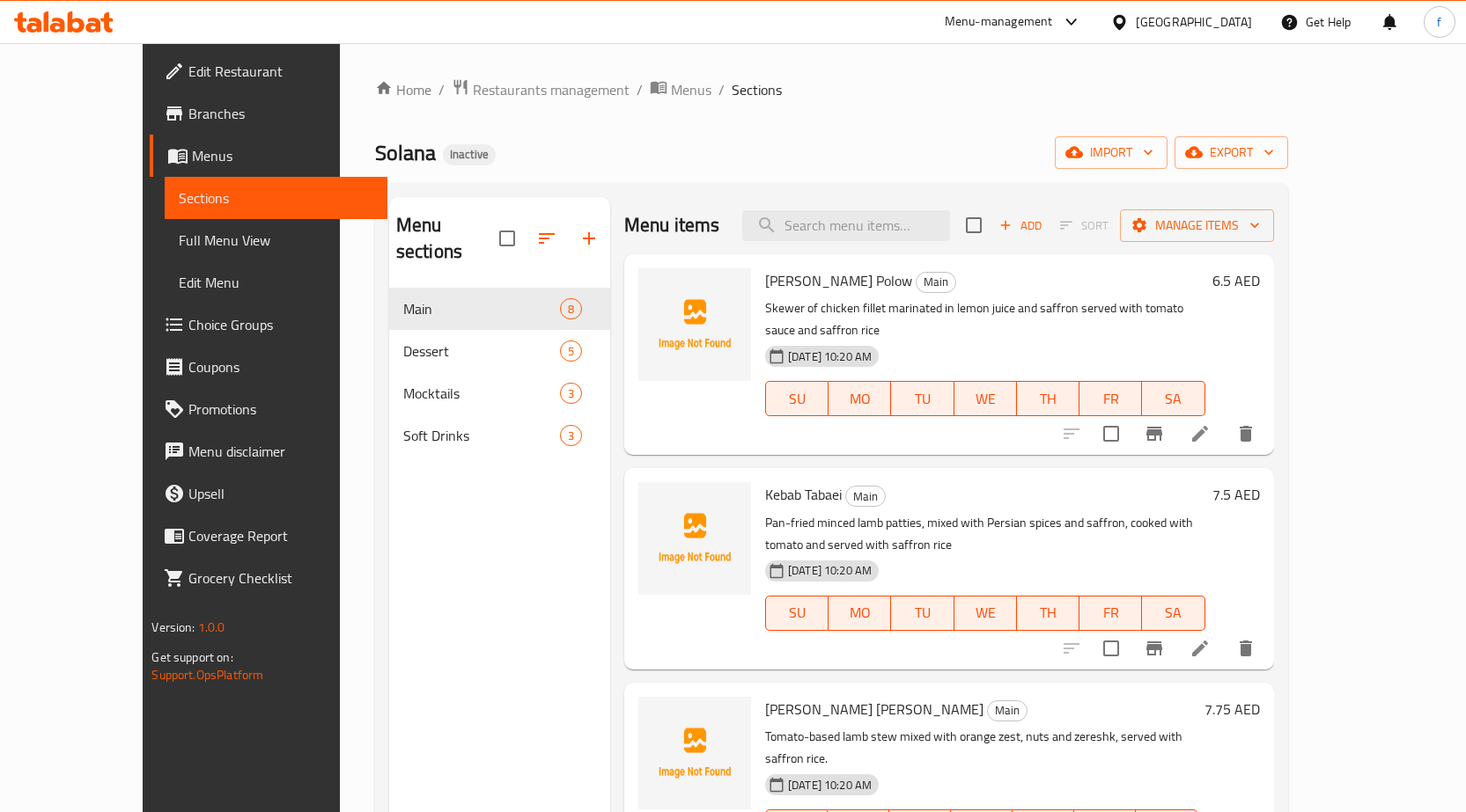
click at [192, 160] on span "Menus" at bounding box center [283, 156] width 182 height 21
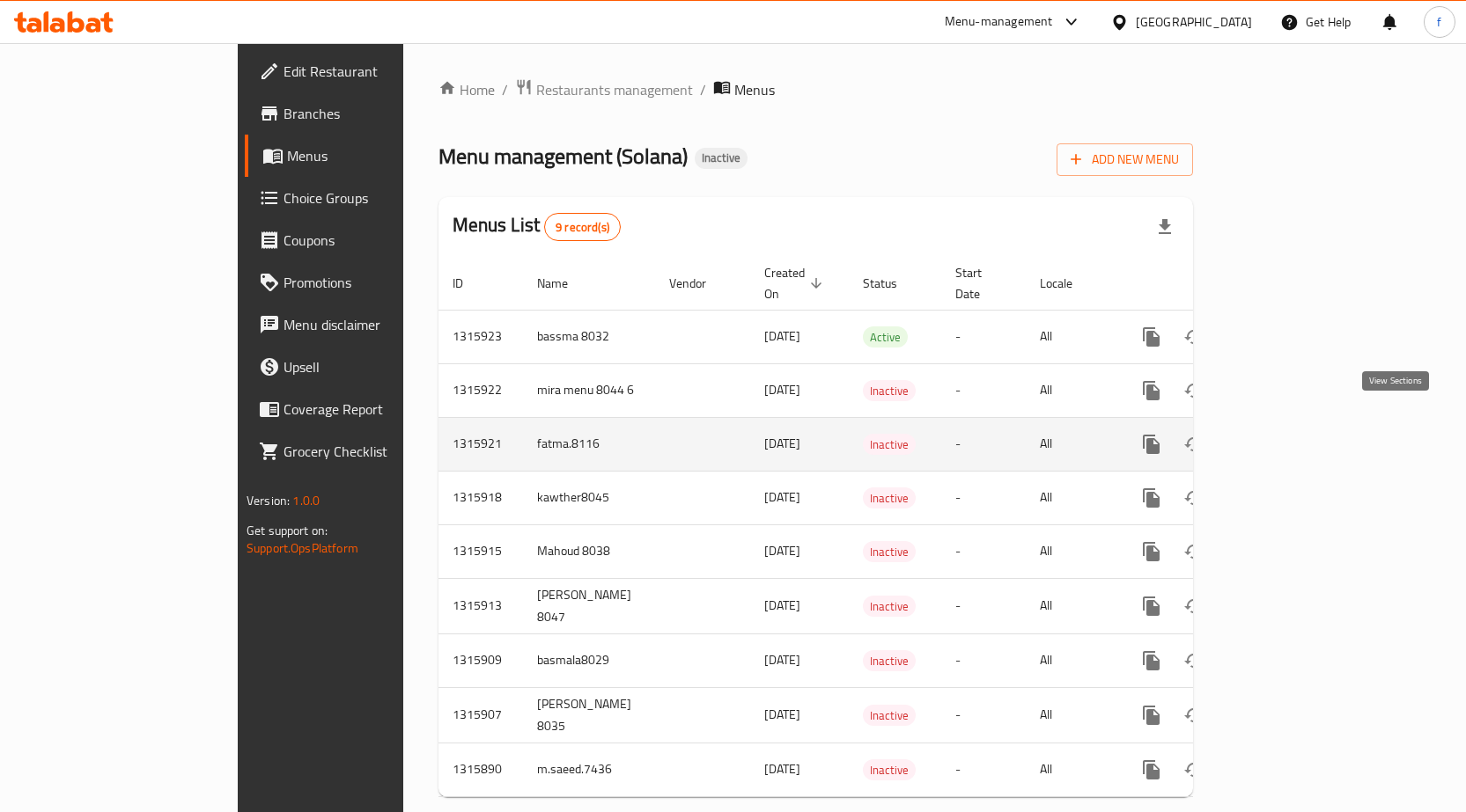
click at [1289, 434] on icon "enhanced table" at bounding box center [1278, 444] width 21 height 21
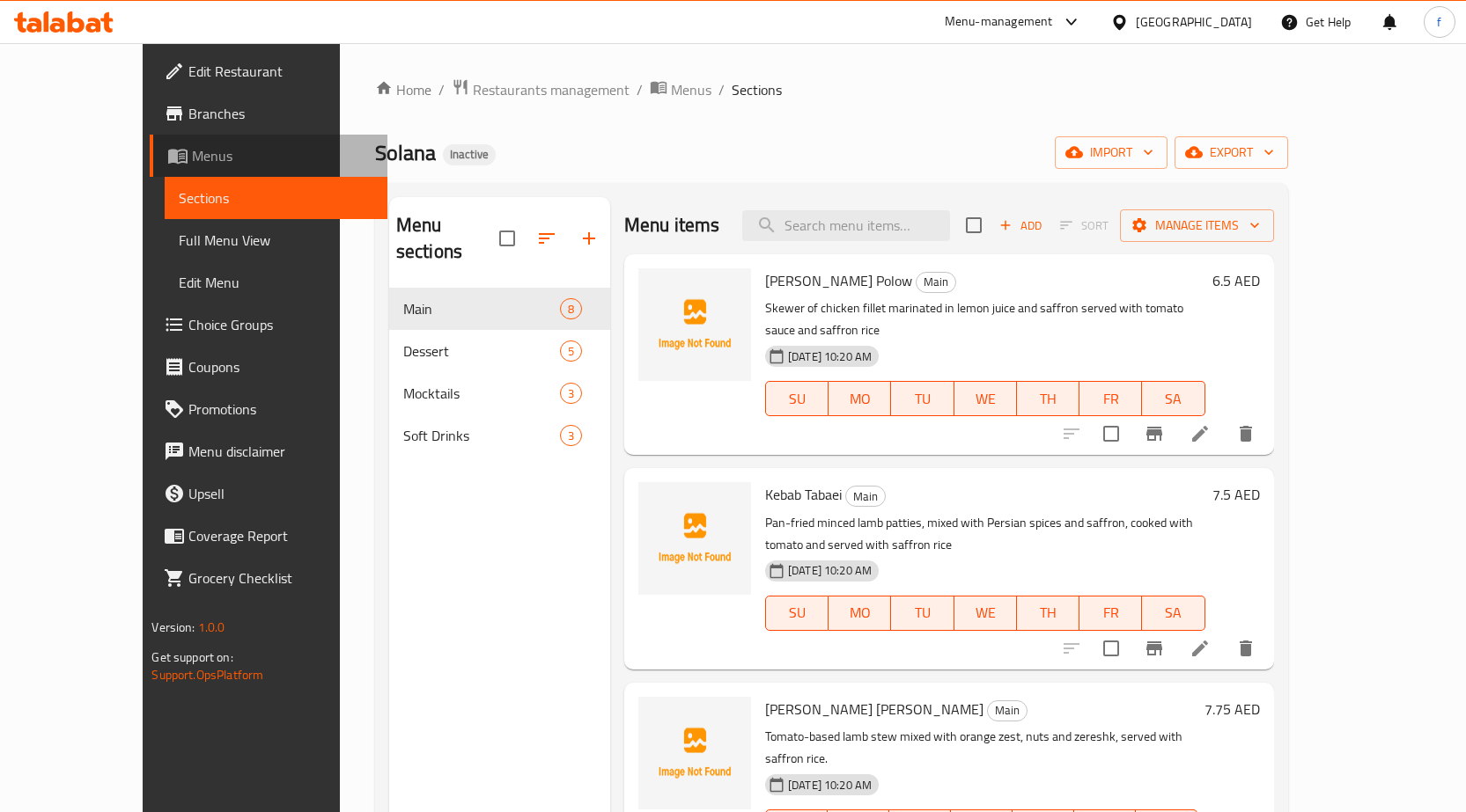
click at [192, 162] on span "Menus" at bounding box center [283, 156] width 182 height 21
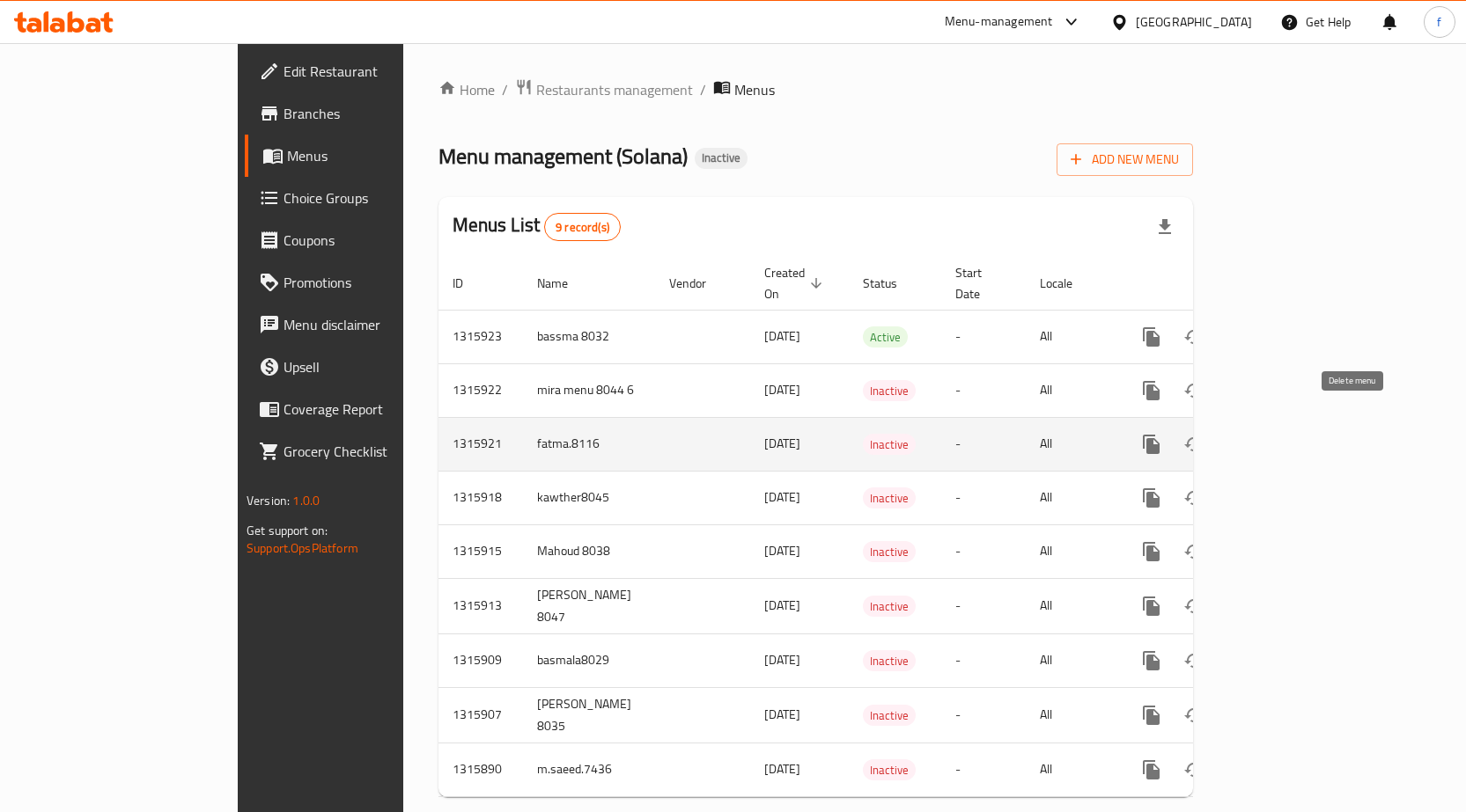
click at [1247, 434] on icon "enhanced table" at bounding box center [1236, 444] width 21 height 21
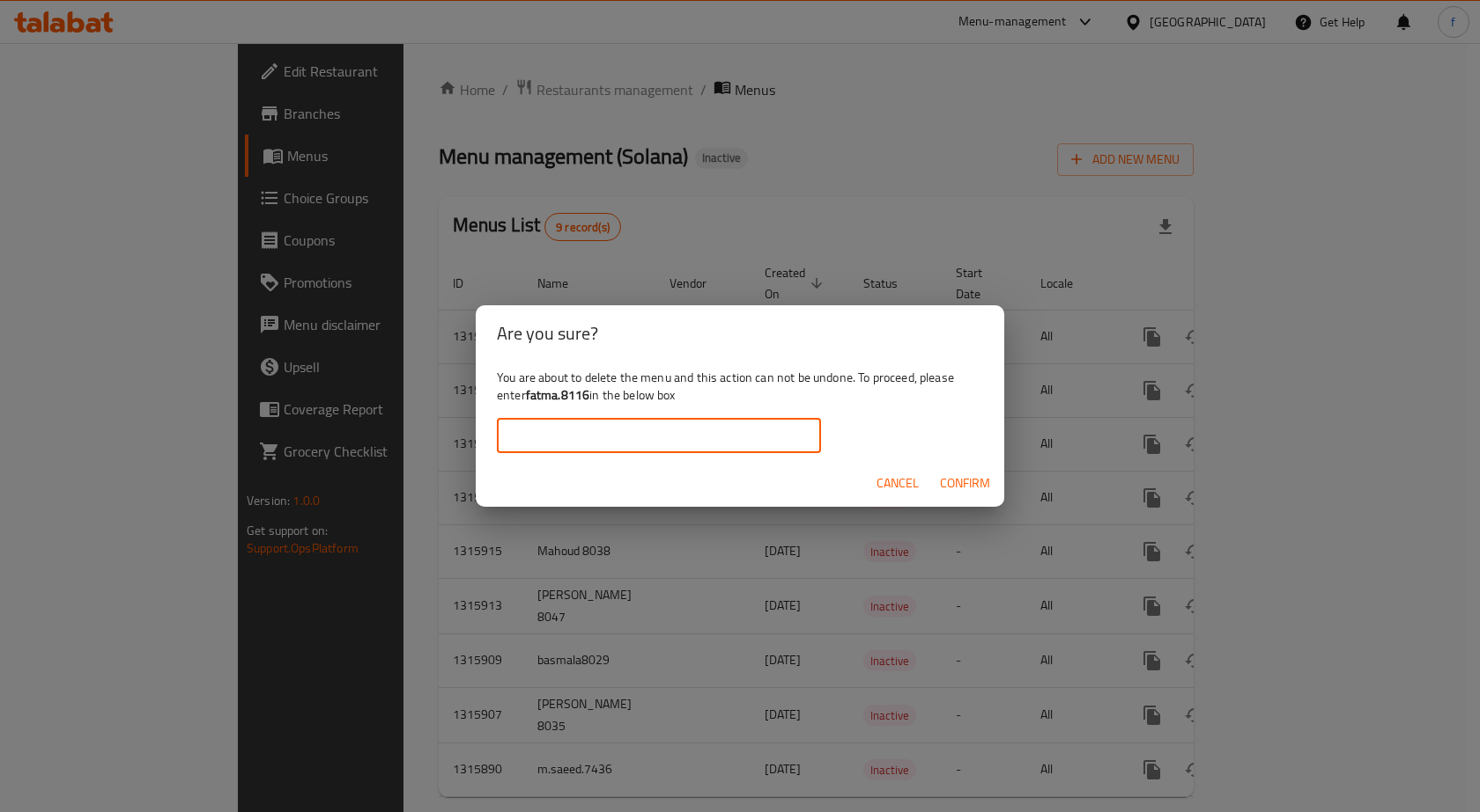
click at [751, 450] on input "text" at bounding box center [659, 436] width 324 height 35
type input "fatma.8116"
click at [951, 485] on span "Confirm" at bounding box center [965, 484] width 50 height 22
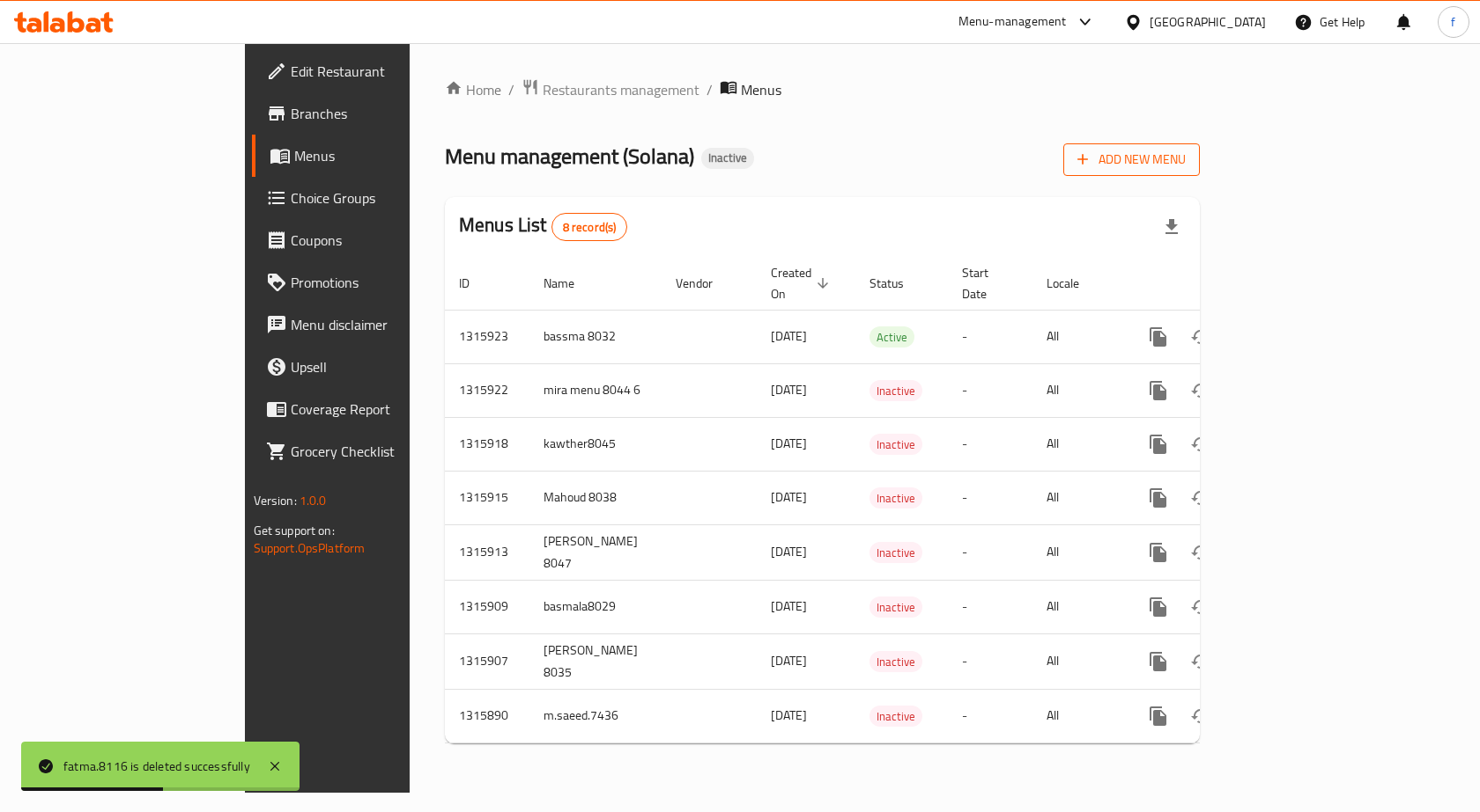
click at [1186, 162] on span "Add New Menu" at bounding box center [1131, 159] width 108 height 22
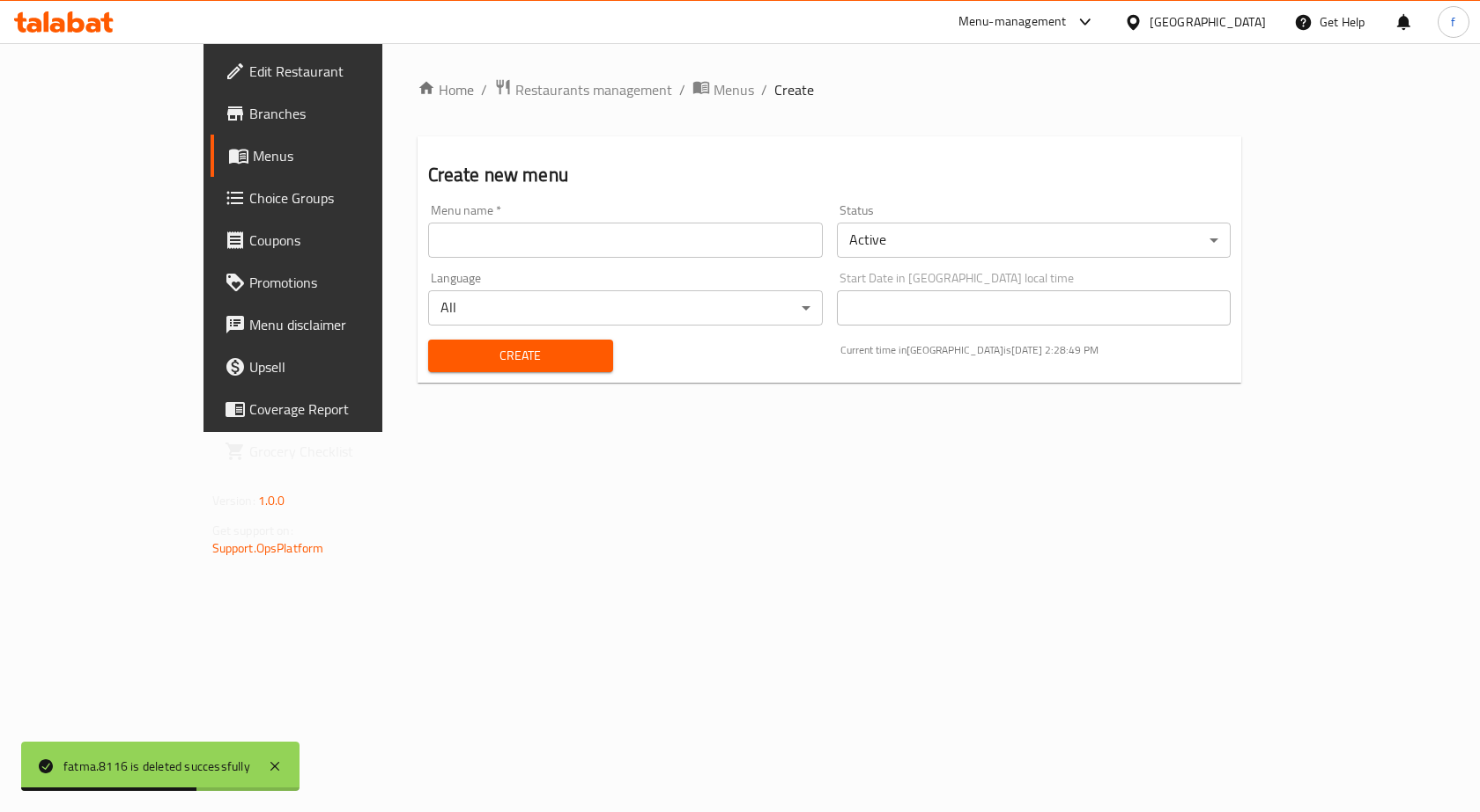
click at [582, 241] on input "text" at bounding box center [625, 240] width 395 height 35
type input "fatma.8116"
click at [467, 352] on span "Create" at bounding box center [520, 356] width 157 height 22
click at [252, 164] on span "Menus" at bounding box center [344, 156] width 184 height 21
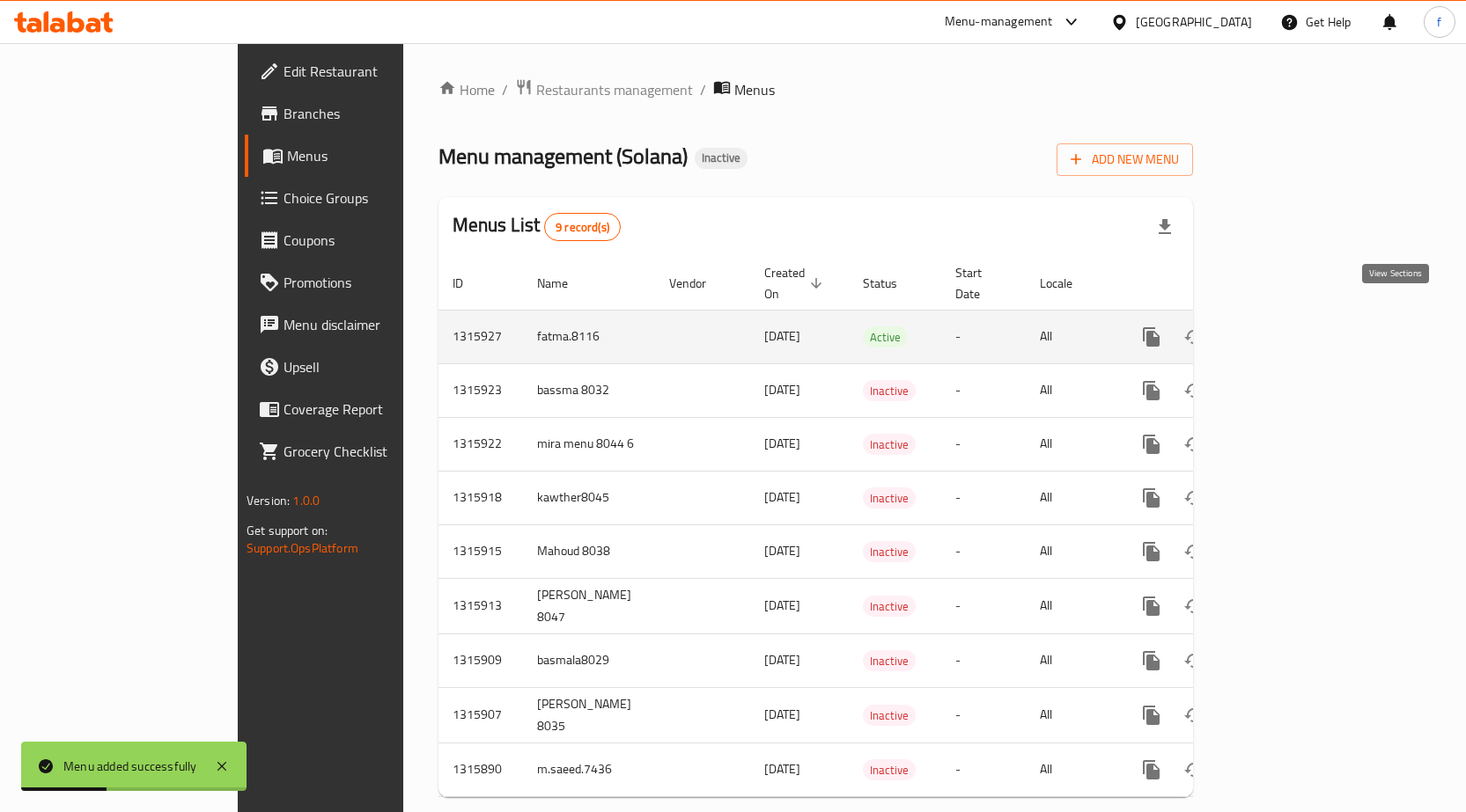
click at [1289, 326] on icon "enhanced table" at bounding box center [1278, 337] width 21 height 21
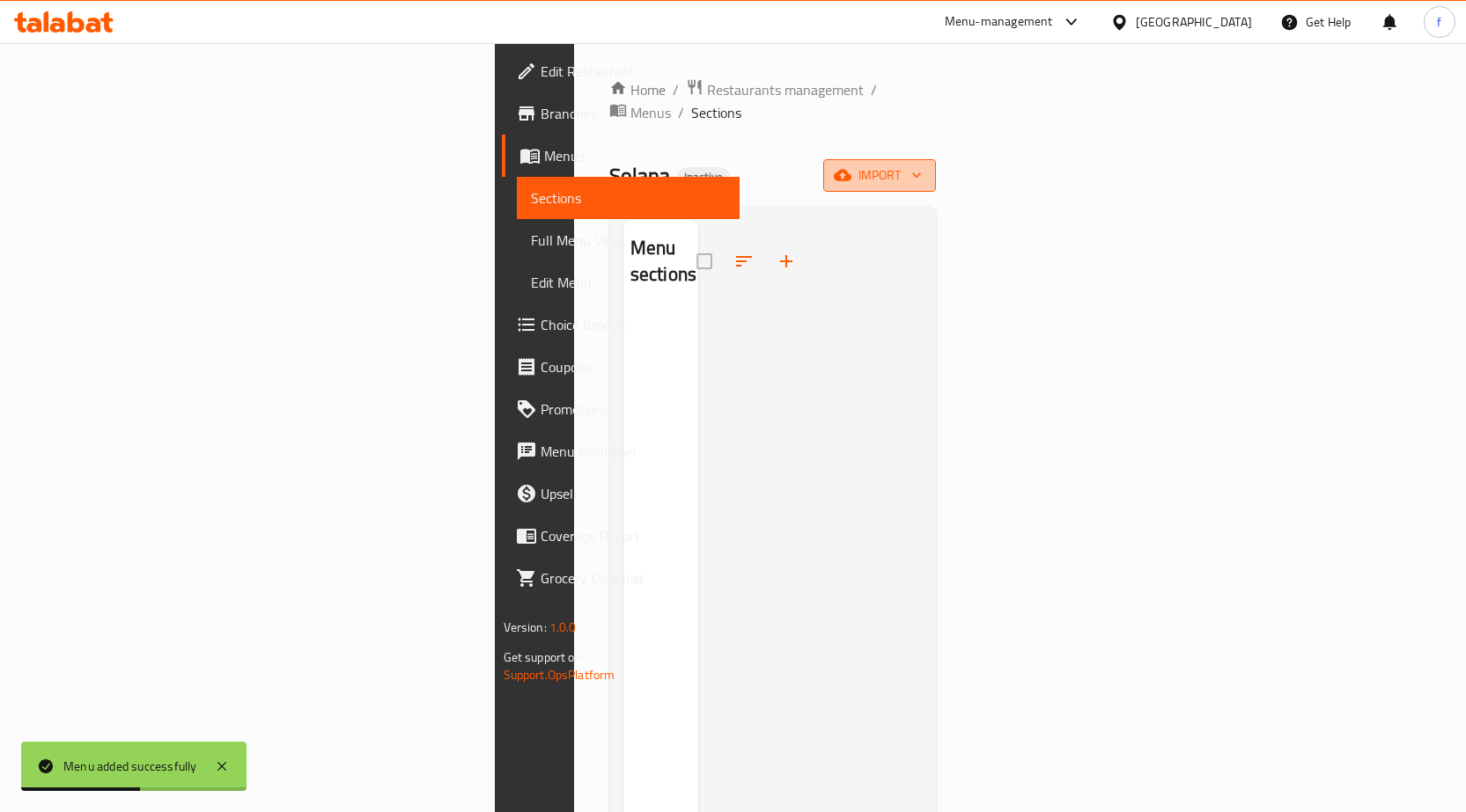
click at [922, 165] on span "import" at bounding box center [879, 175] width 84 height 22
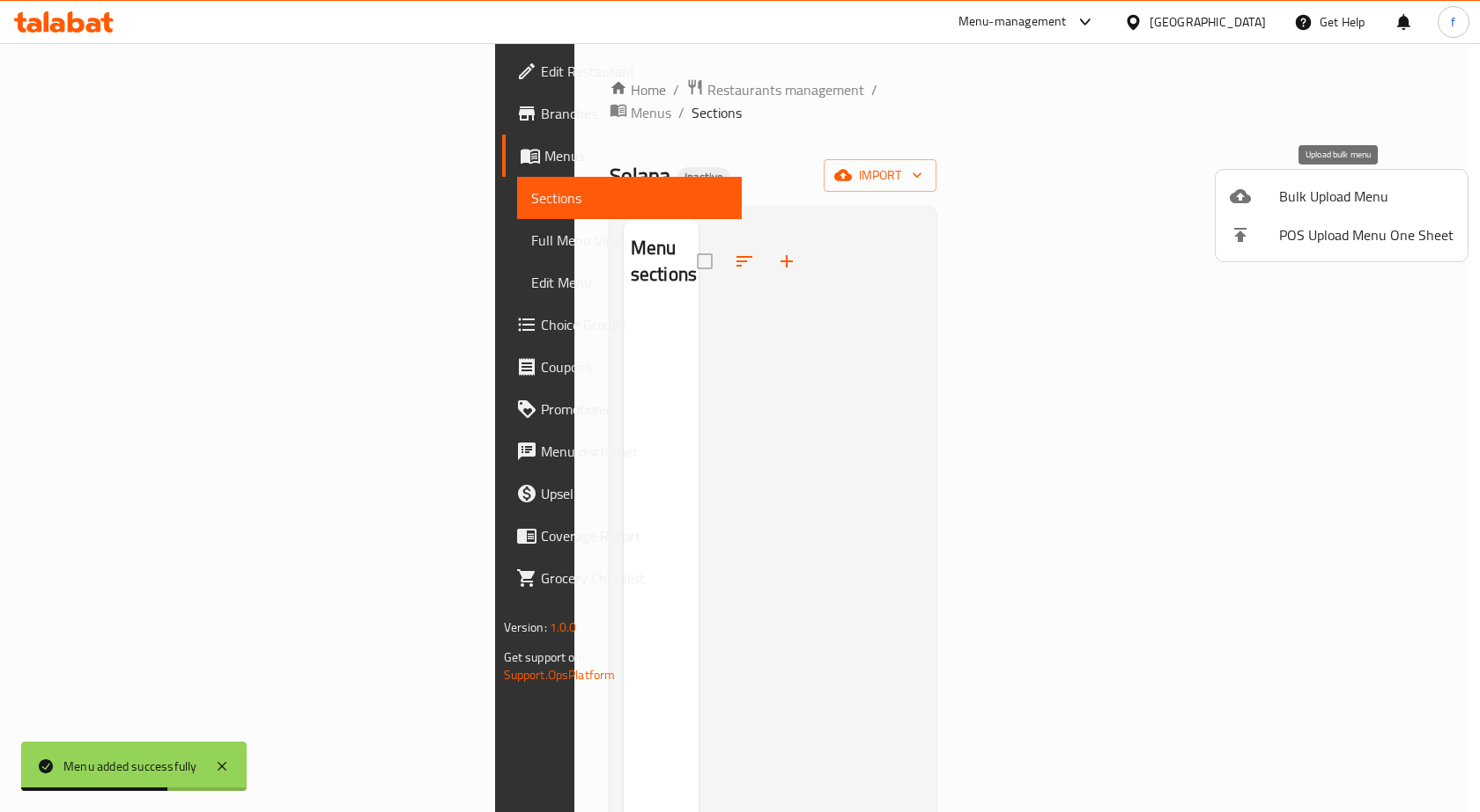
click at [1349, 199] on span "Bulk Upload Menu" at bounding box center [1365, 197] width 174 height 21
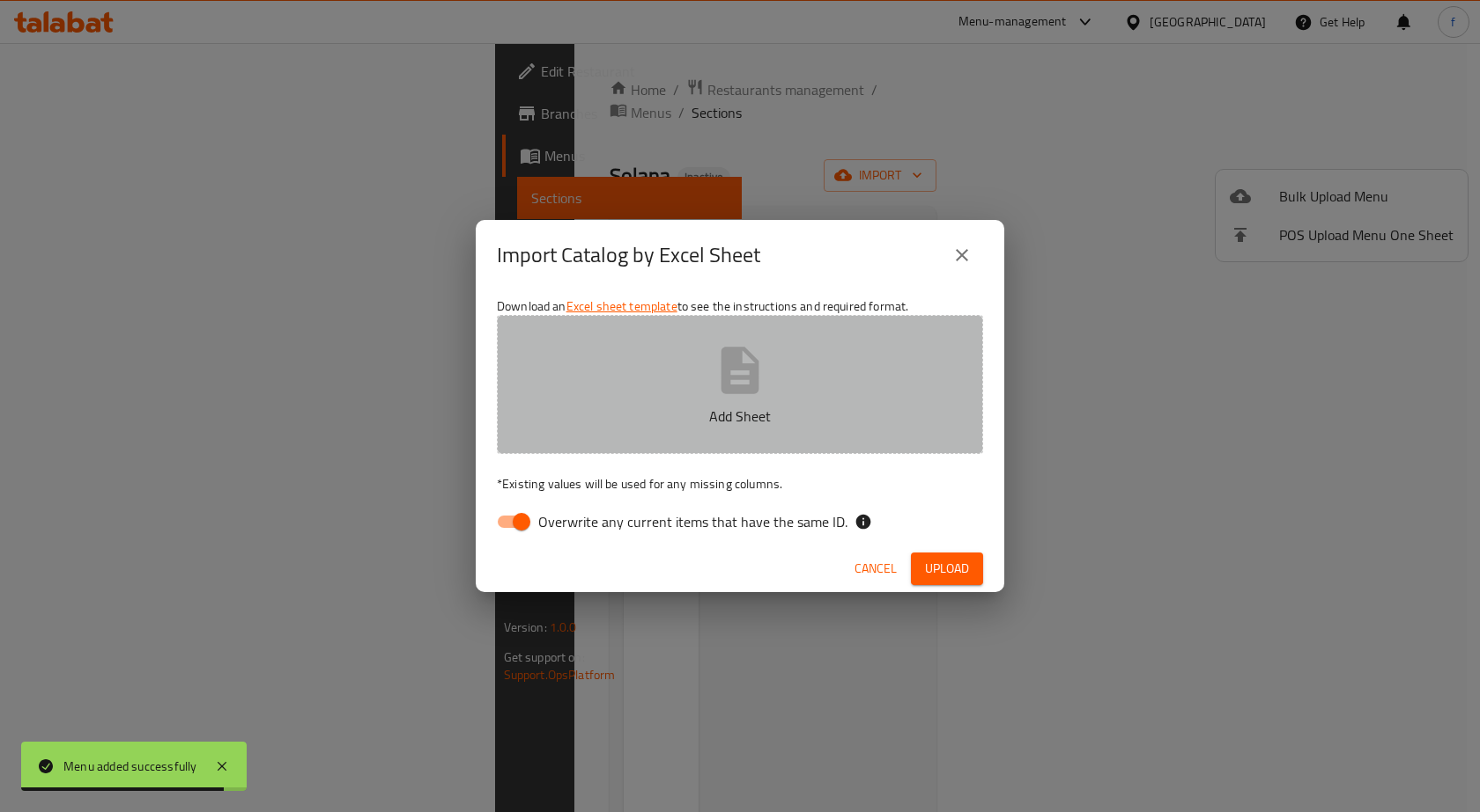
click at [798, 407] on p "Add Sheet" at bounding box center [740, 417] width 431 height 21
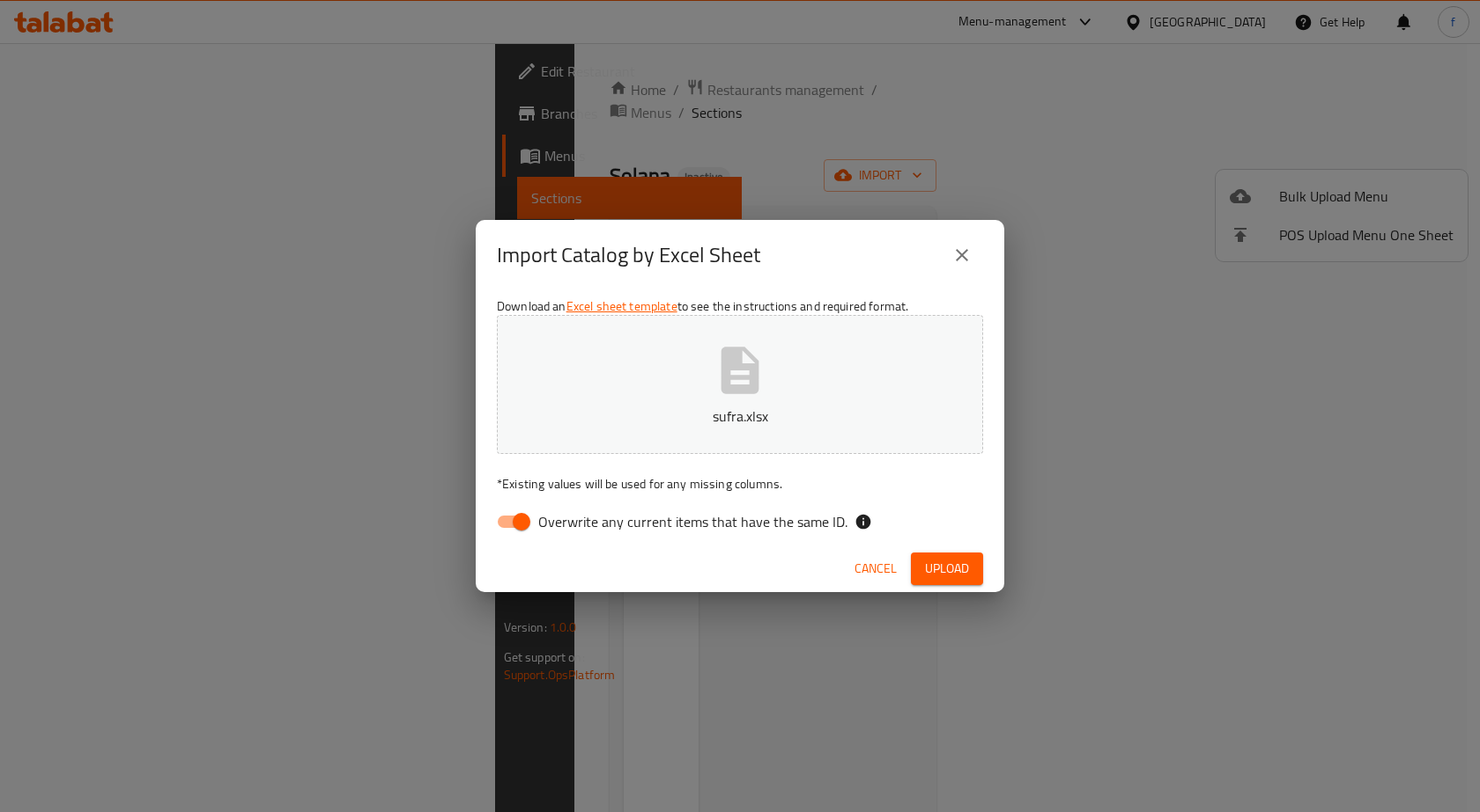
click at [523, 516] on input "Overwrite any current items that have the same ID." at bounding box center [522, 521] width 100 height 33
checkbox input "false"
click at [931, 571] on span "Upload" at bounding box center [946, 569] width 44 height 22
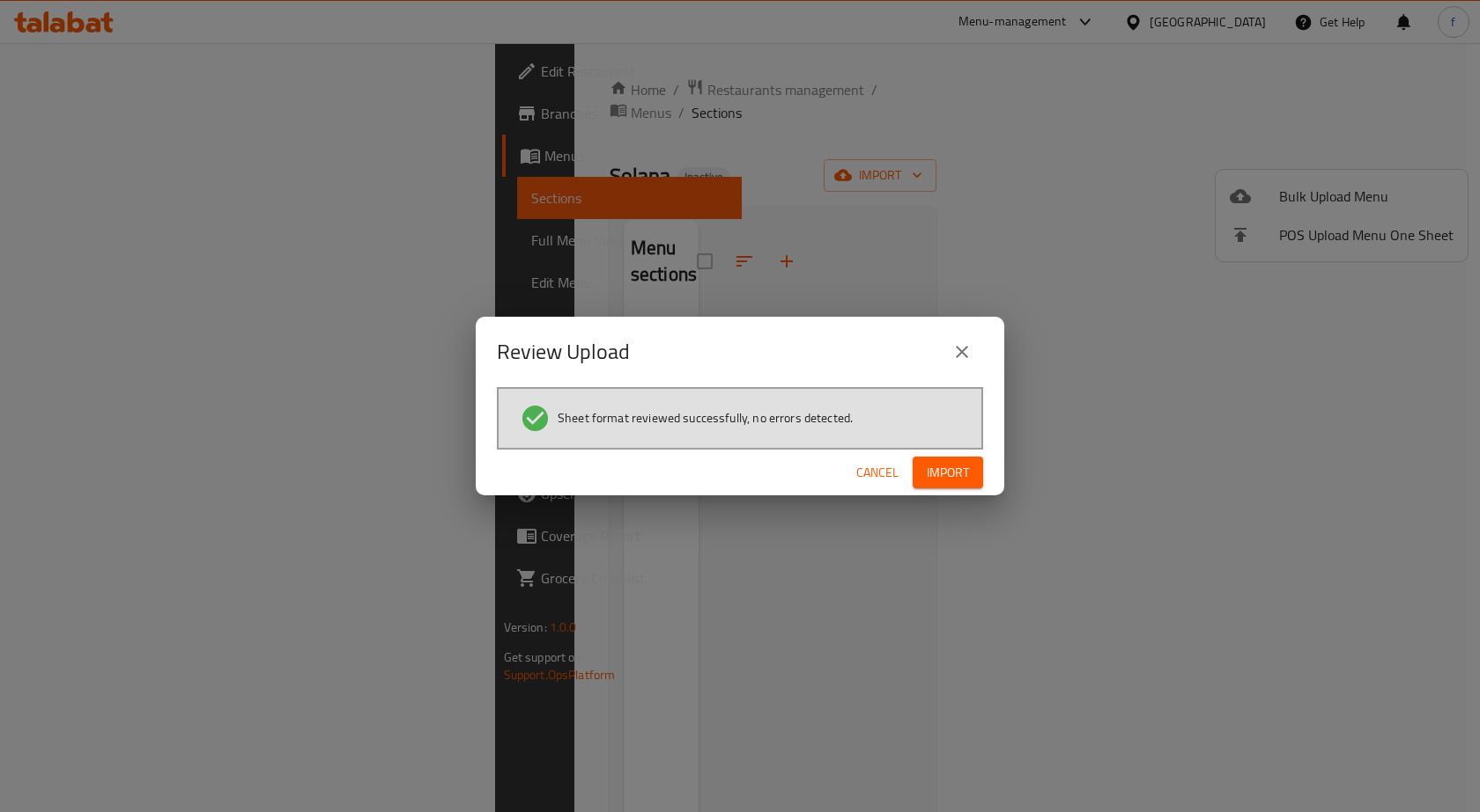
click at [954, 467] on span "Import" at bounding box center [947, 473] width 42 height 22
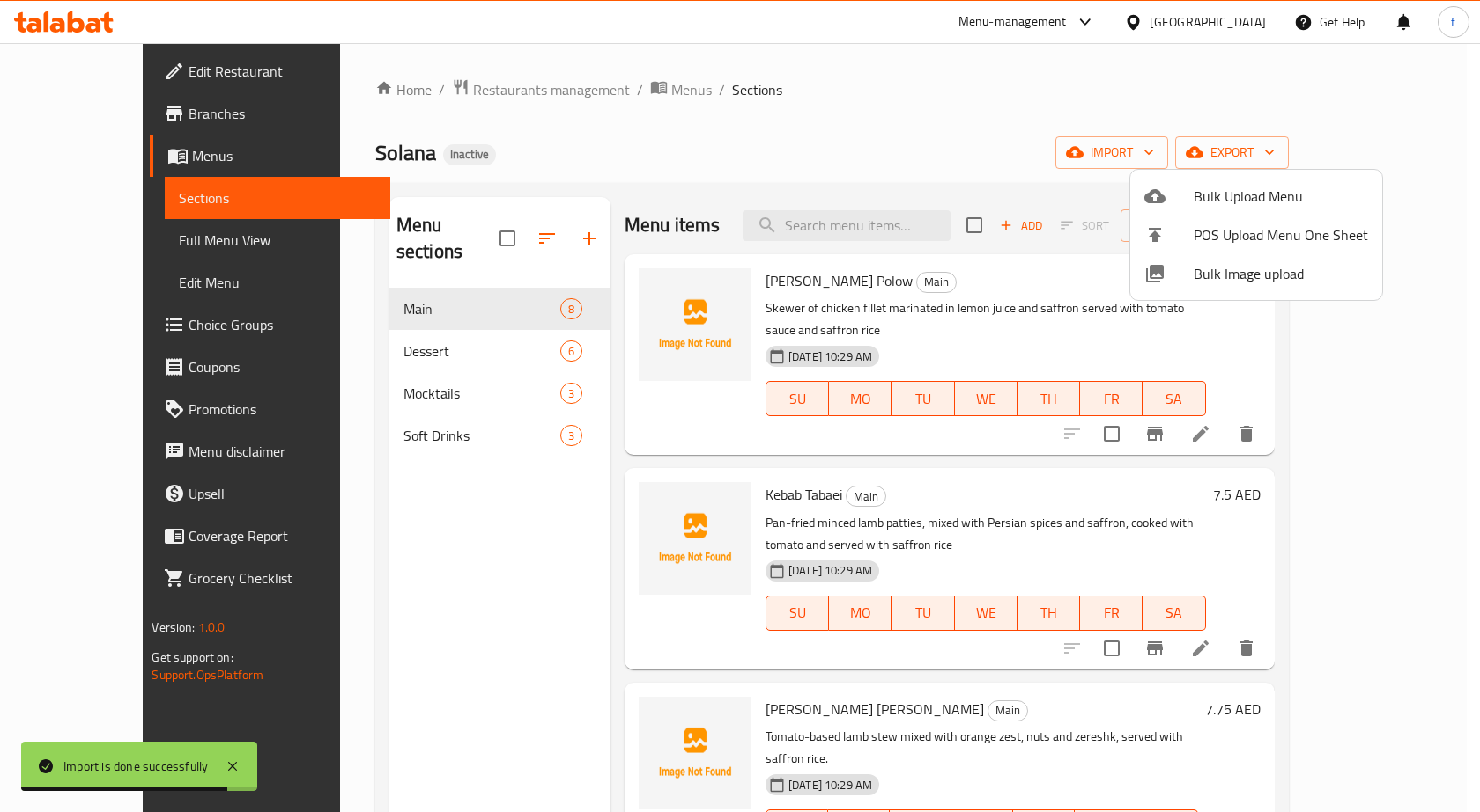
click at [982, 140] on div at bounding box center [740, 406] width 1480 height 812
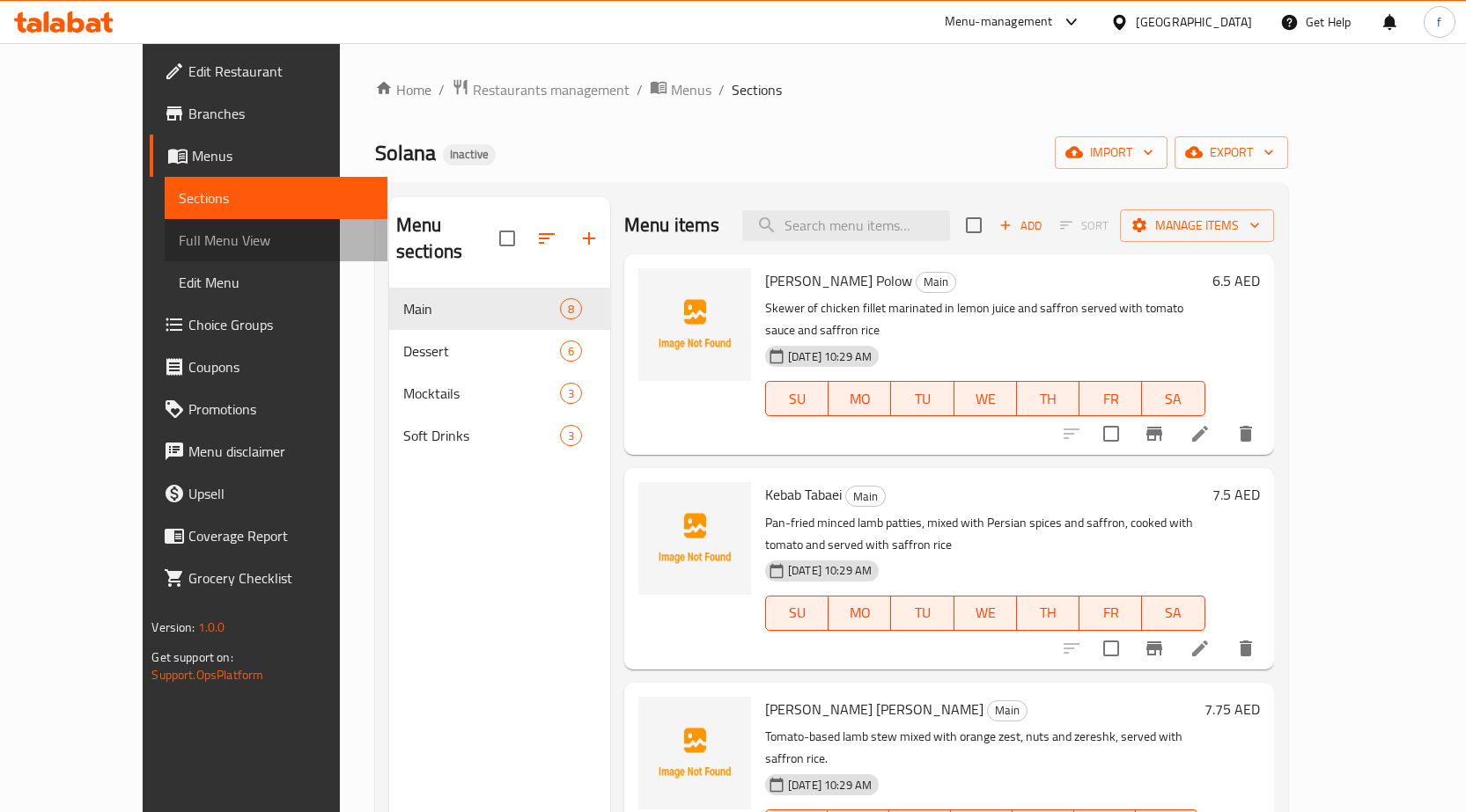
click at [167, 228] on link "Full Menu View" at bounding box center [275, 240] width 223 height 42
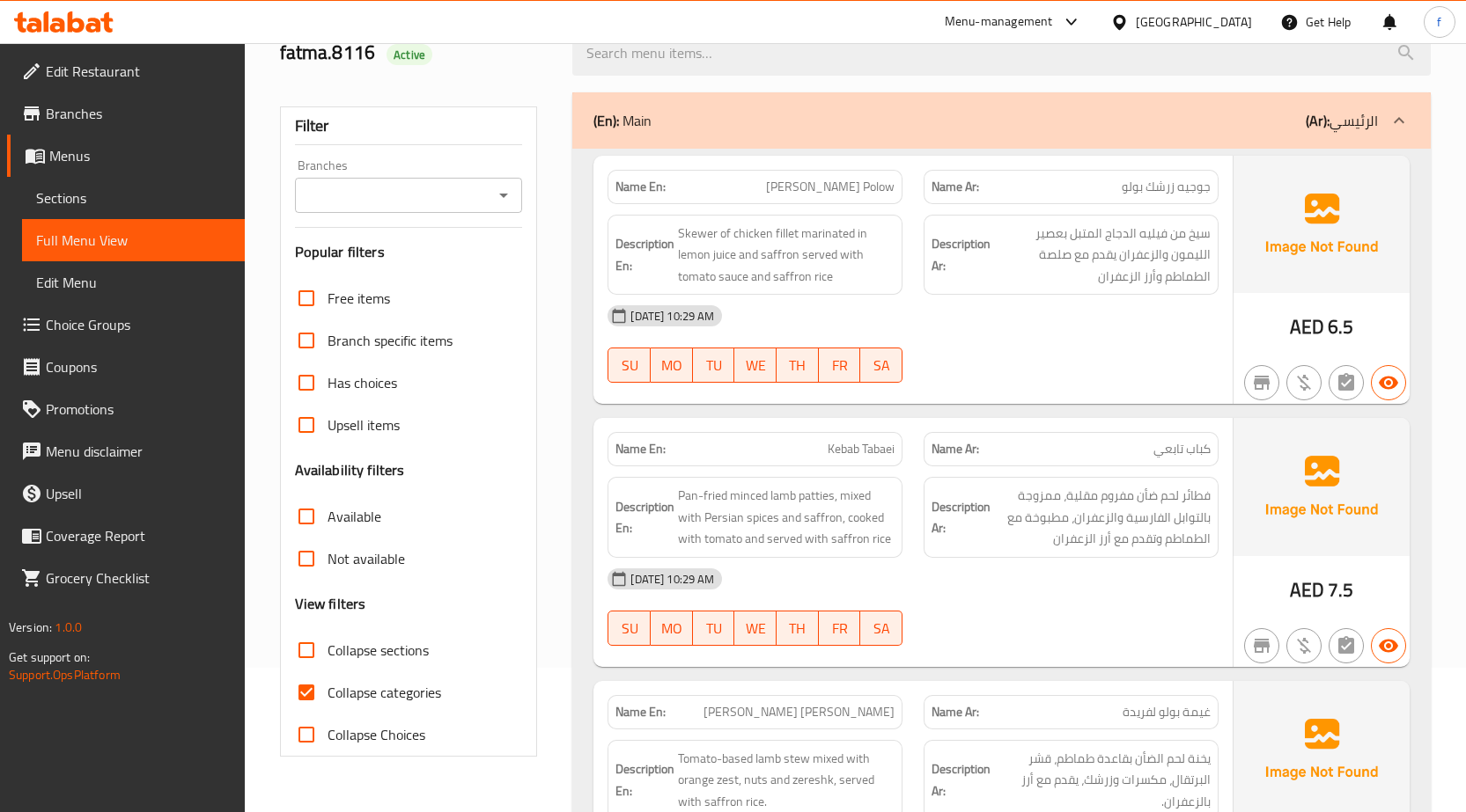
scroll to position [176, 0]
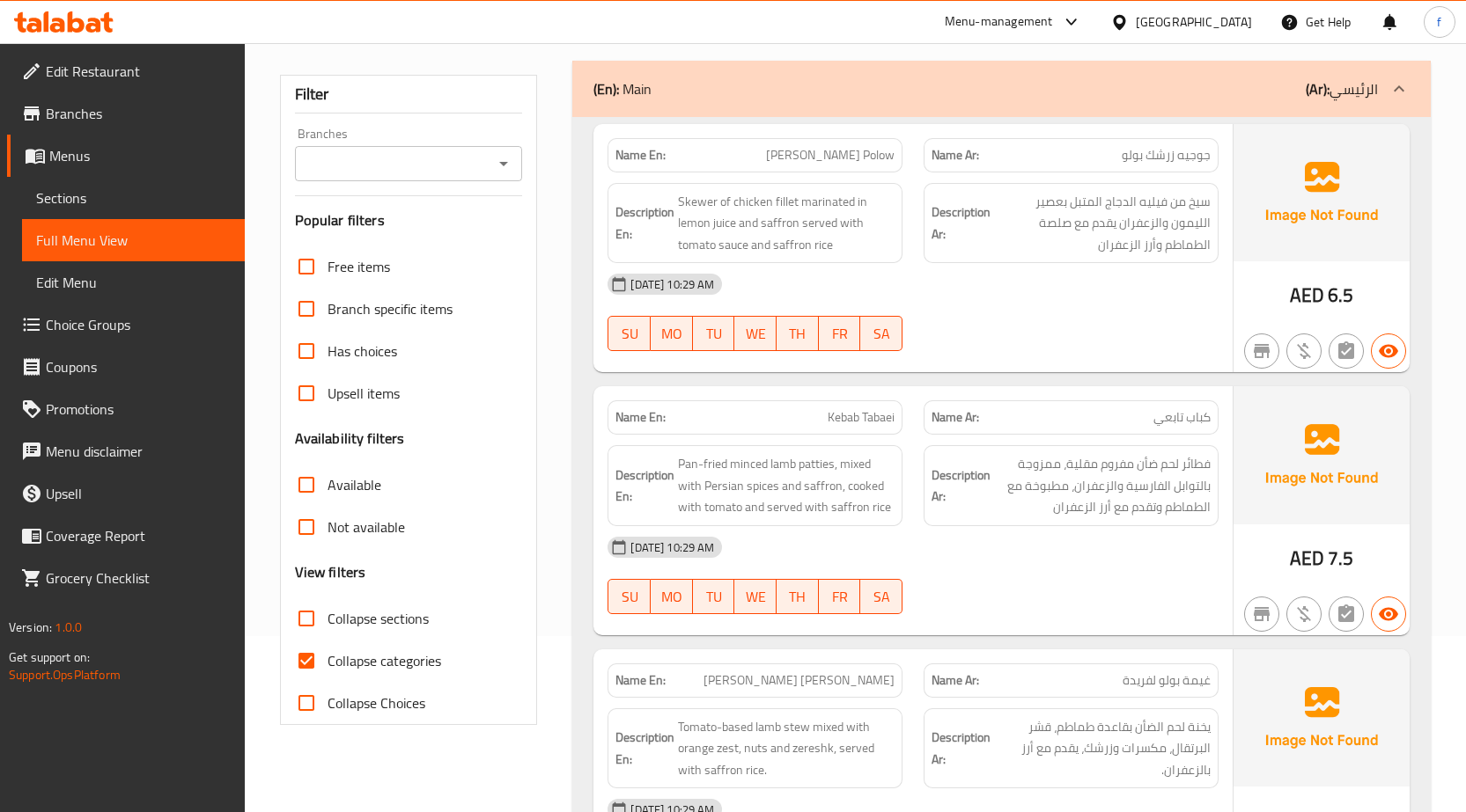
click at [154, 193] on span "Sections" at bounding box center [133, 199] width 195 height 21
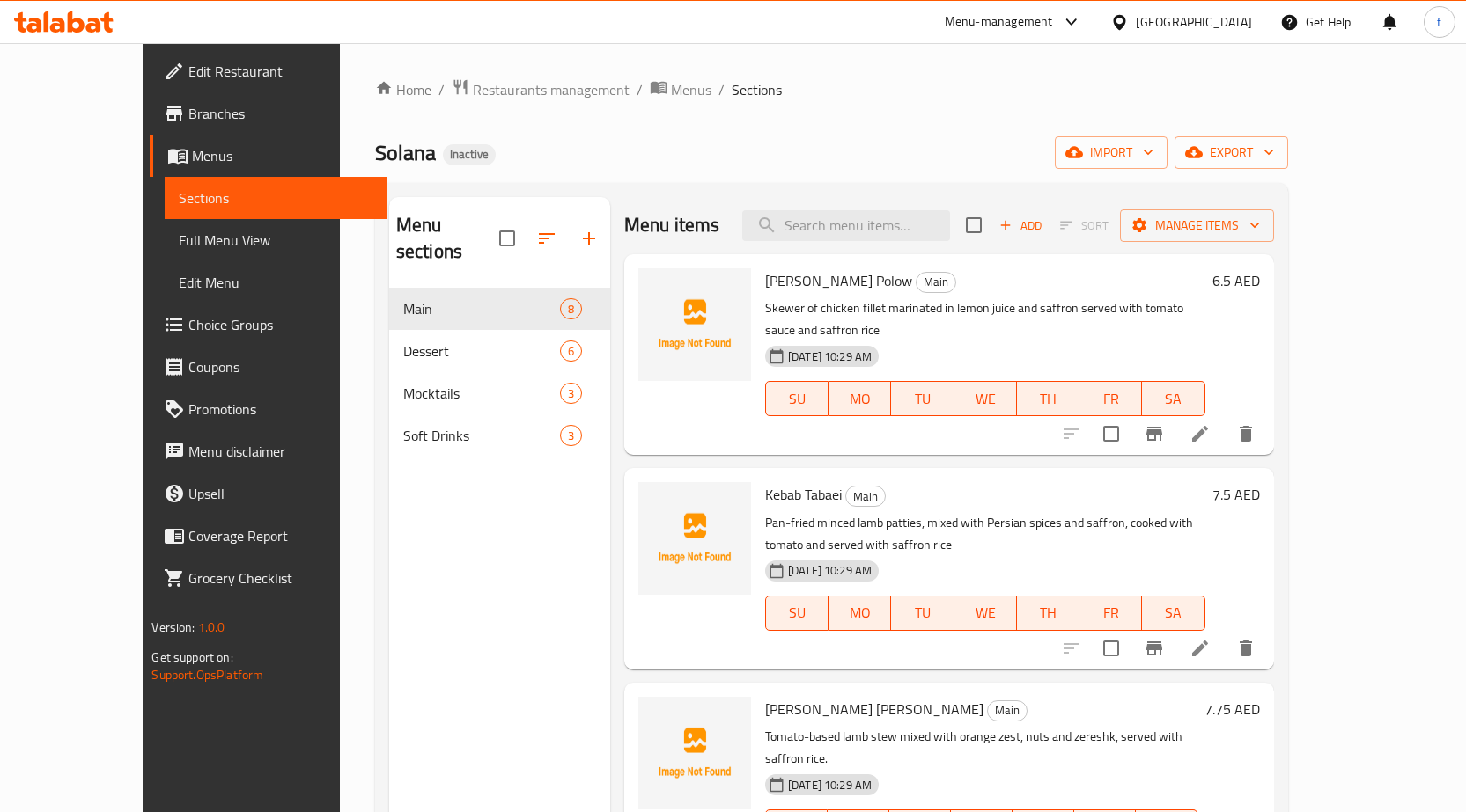
click at [179, 244] on span "Full Menu View" at bounding box center [276, 241] width 195 height 21
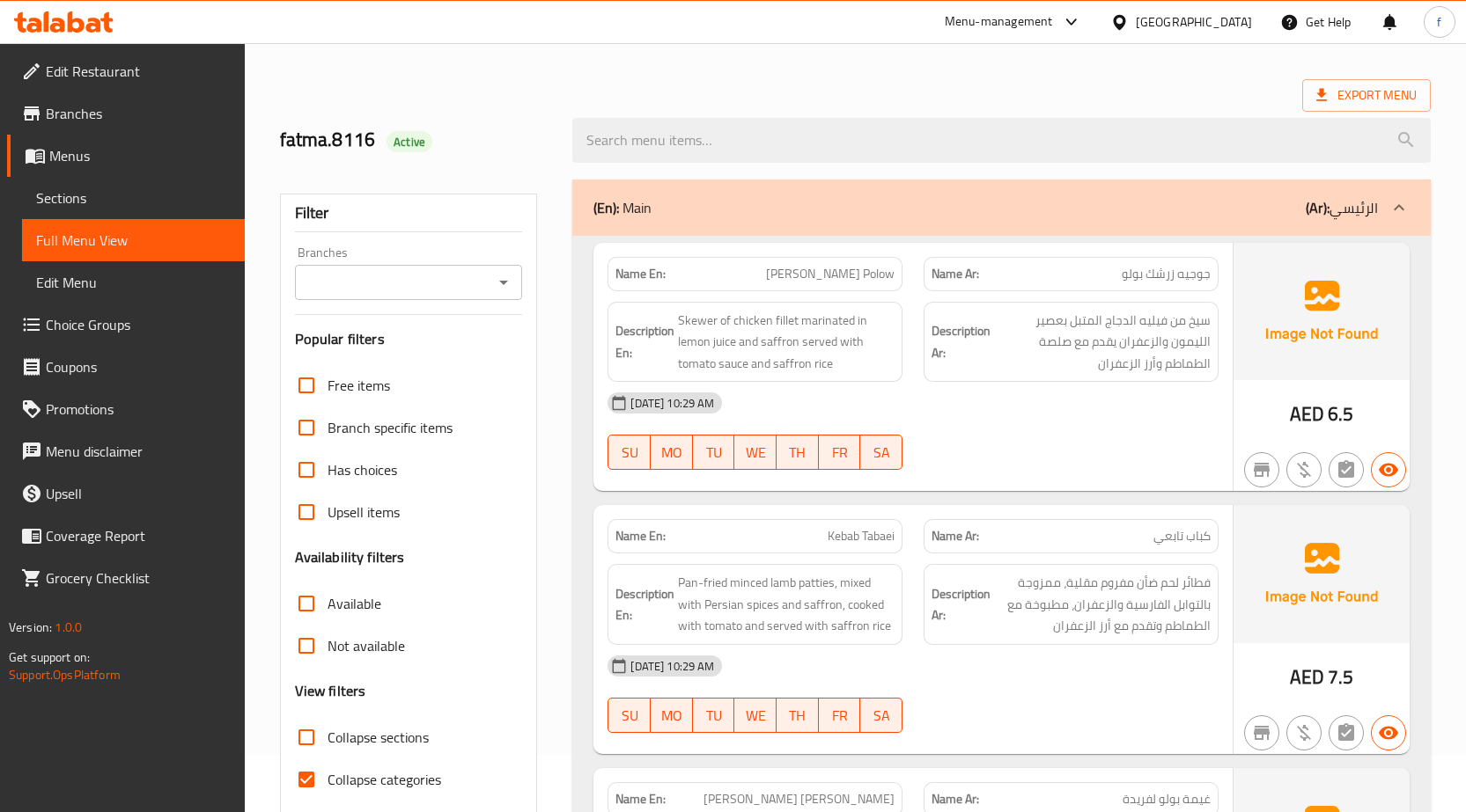
scroll to position [88, 0]
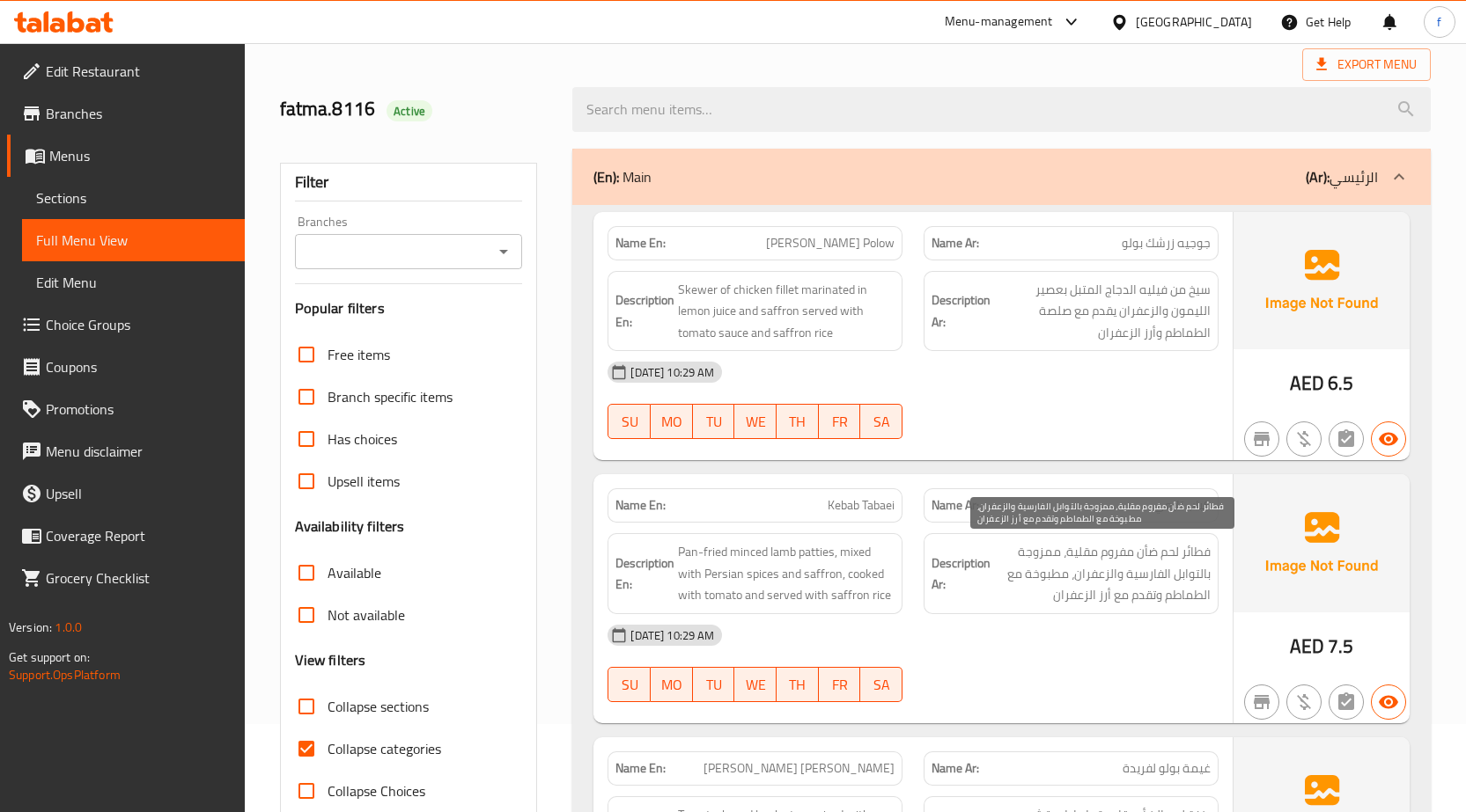
click at [1201, 552] on span "فطائر لحم ضأن مفروم مقلية، ممزوجة بالتوابل الفارسية والزعفران، مطبوخة مع الطماط…" at bounding box center [1102, 573] width 216 height 65
click at [1183, 554] on span "فطائر لحم ضأن مفروم مقلية، ممزوجة بالتوابل الفارسية والزعفران، مطبوخة مع الطماط…" at bounding box center [1102, 573] width 216 height 65
click at [1182, 554] on span "فطائر لحم ضأن مفروم مقلية، ممزوجة بالتوابل الفارسية والزعفران، مطبوخة مع الطماط…" at bounding box center [1102, 573] width 216 height 65
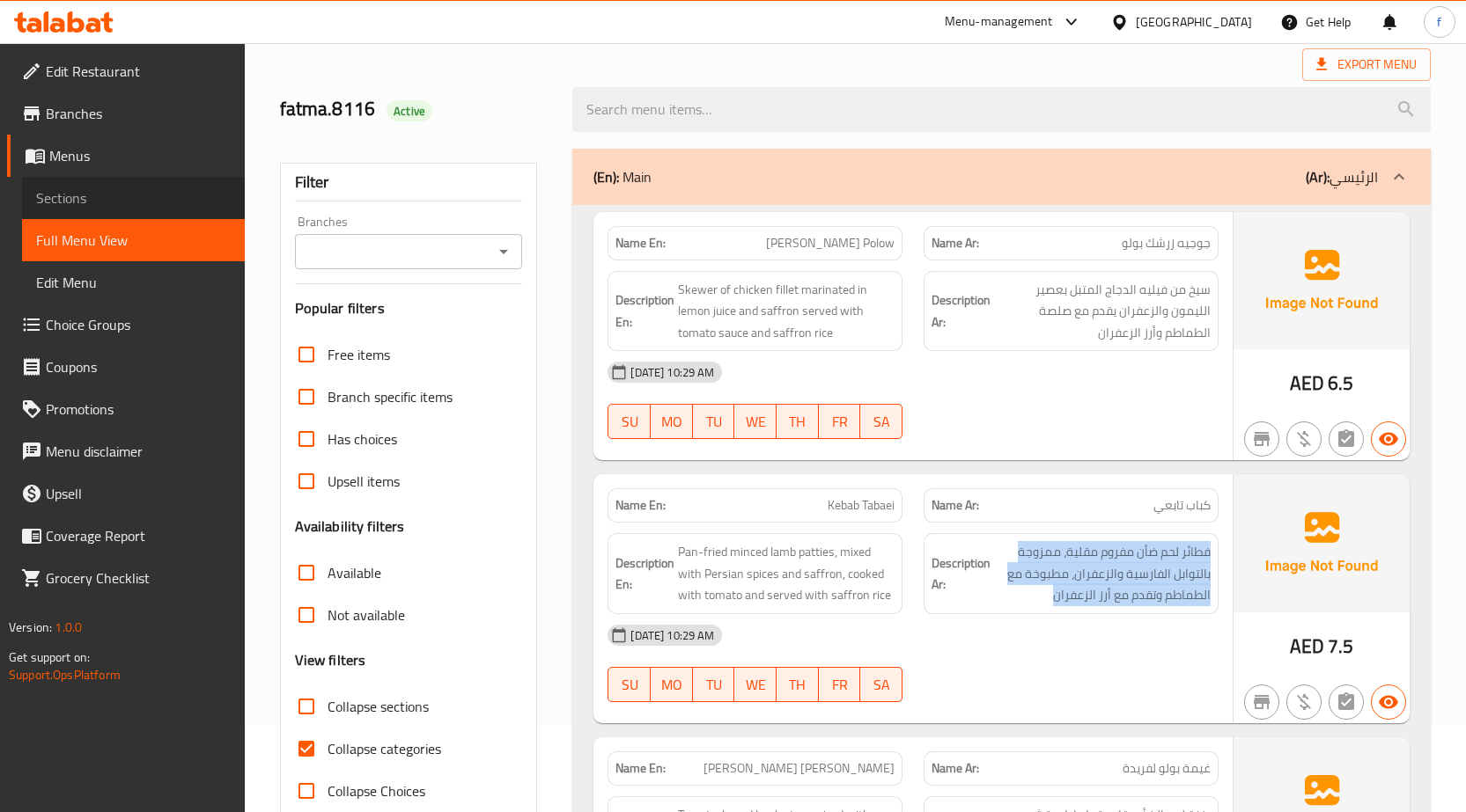
click at [82, 197] on span "Sections" at bounding box center [133, 199] width 195 height 21
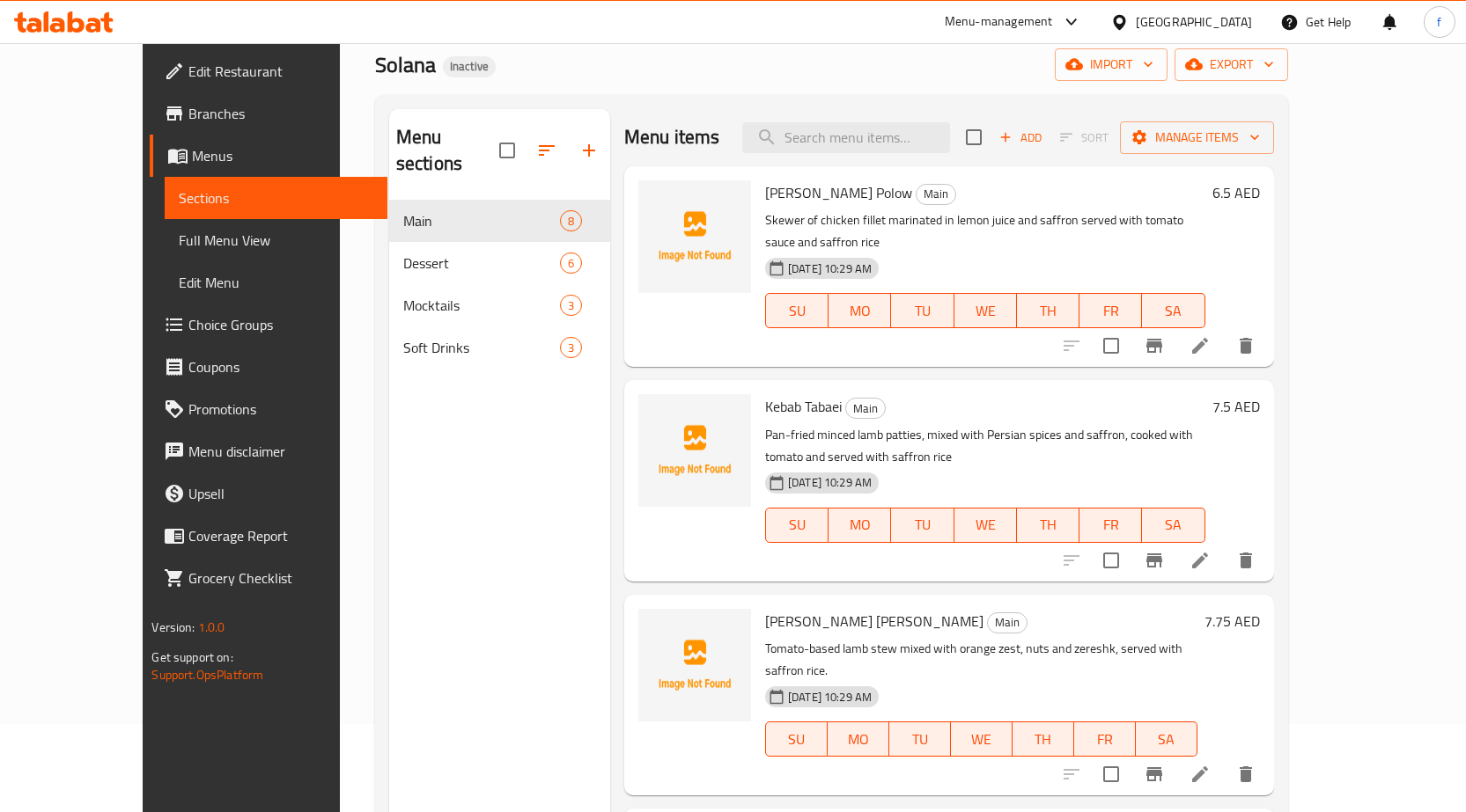
click at [1028, 426] on p "Pan-fried minced lamb patties, mixed with Persian spices and saffron, cooked wi…" at bounding box center [985, 445] width 440 height 44
click at [1224, 546] on li at bounding box center [1199, 560] width 49 height 31
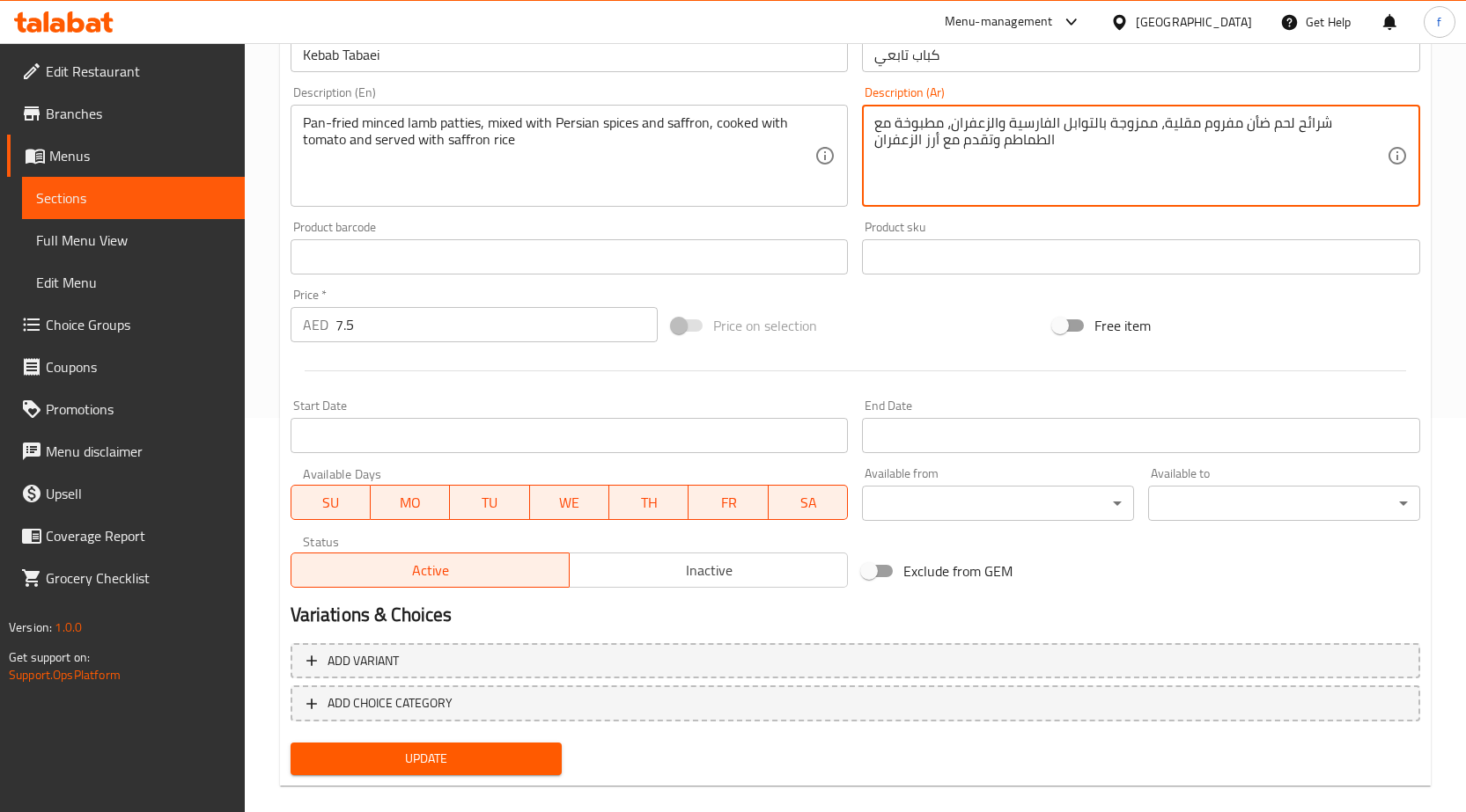
scroll to position [418, 0]
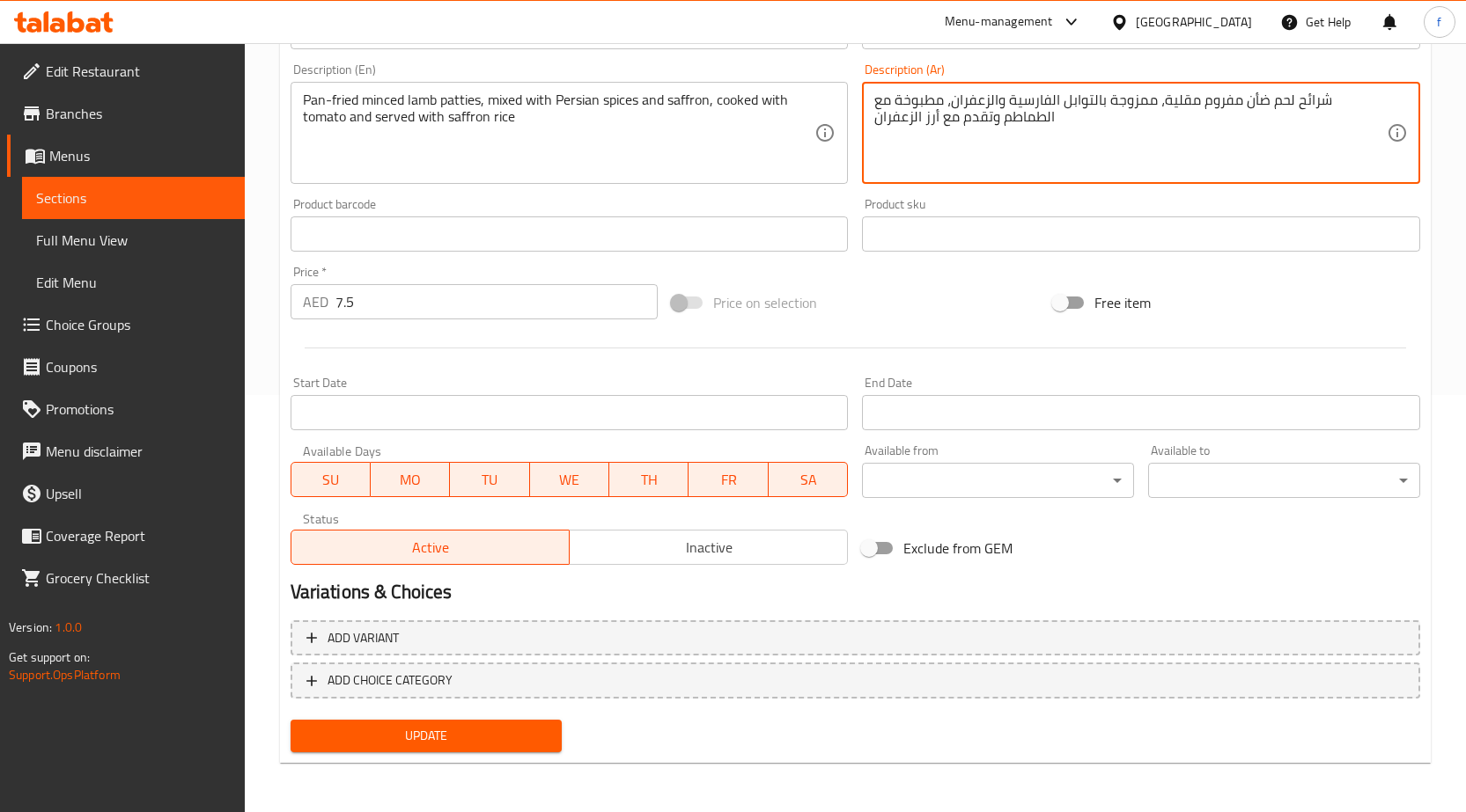
type textarea "شرائح لحم ضأن مفروم مقلية، ممزوجة بالتوابل الفارسية والزعفران، مطبوخة مع الطماط…"
click at [461, 730] on span "Update" at bounding box center [427, 736] width 244 height 22
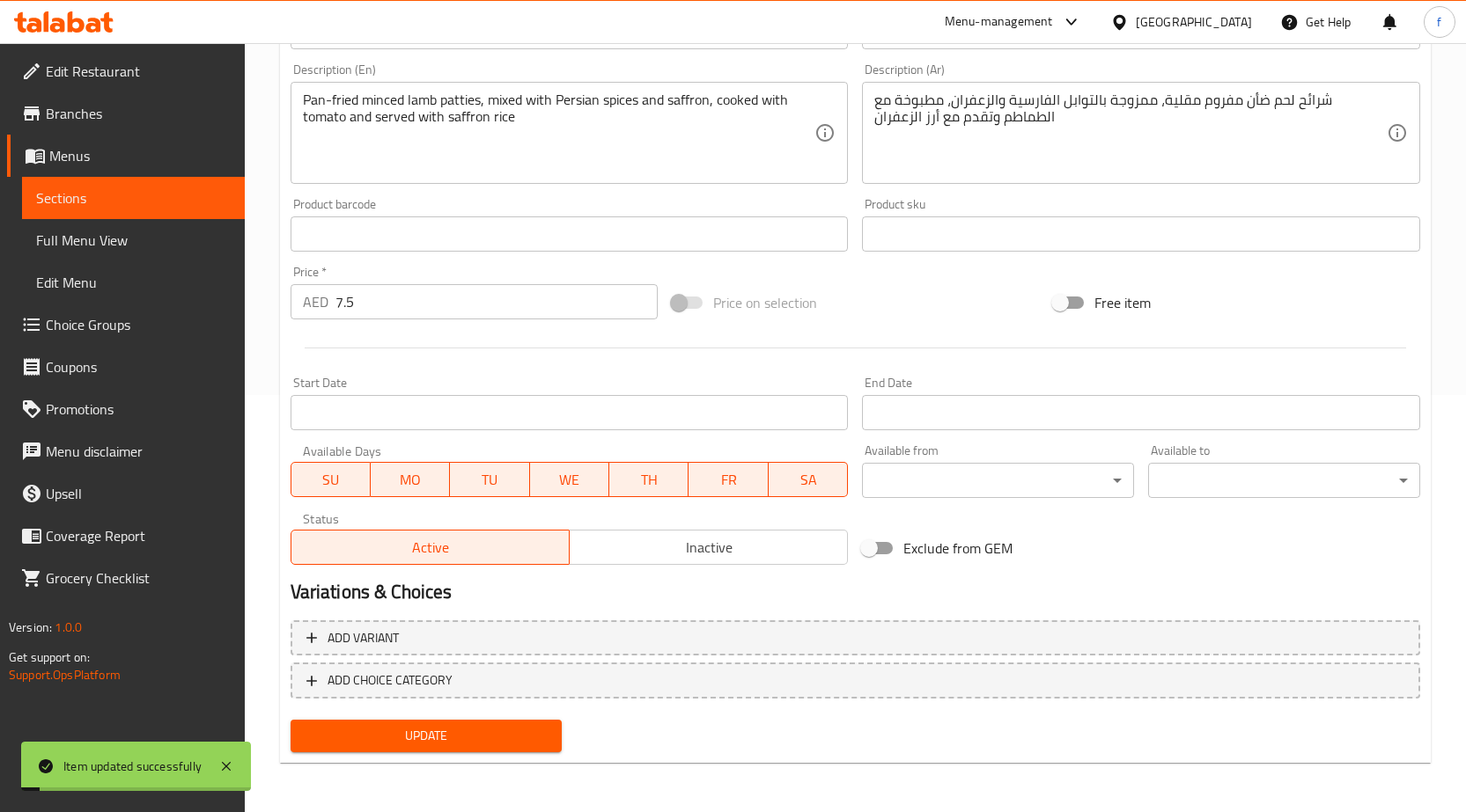
click at [77, 233] on span "Full Menu View" at bounding box center [133, 241] width 195 height 21
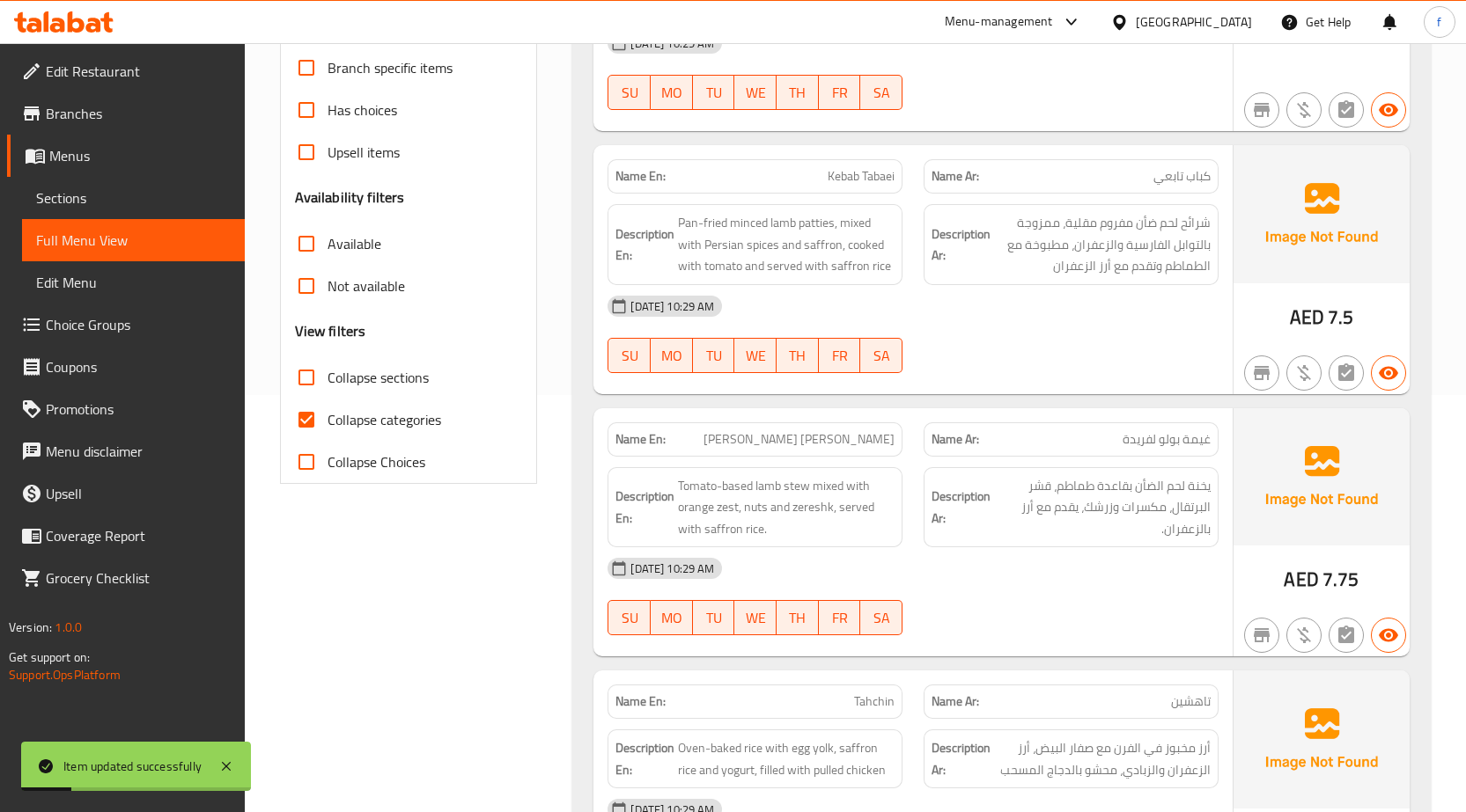
click at [307, 417] on input "Collapse categories" at bounding box center [306, 419] width 42 height 42
checkbox input "false"
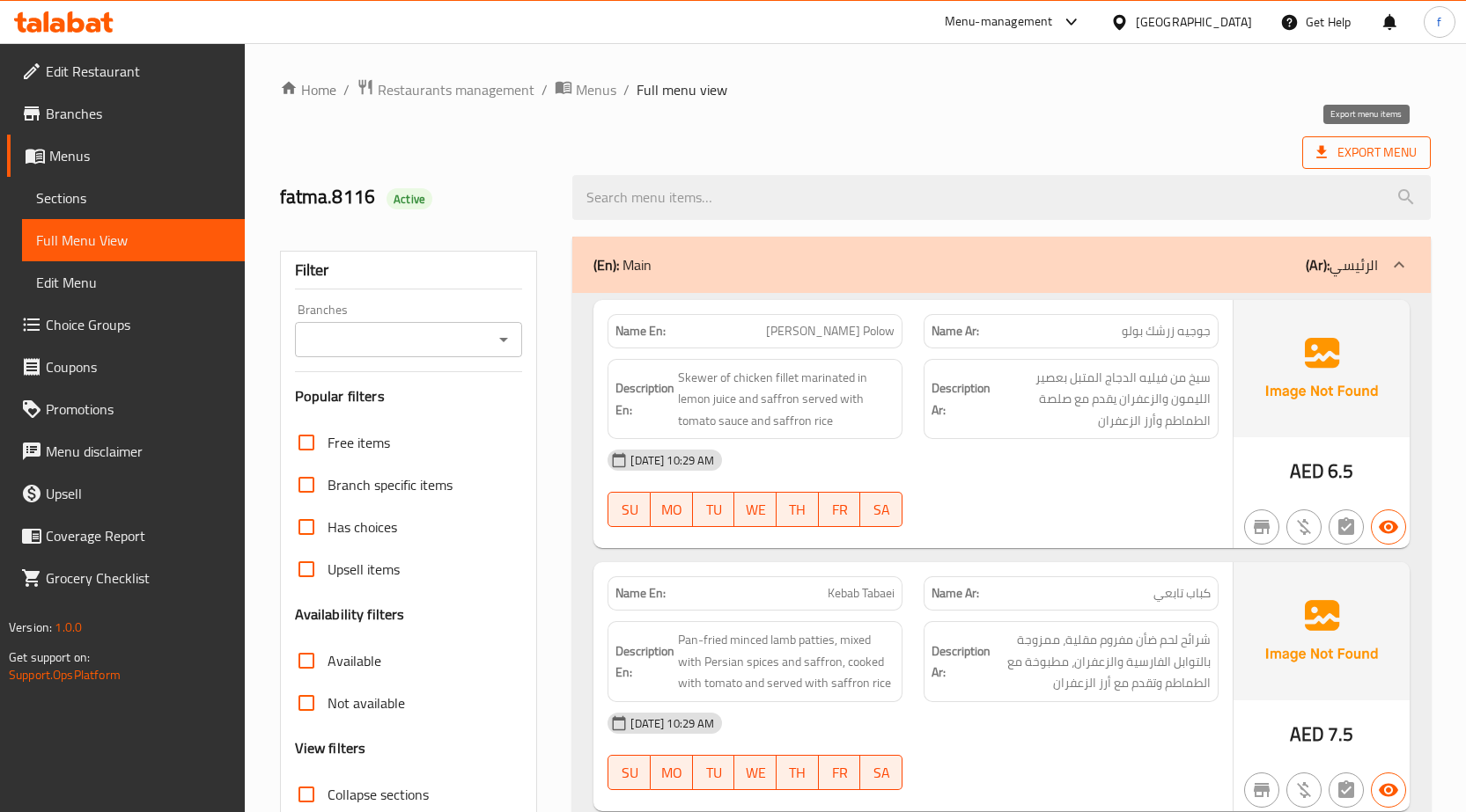
click at [1350, 156] on span "Export Menu" at bounding box center [1366, 152] width 100 height 22
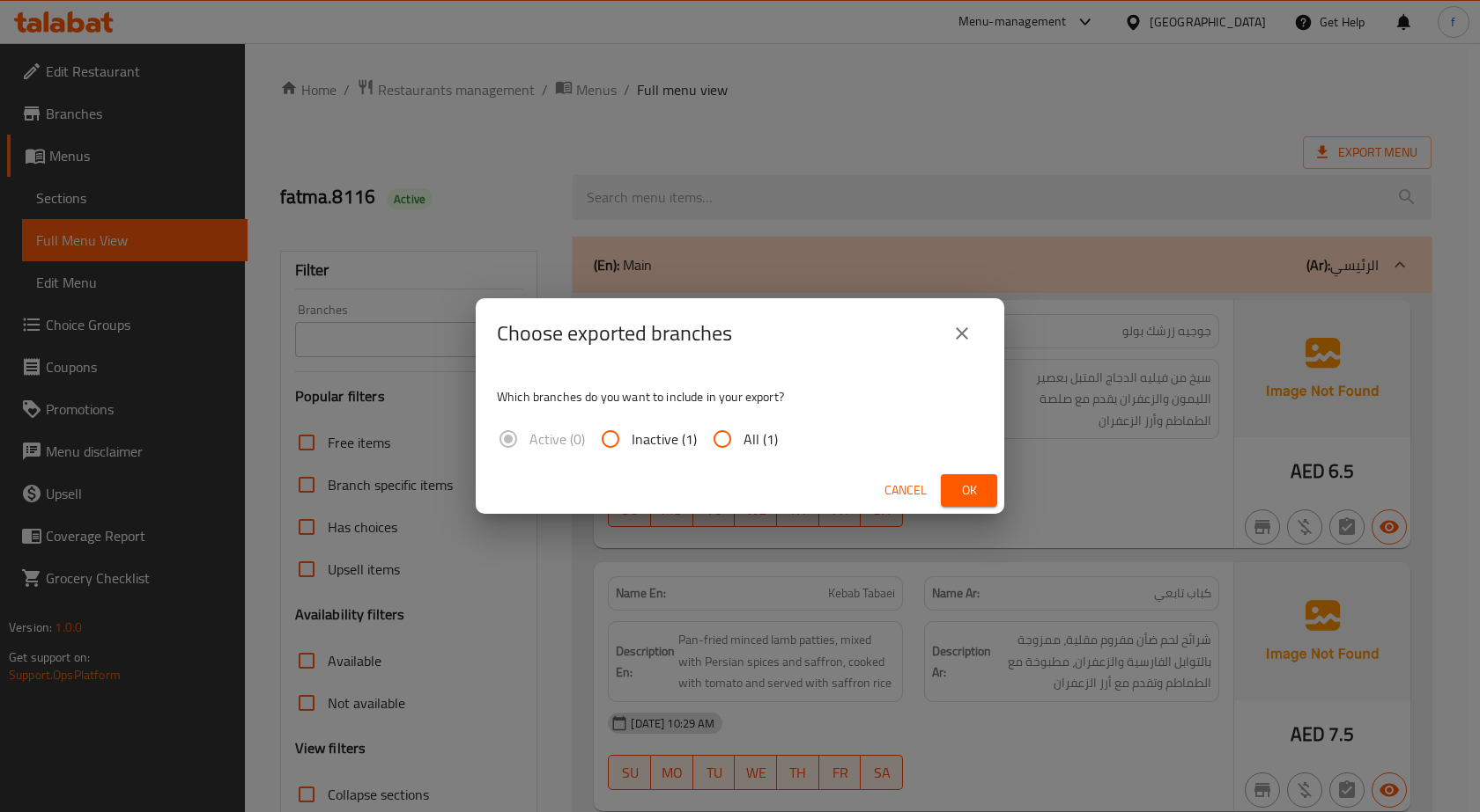
click at [732, 439] on input "All (1)" at bounding box center [721, 439] width 42 height 42
radio input "true"
click at [973, 496] on span "Ok" at bounding box center [968, 490] width 28 height 22
